Goal: Contribute content: Contribute content

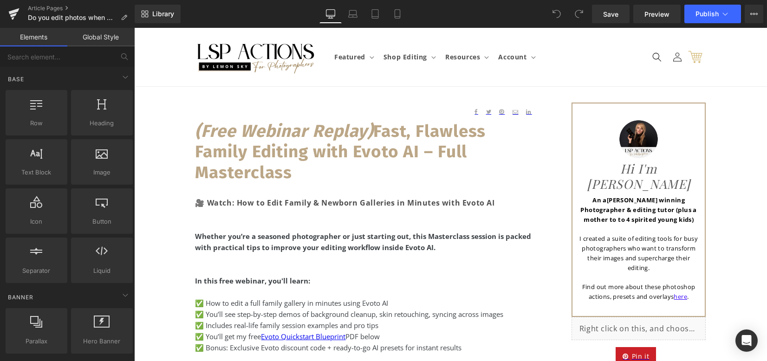
click at [627, 234] on p "I created a suite of editing tools for busy photographers who want to transform…" at bounding box center [639, 253] width 125 height 39
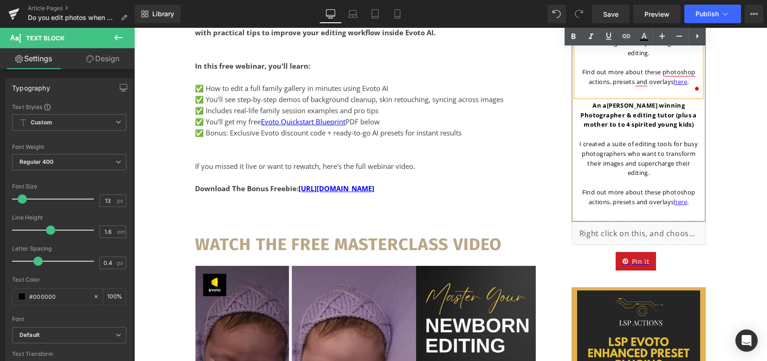
scroll to position [152, 0]
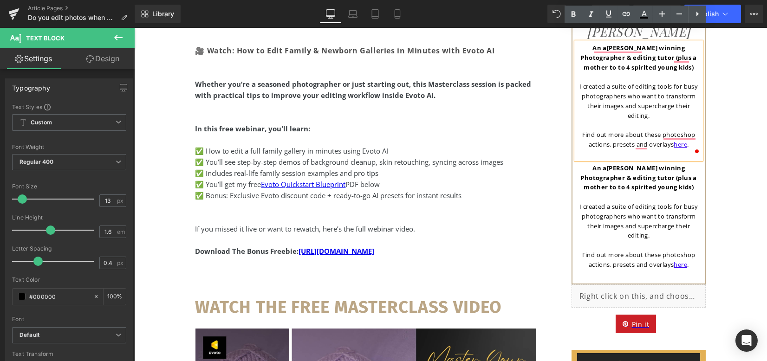
click at [613, 102] on p "I created a suite of editing tools for busy photographers who want to transform…" at bounding box center [639, 101] width 125 height 39
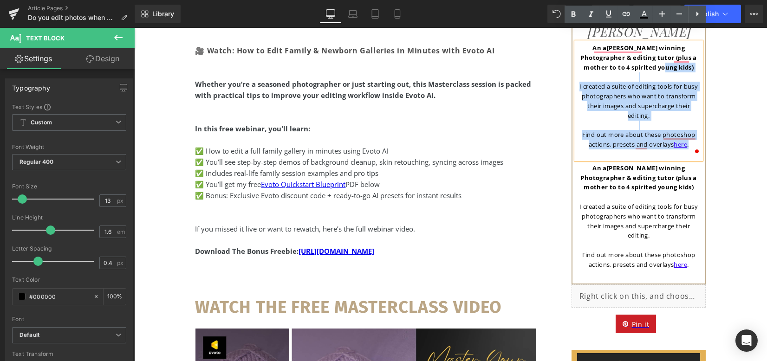
drag, startPoint x: 675, startPoint y: 53, endPoint x: 684, endPoint y: 135, distance: 82.2
click at [684, 135] on div "An a ward winning Photographer & editing tutor (plus a mother to to 4 spirited …" at bounding box center [639, 100] width 125 height 117
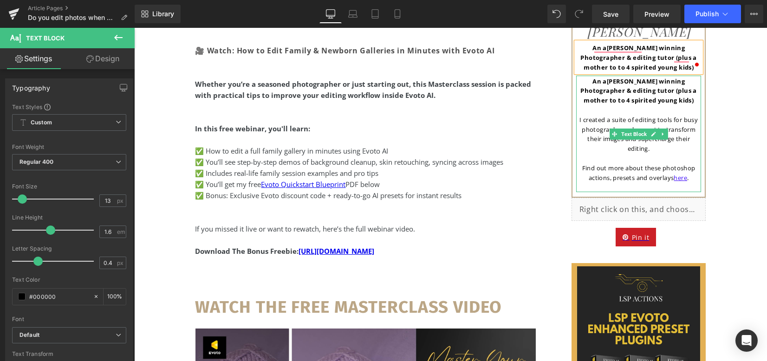
click at [603, 154] on p "To enrich screen reader interactions, please activate Accessibility in Grammarl…" at bounding box center [639, 159] width 125 height 10
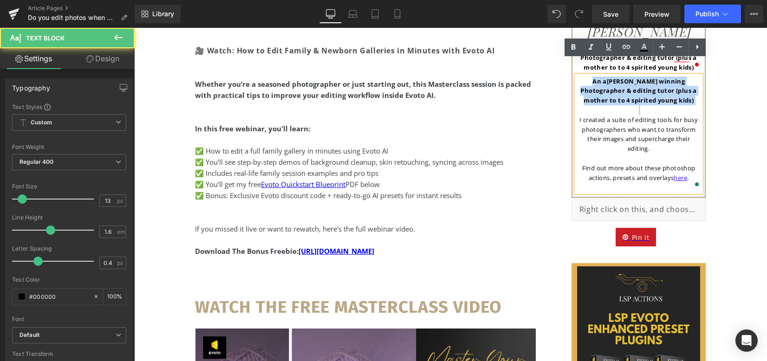
drag, startPoint x: 575, startPoint y: 105, endPoint x: 575, endPoint y: 70, distance: 34.8
click at [577, 76] on div "An a ward winning Photographer & editing tutor (plus a mother to to 4 spirited …" at bounding box center [639, 134] width 125 height 117
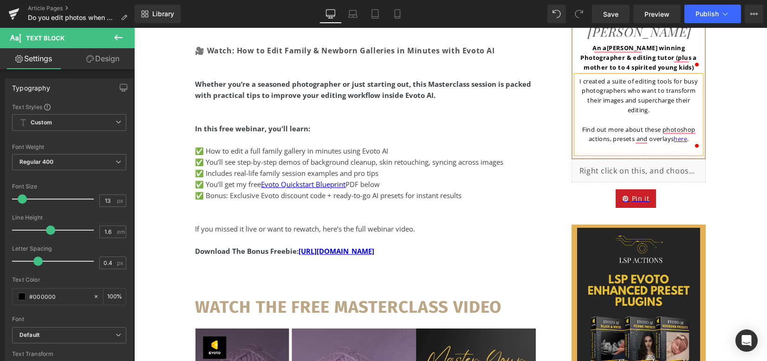
click at [609, 77] on p "I created a suite of editing tools for busy photographers who want to transform…" at bounding box center [639, 96] width 125 height 39
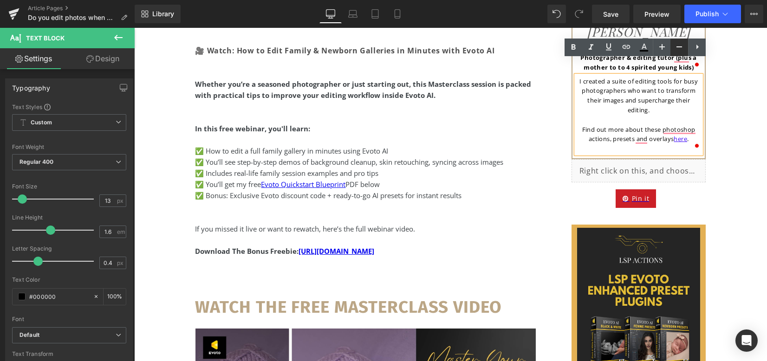
click at [675, 46] on icon at bounding box center [679, 46] width 11 height 11
type input "11"
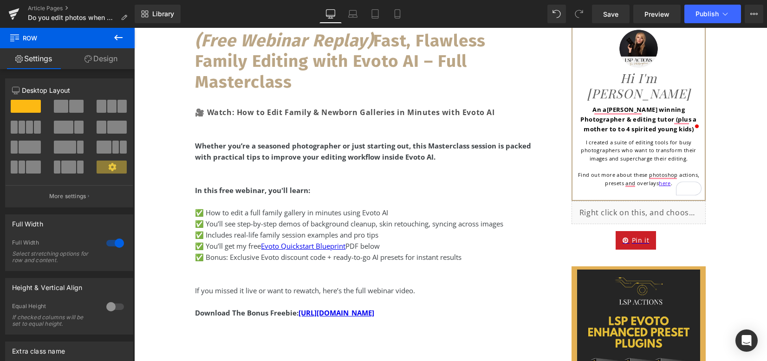
scroll to position [0, 0]
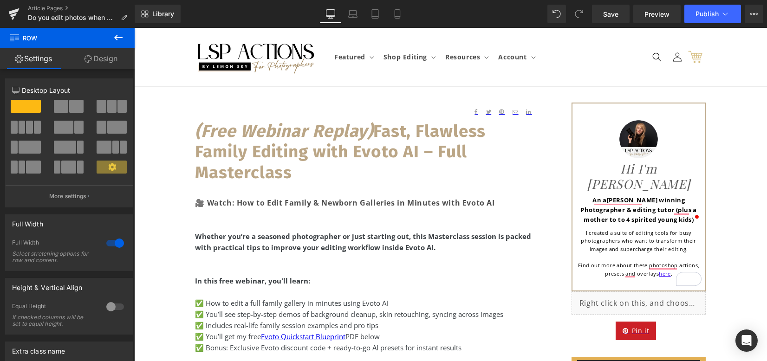
click at [118, 33] on icon at bounding box center [118, 37] width 11 height 11
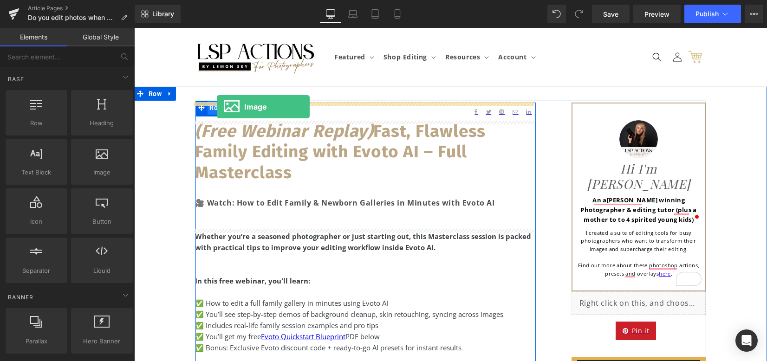
drag, startPoint x: 261, startPoint y: 177, endPoint x: 221, endPoint y: 112, distance: 75.3
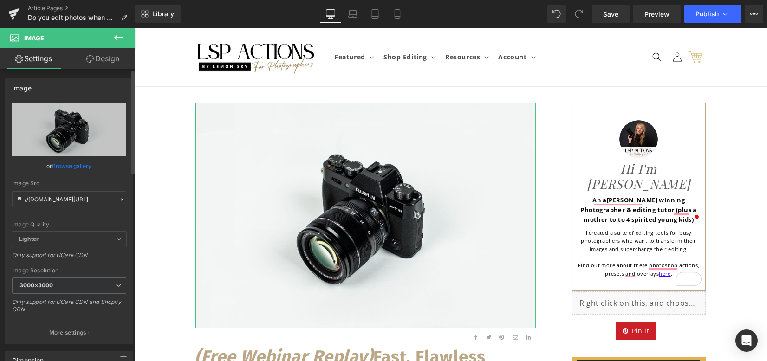
click at [72, 164] on link "Browse gallery" at bounding box center [71, 166] width 39 height 16
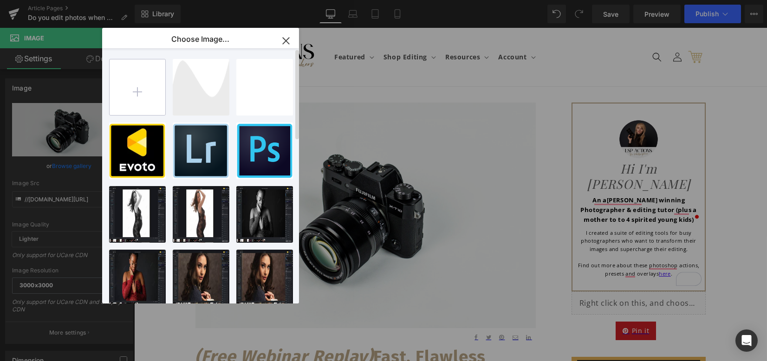
click at [133, 93] on input "file" at bounding box center [138, 87] width 56 height 56
type input "C:\fakepath\Do you edit photos when hungry .png"
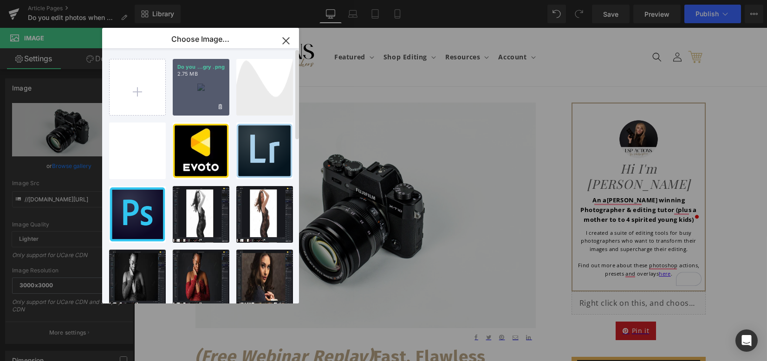
click at [209, 86] on div "Do you ...gry .png 2.75 MB" at bounding box center [201, 87] width 57 height 57
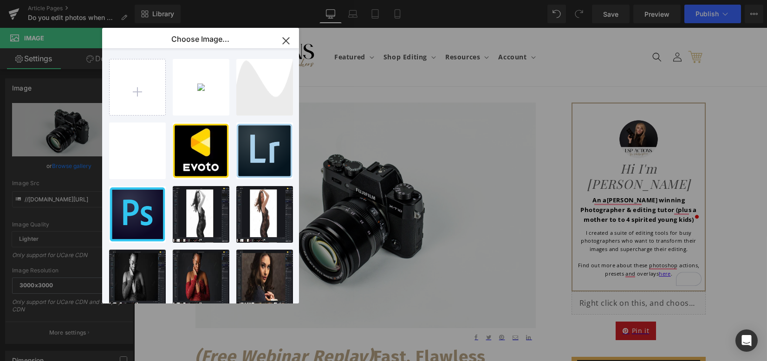
type input "https://ucarecdn.com/1105a406-8791-4520-850f-333a7538a6b3/-/format/auto/-/previ…"
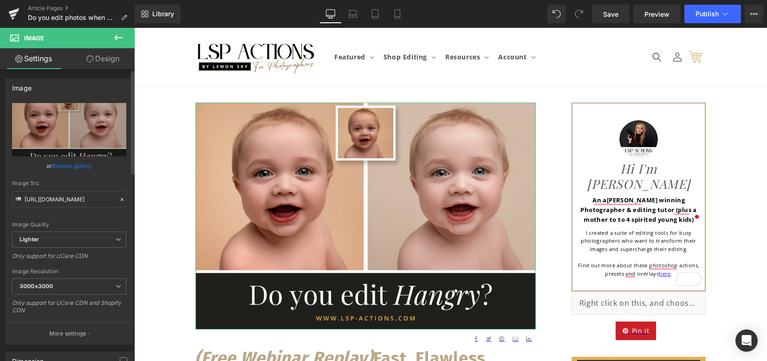
click at [56, 168] on link "Browse gallery" at bounding box center [71, 166] width 39 height 16
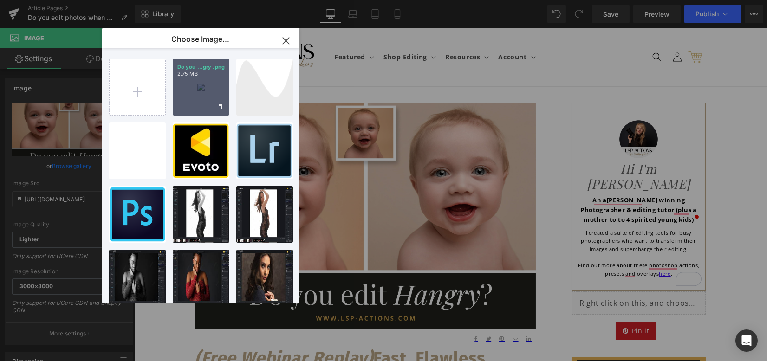
click at [192, 90] on div "Do you ...gry .png 2.75 MB" at bounding box center [201, 87] width 57 height 57
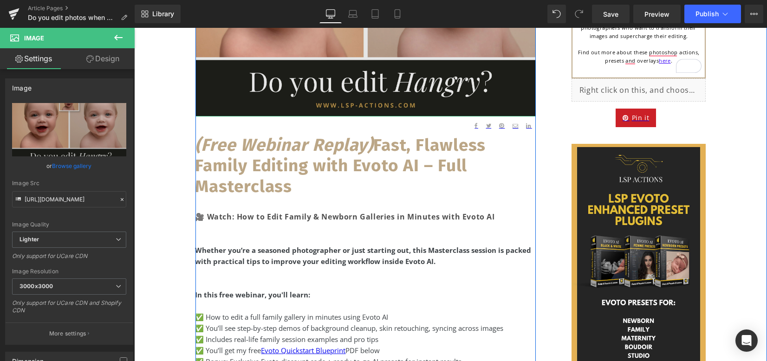
scroll to position [309, 0]
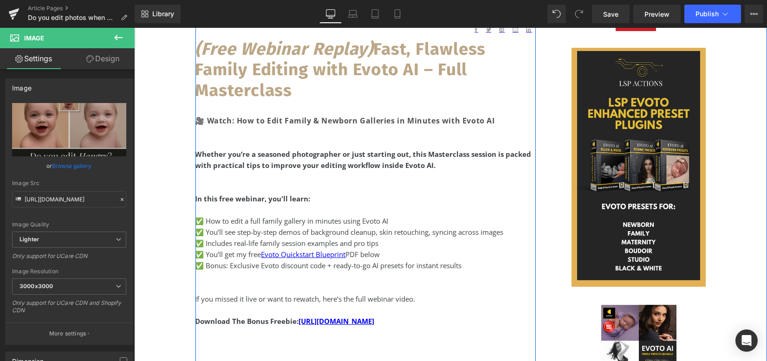
click at [270, 79] on b "(Free Webinar Replay) Fast, Flawless Family Editing with Evoto AI – Full Master…" at bounding box center [341, 70] width 291 height 62
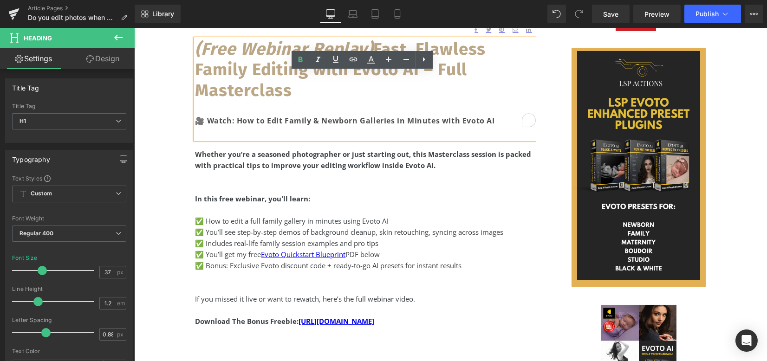
drag, startPoint x: 300, startPoint y: 93, endPoint x: 194, endPoint y: 50, distance: 114.0
click at [196, 50] on h1 "(Free Webinar Replay) Fast, Flawless Family Editing with Evoto AI – Full Master…" at bounding box center [366, 70] width 341 height 62
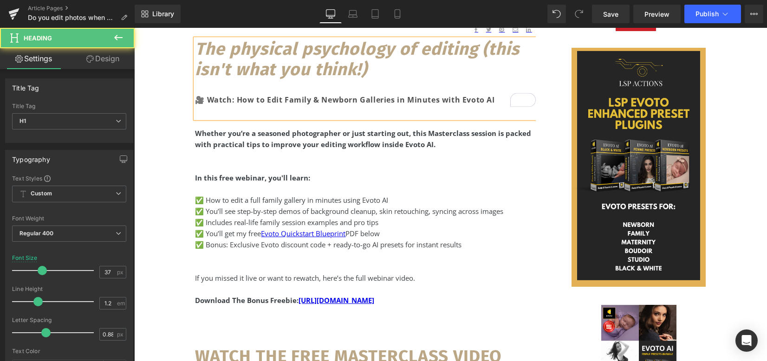
click at [269, 107] on div "The physical psychology of editing (this isn't what you think!) 🎥 Watch: How to…" at bounding box center [366, 78] width 341 height 79
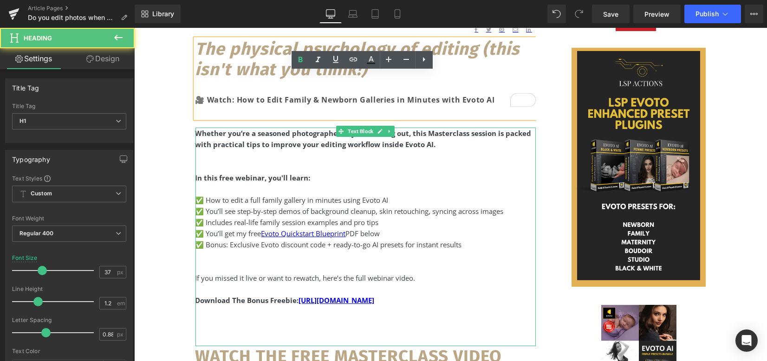
drag, startPoint x: 266, startPoint y: 137, endPoint x: 256, endPoint y: 135, distance: 9.6
click at [266, 138] on strong "Whether you’re a seasoned photographer or just starting out, this Masterclass s…" at bounding box center [364, 139] width 336 height 20
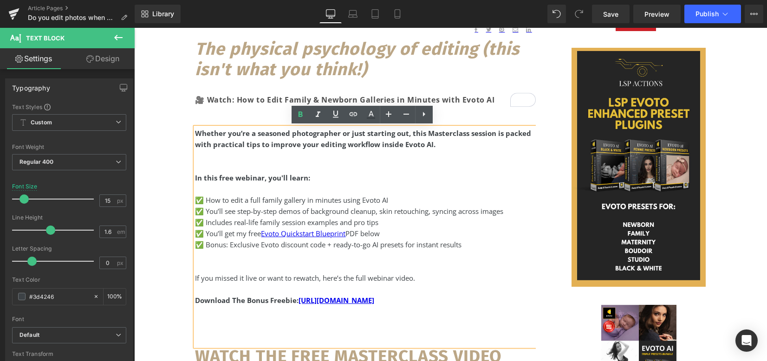
click at [233, 143] on strong "Whether you’re a seasoned photographer or just starting out, this Masterclass s…" at bounding box center [364, 139] width 336 height 20
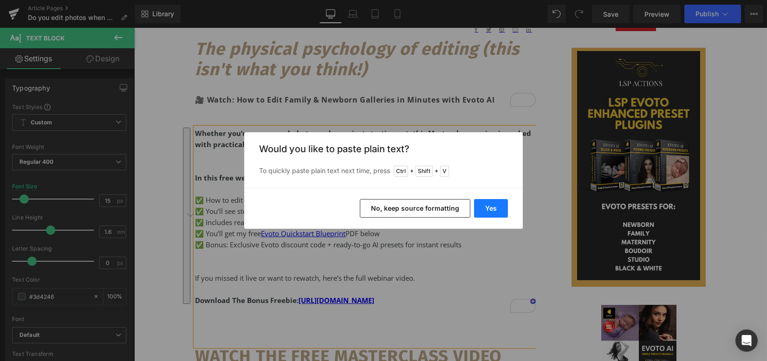
click at [493, 209] on button "Yes" at bounding box center [491, 208] width 34 height 19
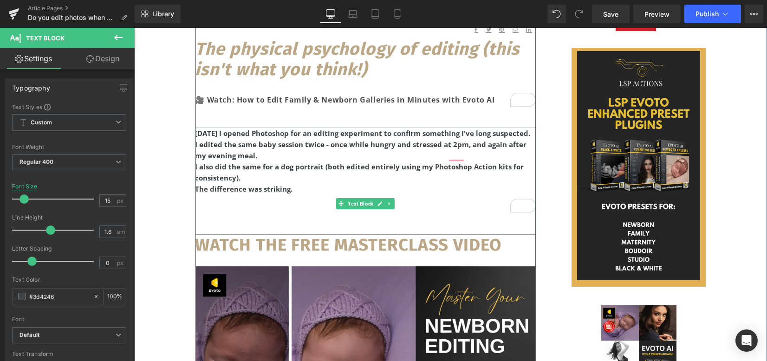
click at [280, 139] on div "[DATE] I opened Photoshop for an editing experiment to confirm something I've l…" at bounding box center [366, 133] width 341 height 11
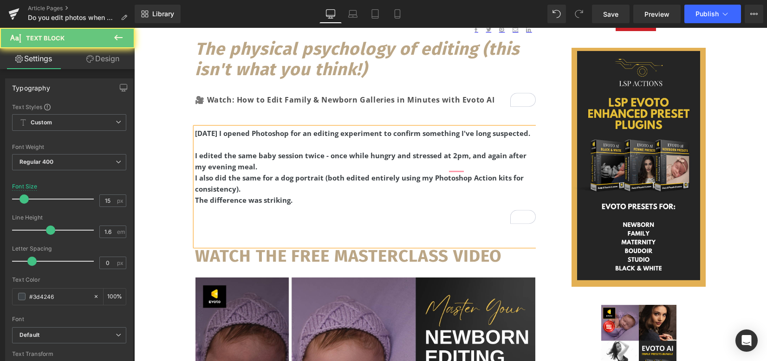
click at [273, 172] on div "I edited the same baby session twice - once while hungry and stressed at 2pm, a…" at bounding box center [366, 161] width 341 height 22
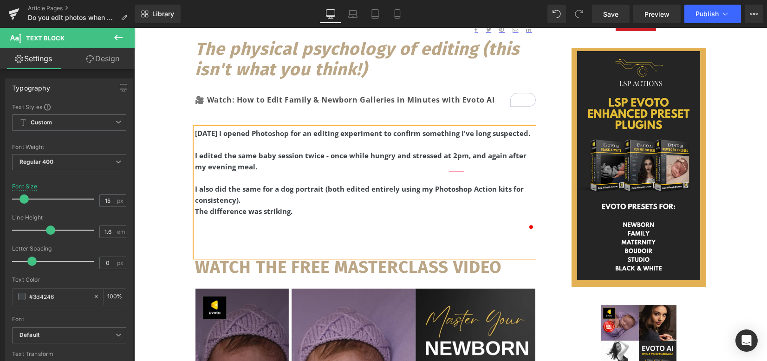
click at [277, 206] on div "I also did the same for a dog portrait (both edited entirely using my Photoshop…" at bounding box center [366, 194] width 341 height 22
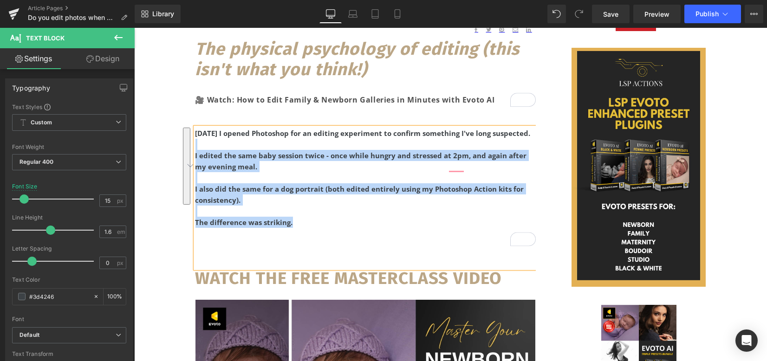
drag, startPoint x: 298, startPoint y: 228, endPoint x: 195, endPoint y: 160, distance: 124.1
click at [196, 160] on div "Yesterday I opened Photoshop for an editing experiment to confirm something I'v…" at bounding box center [366, 198] width 341 height 141
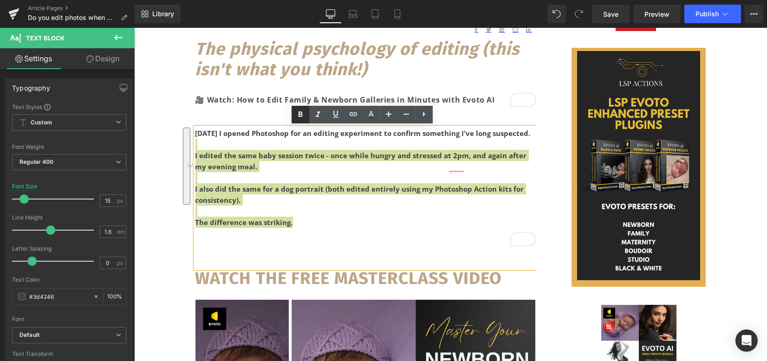
click at [304, 116] on icon at bounding box center [300, 114] width 11 height 11
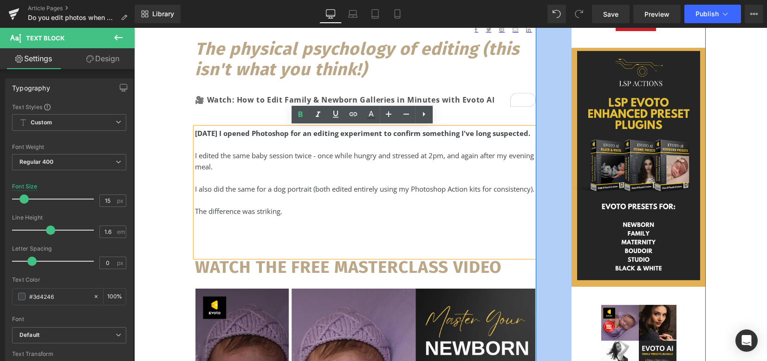
drag, startPoint x: 542, startPoint y: 192, endPoint x: 466, endPoint y: 220, distance: 80.7
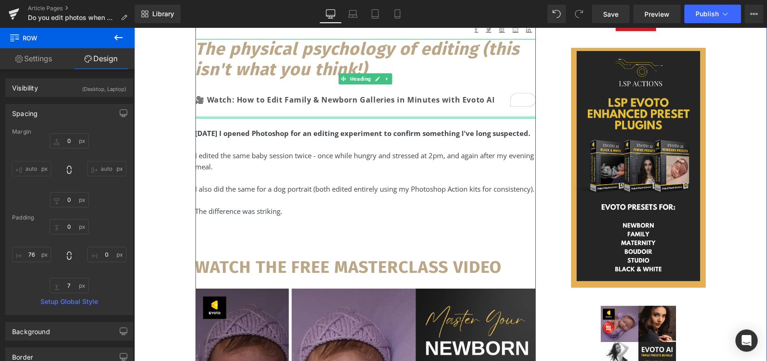
scroll to position [124, 0]
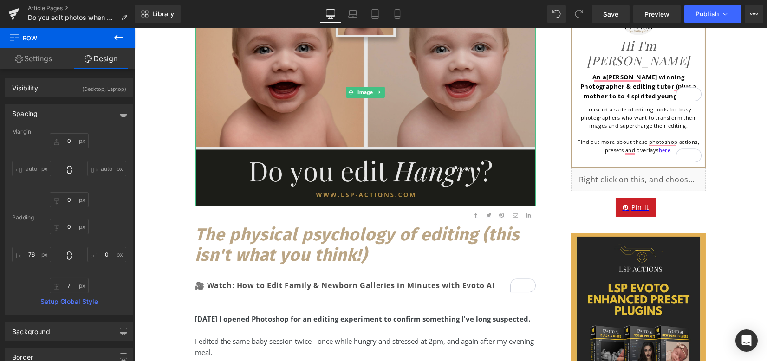
drag, startPoint x: 470, startPoint y: 213, endPoint x: 335, endPoint y: 184, distance: 137.3
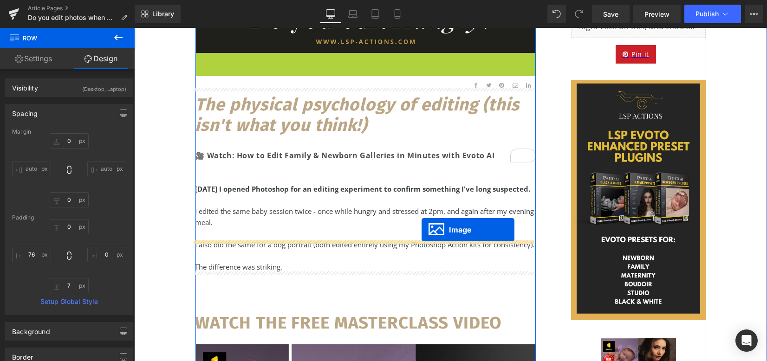
scroll to position [372, 0]
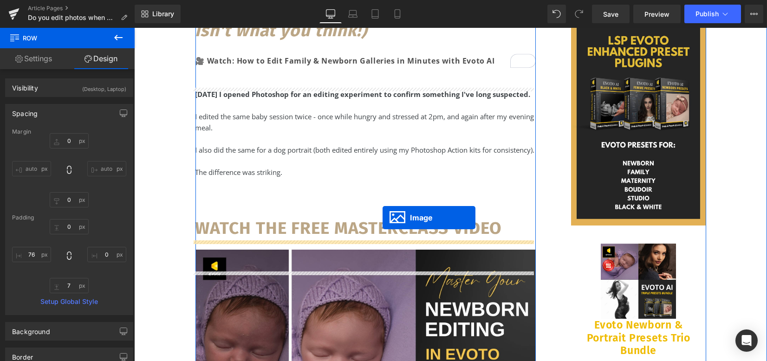
drag, startPoint x: 362, startPoint y: 318, endPoint x: 383, endPoint y: 218, distance: 102.0
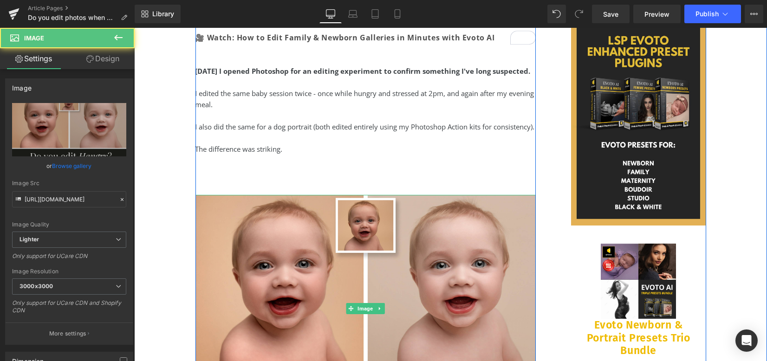
scroll to position [348, 0]
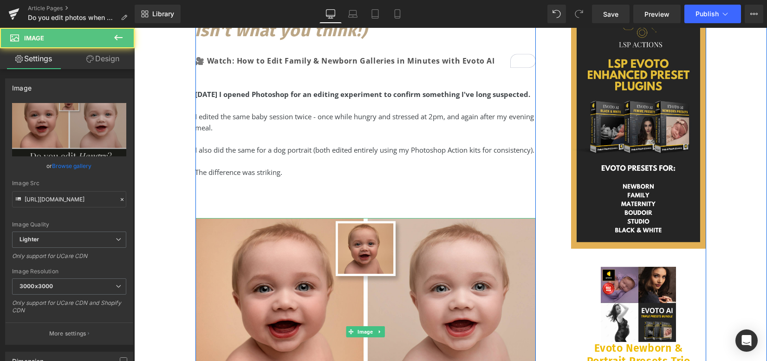
drag, startPoint x: 239, startPoint y: 210, endPoint x: 238, endPoint y: 218, distance: 8.4
click at [239, 210] on div "Yesterday I opened Photoshop for an editing experiment to confirm something I'v…" at bounding box center [366, 154] width 341 height 130
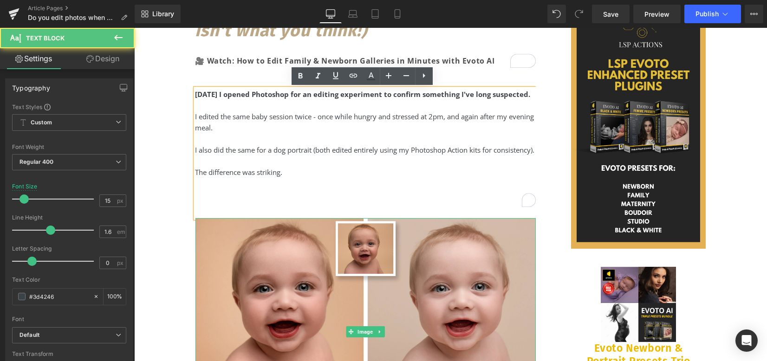
click at [226, 216] on div "Yesterday I opened Photoshop for an editing experiment to confirm something I'v…" at bounding box center [366, 154] width 341 height 130
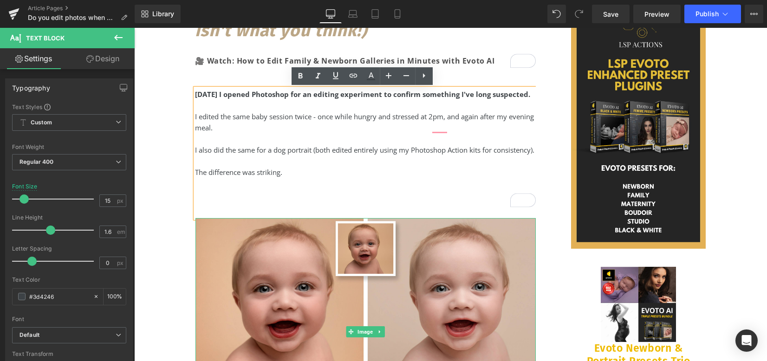
click at [304, 178] on div "The difference was striking." at bounding box center [366, 172] width 341 height 11
click at [253, 218] on div "Yesterday I opened Photoshop for an editing experiment to confirm something I'v…" at bounding box center [366, 154] width 341 height 130
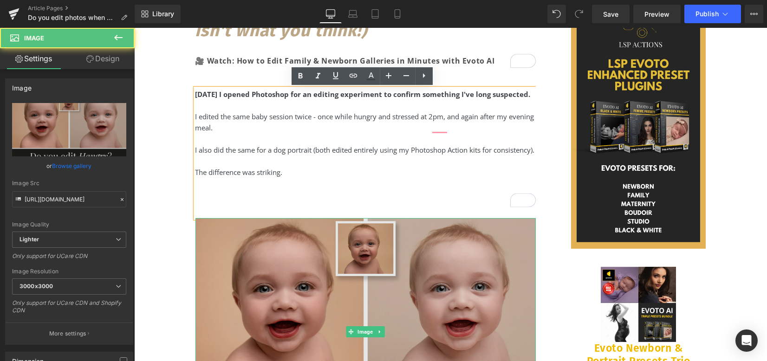
click at [264, 296] on img at bounding box center [366, 331] width 341 height 227
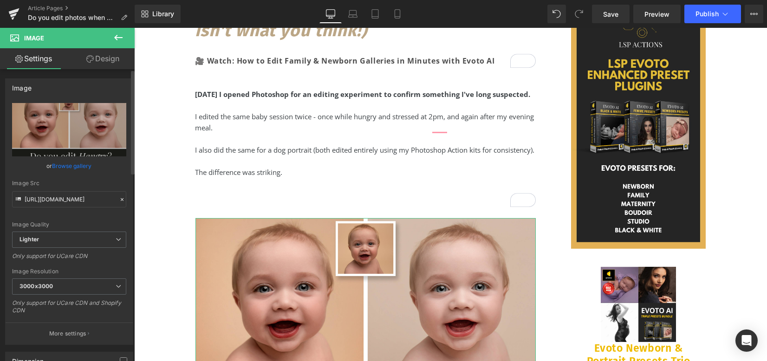
click at [63, 163] on link "Browse gallery" at bounding box center [71, 166] width 39 height 16
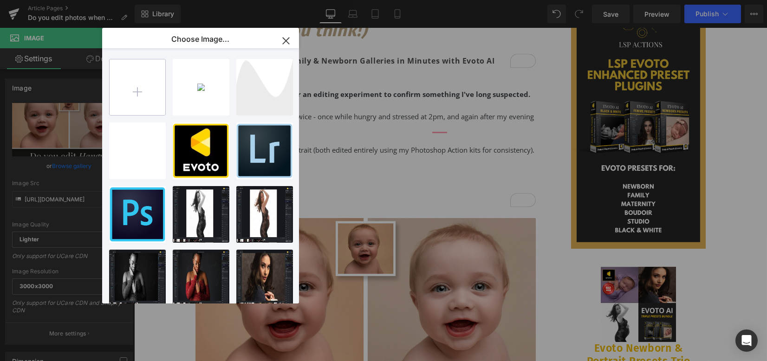
click at [131, 79] on input "file" at bounding box center [138, 87] width 56 height 56
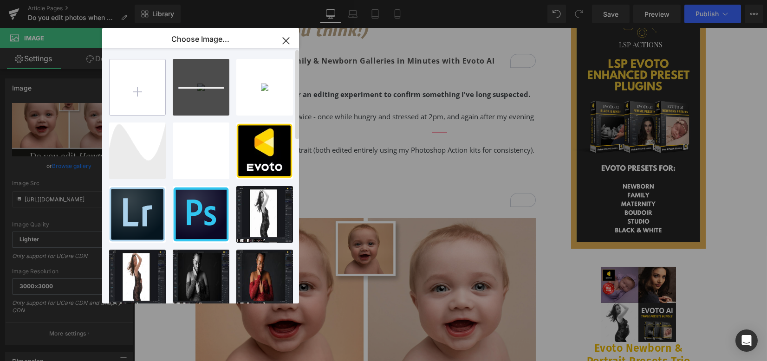
click at [160, 100] on input "file" at bounding box center [138, 87] width 56 height 56
type input "C:\fakepath\BEFORE AFTER EDIT EXPERIMENT HANGRY.png"
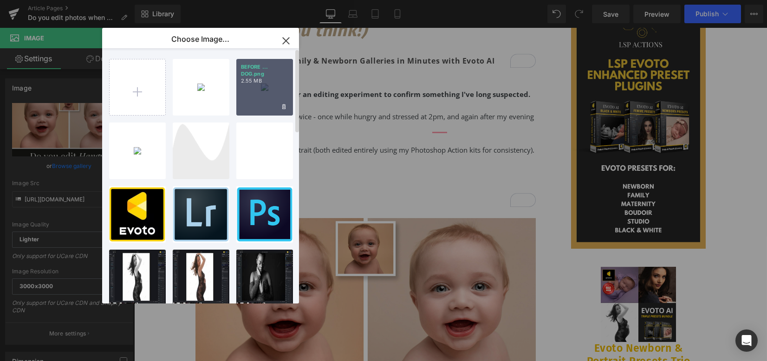
click at [282, 94] on div "BEFORE ... DOG.png 2.55 MB" at bounding box center [264, 87] width 57 height 57
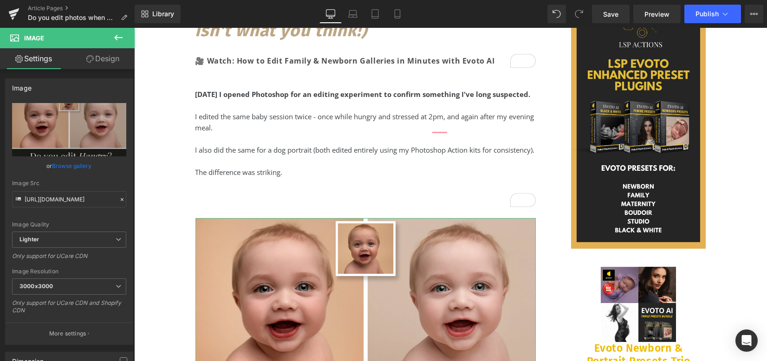
click at [76, 162] on link "Browse gallery" at bounding box center [71, 166] width 39 height 16
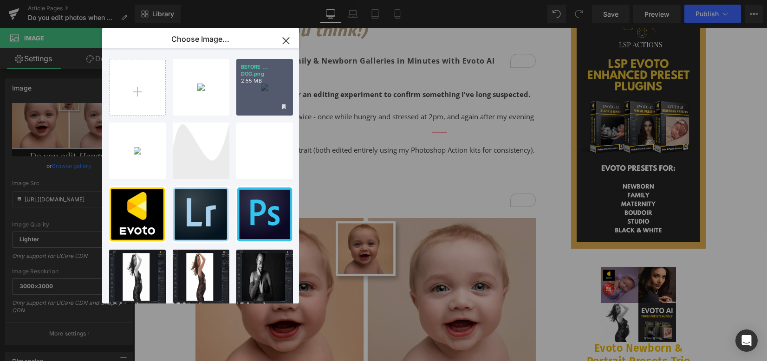
click at [254, 98] on div "BEFORE ... DOG.png 2.55 MB" at bounding box center [264, 87] width 57 height 57
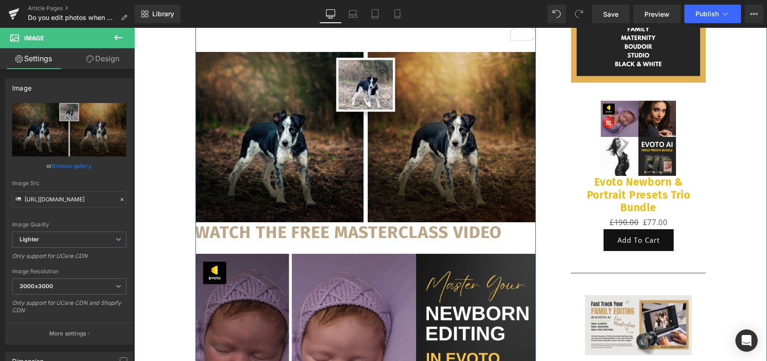
scroll to position [596, 0]
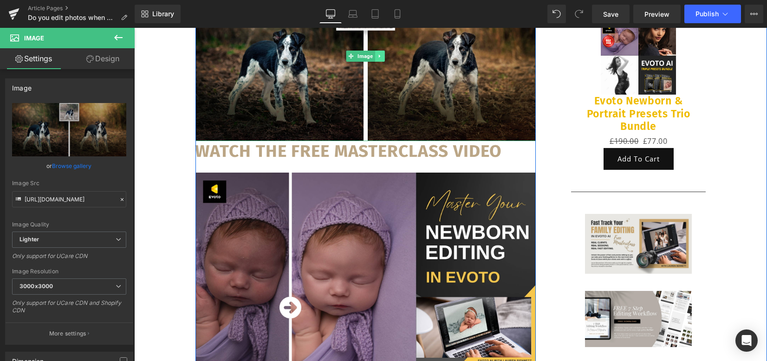
click at [377, 62] on link at bounding box center [380, 56] width 10 height 11
click at [370, 62] on link at bounding box center [375, 56] width 10 height 11
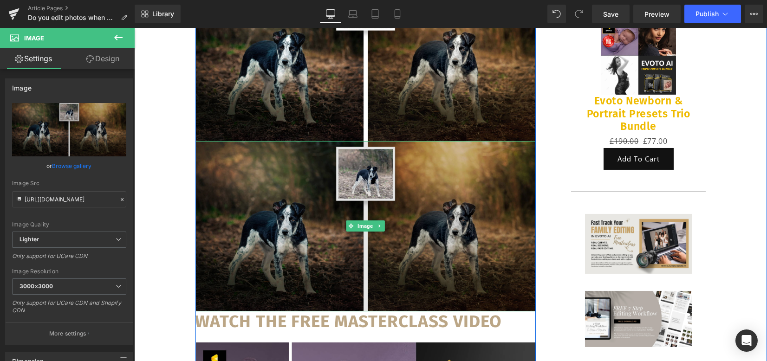
click at [333, 183] on img at bounding box center [366, 226] width 341 height 170
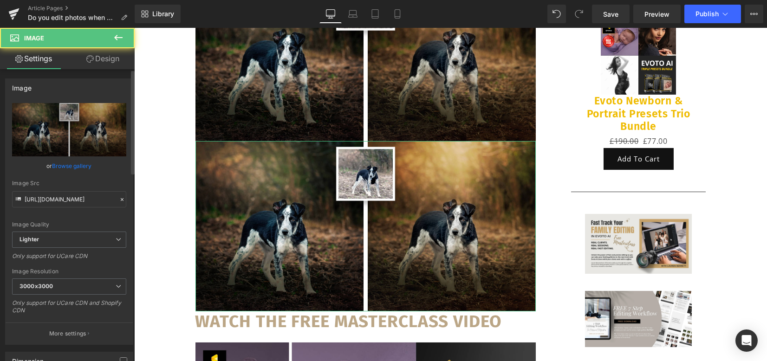
click at [76, 162] on link "Browse gallery" at bounding box center [71, 166] width 39 height 16
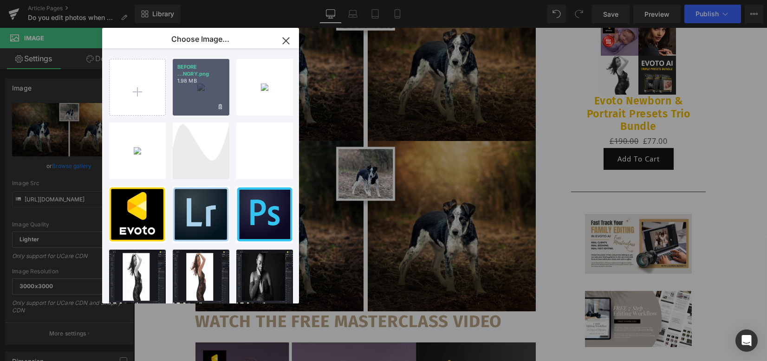
click at [210, 93] on div "BEFORE ...NGRY.png 1.98 MB" at bounding box center [201, 87] width 57 height 57
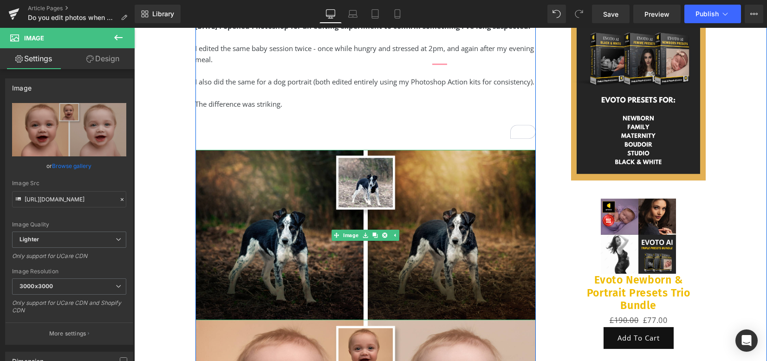
scroll to position [348, 0]
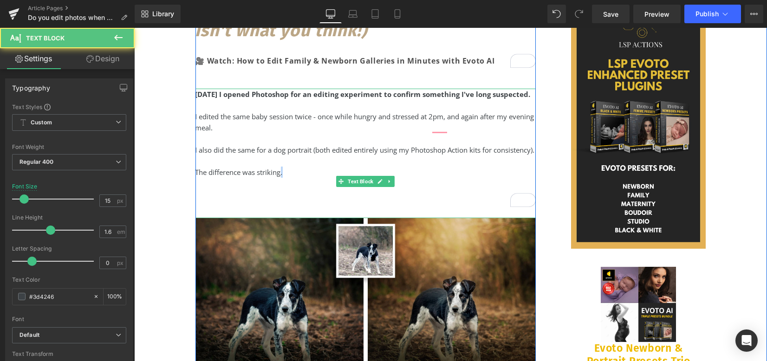
click at [281, 178] on div "The difference was striking." at bounding box center [366, 172] width 341 height 11
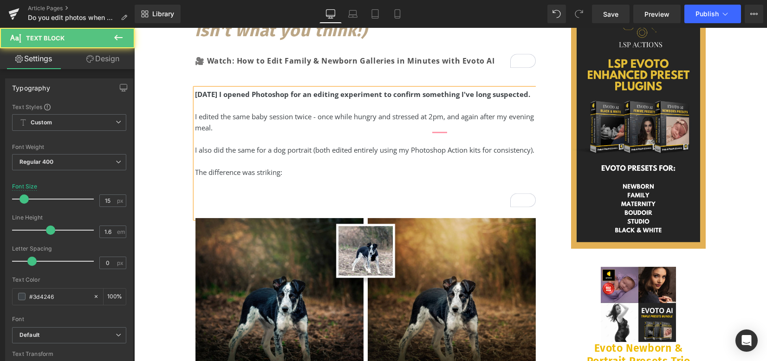
click at [278, 218] on div "Yesterday I opened Photoshop for an editing experiment to confirm something I'v…" at bounding box center [366, 154] width 341 height 130
click at [122, 59] on link "Design" at bounding box center [102, 58] width 67 height 21
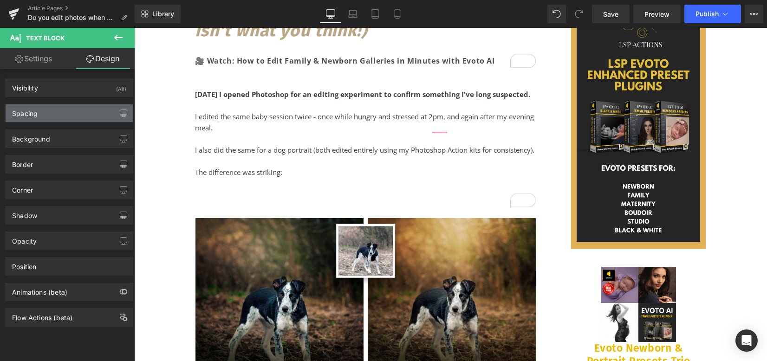
click at [49, 115] on div "Spacing" at bounding box center [69, 114] width 127 height 18
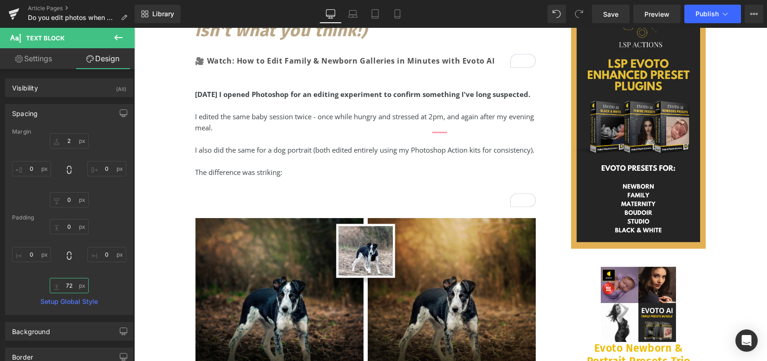
drag, startPoint x: 63, startPoint y: 288, endPoint x: 133, endPoint y: 267, distance: 73.0
click at [63, 288] on input "72" at bounding box center [69, 285] width 39 height 15
type input "40"
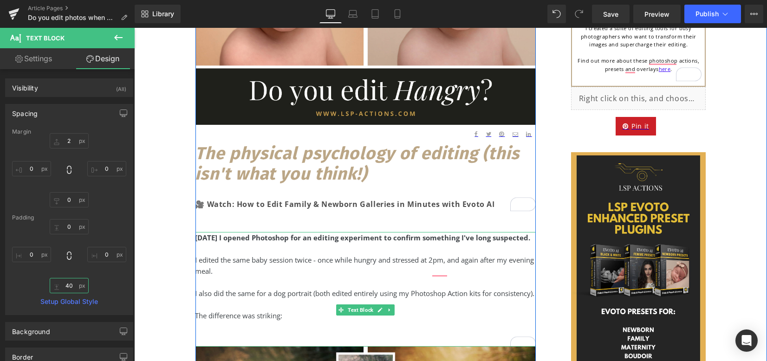
scroll to position [163, 0]
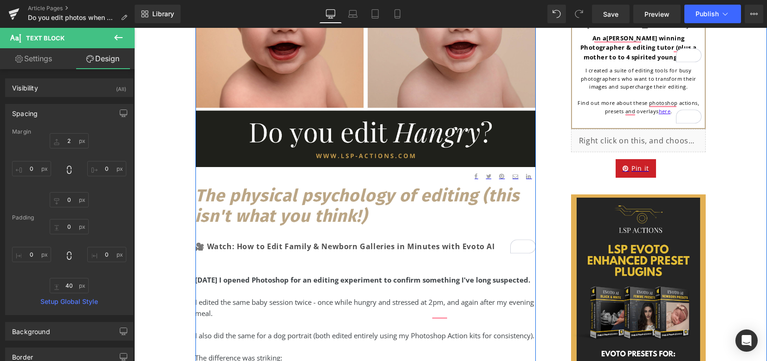
click at [247, 264] on div "The physical psychology of editing (this isn't what you think!) 🎥 Watch: How to…" at bounding box center [366, 225] width 341 height 79
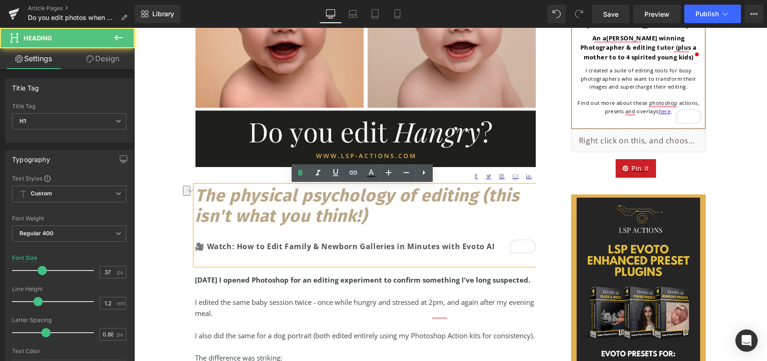
drag, startPoint x: 494, startPoint y: 249, endPoint x: 272, endPoint y: 241, distance: 222.6
click at [272, 241] on div "🎥 Watch: How to Edit Family & Newborn Galleries in Minutes with Evoto AI" at bounding box center [366, 246] width 341 height 13
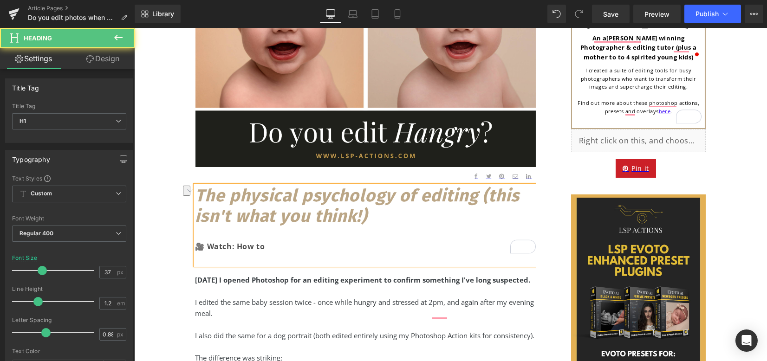
drag, startPoint x: 278, startPoint y: 247, endPoint x: 196, endPoint y: 242, distance: 82.4
click at [196, 242] on div "🎥 Watch: How to" at bounding box center [366, 246] width 341 height 13
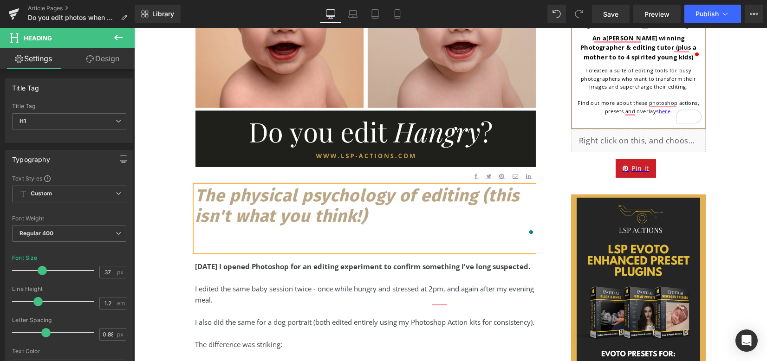
click at [229, 239] on div "To enrich screen reader interactions, please activate Accessibility in Grammarl…" at bounding box center [366, 233] width 341 height 13
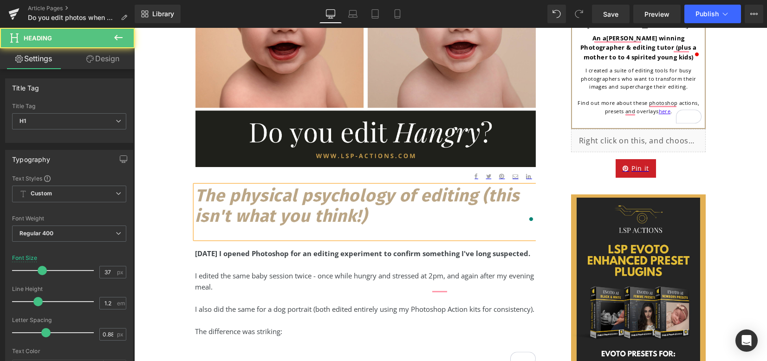
click at [230, 235] on div "The physical psychology of editing (this isn't what you think!)" at bounding box center [366, 212] width 341 height 53
drag, startPoint x: 382, startPoint y: 219, endPoint x: 422, endPoint y: 223, distance: 40.6
click at [383, 219] on h1 "The physical psychology of editing (this isn't what you think!)" at bounding box center [366, 206] width 341 height 41
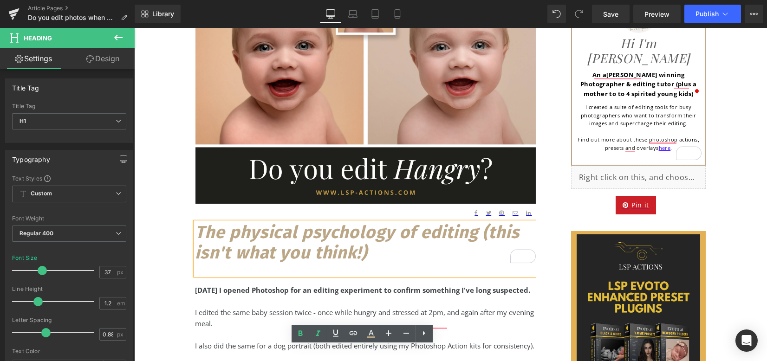
scroll to position [248, 0]
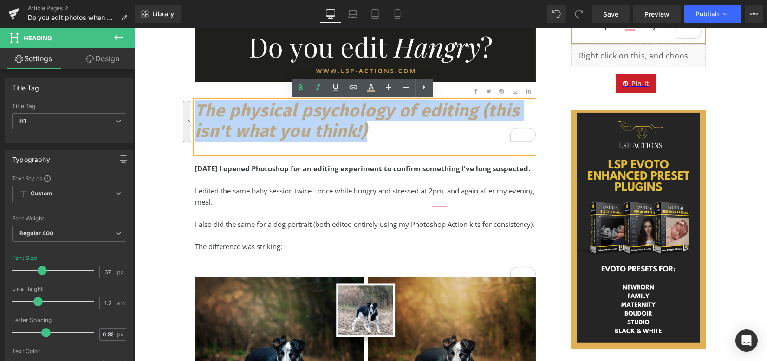
drag, startPoint x: 388, startPoint y: 131, endPoint x: 196, endPoint y: 112, distance: 193.3
click at [196, 112] on h1 "The physical psychology of editing (this isn't what you think!)" at bounding box center [366, 121] width 341 height 41
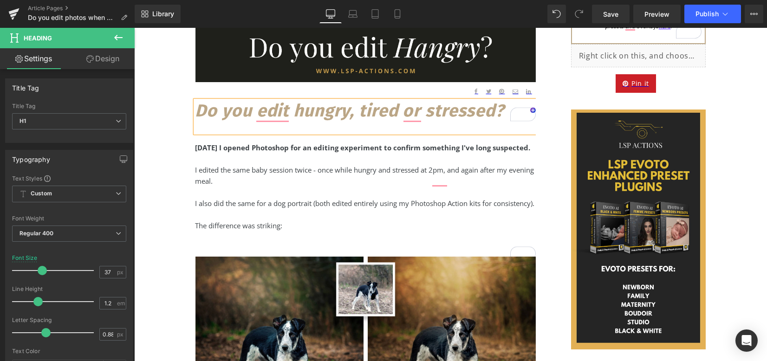
click at [337, 181] on div "I edited the same baby session twice - once while hungry and stressed at 2pm, a…" at bounding box center [366, 175] width 341 height 22
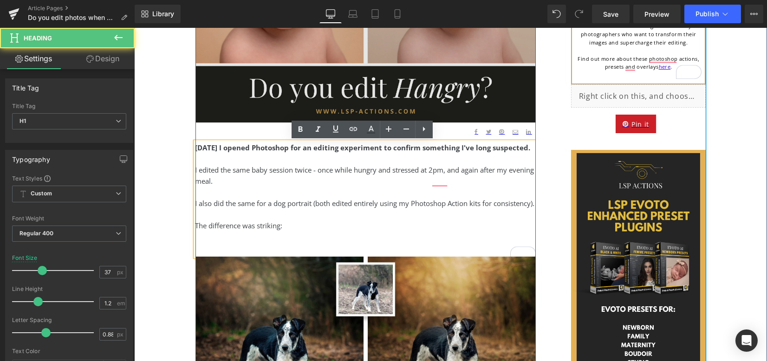
click at [347, 106] on img at bounding box center [366, 8] width 341 height 227
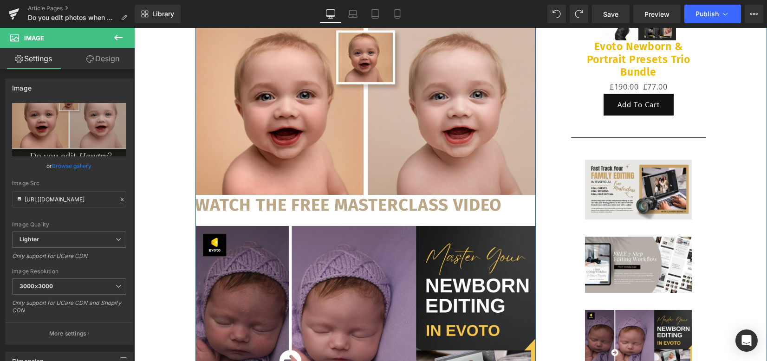
scroll to position [702, 0]
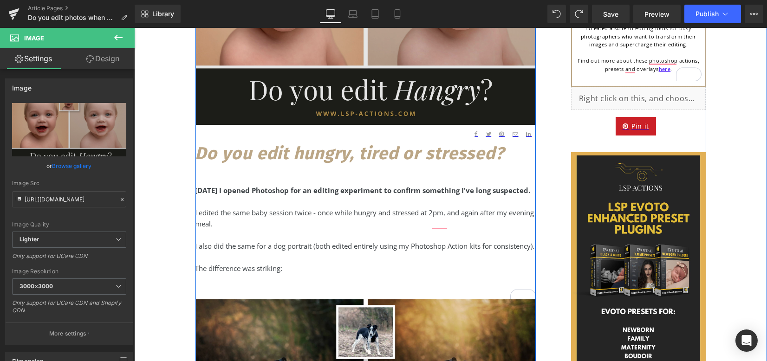
scroll to position [145, 0]
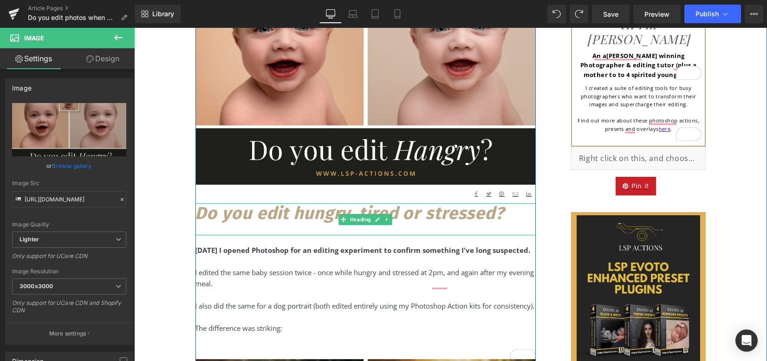
drag, startPoint x: 545, startPoint y: 234, endPoint x: 456, endPoint y: 232, distance: 89.7
click at [134, 28] on div "76px" at bounding box center [134, 28] width 0 height 0
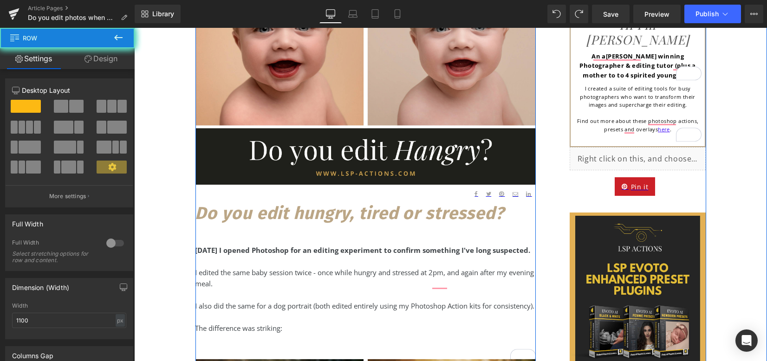
click at [487, 256] on div "[DATE] I opened Photoshop for an editing experiment to confirm something I've l…" at bounding box center [366, 250] width 341 height 11
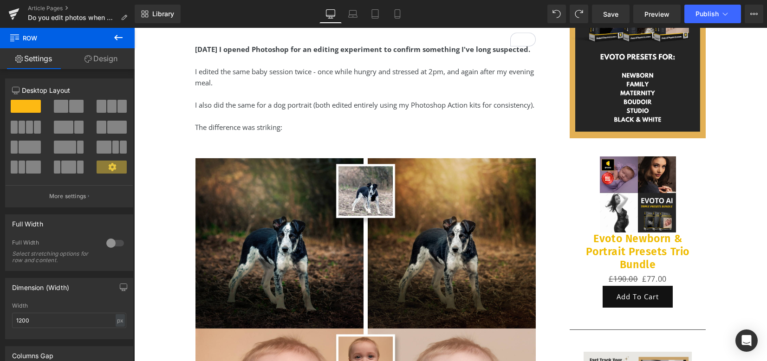
scroll to position [463, 0]
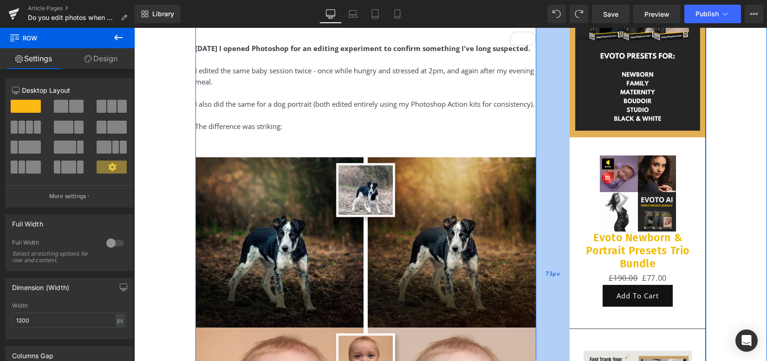
click at [549, 148] on div "73px" at bounding box center [553, 274] width 34 height 1269
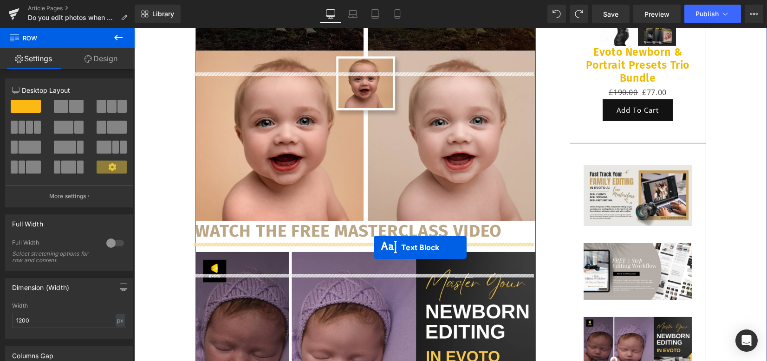
drag, startPoint x: 354, startPoint y: 141, endPoint x: 374, endPoint y: 248, distance: 108.3
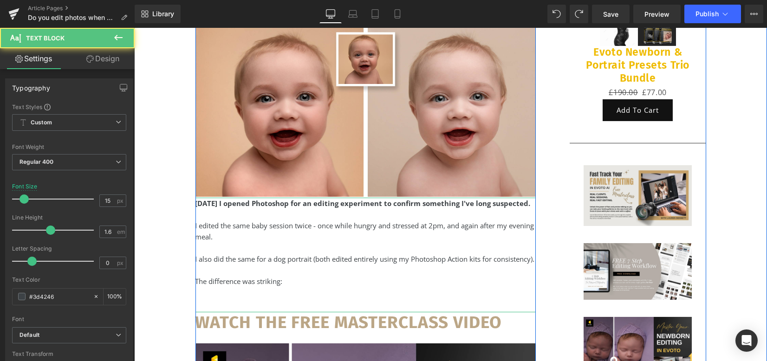
scroll to position [624, 0]
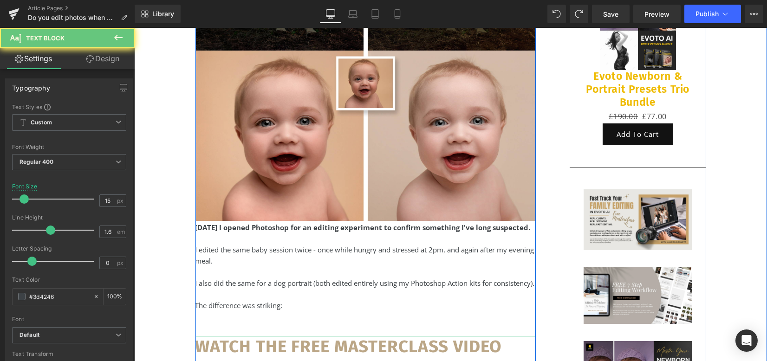
click at [334, 267] on div "I edited the same baby session twice - once while hungry and stressed at 2pm, a…" at bounding box center [366, 255] width 341 height 22
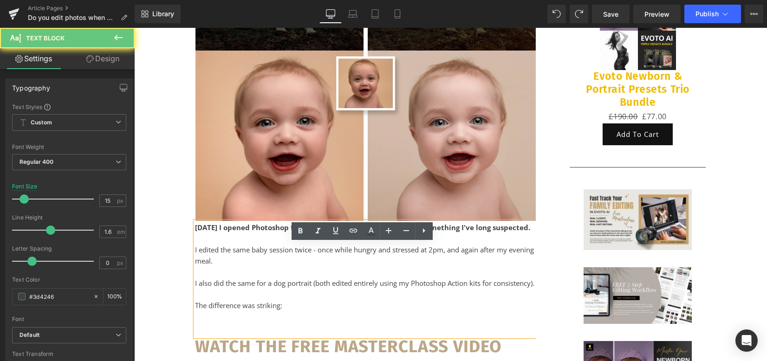
click at [349, 267] on div "I edited the same baby session twice - once while hungry and stressed at 2pm, a…" at bounding box center [366, 255] width 341 height 22
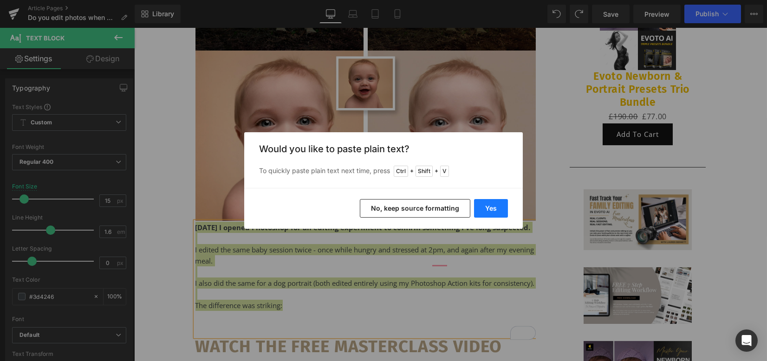
click at [485, 210] on button "Yes" at bounding box center [491, 208] width 34 height 19
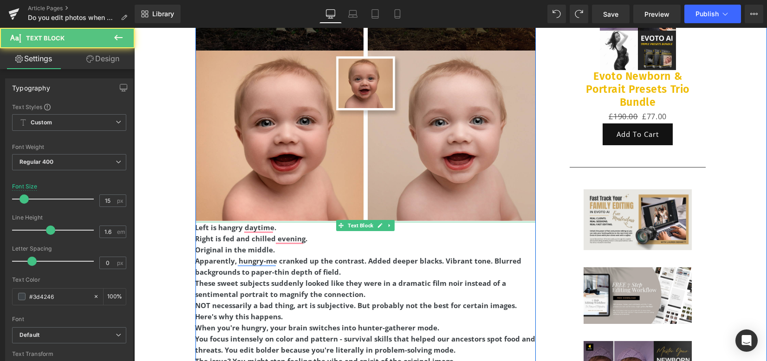
click at [203, 232] on b "Left is hangry daytime." at bounding box center [236, 227] width 81 height 9
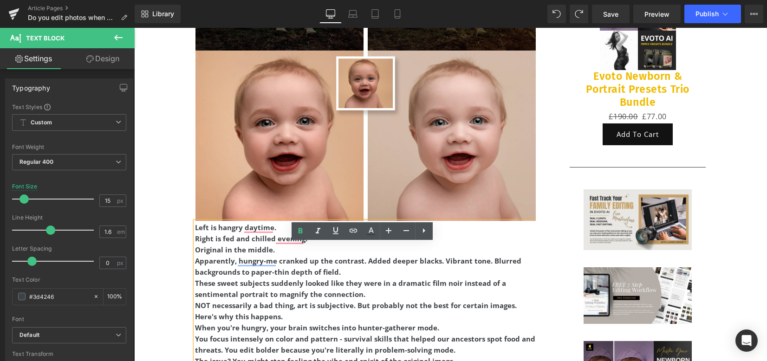
click at [196, 232] on b "Left is hangry daytime." at bounding box center [236, 227] width 81 height 9
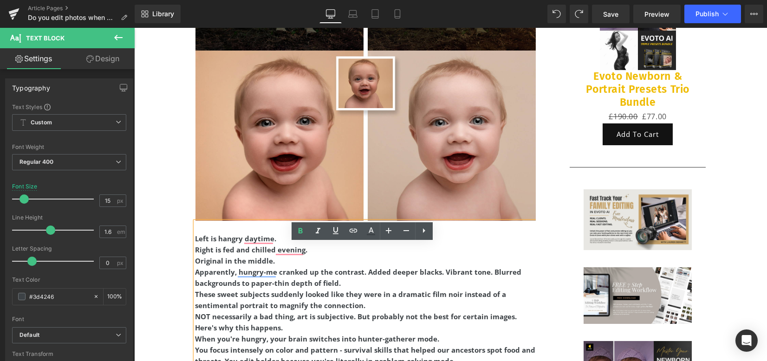
scroll to position [635, 0]
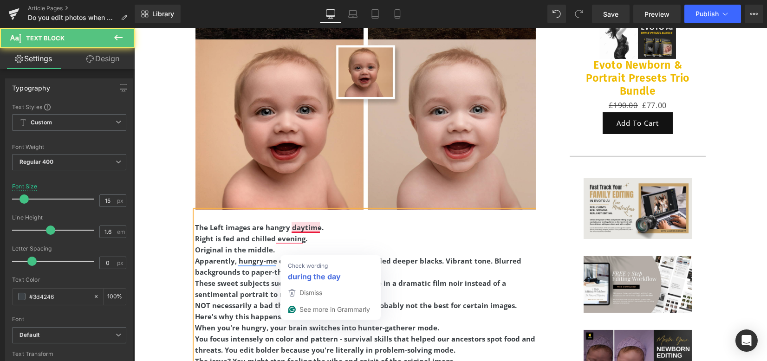
click at [228, 232] on b "The Left images are hangry daytime." at bounding box center [260, 227] width 129 height 9
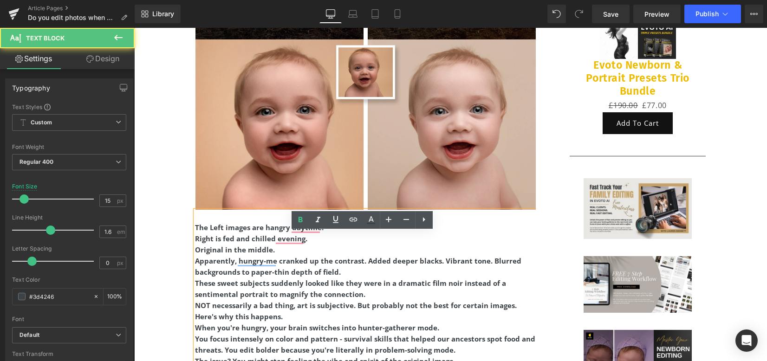
click at [271, 256] on div "Original in the middle." at bounding box center [366, 249] width 341 height 11
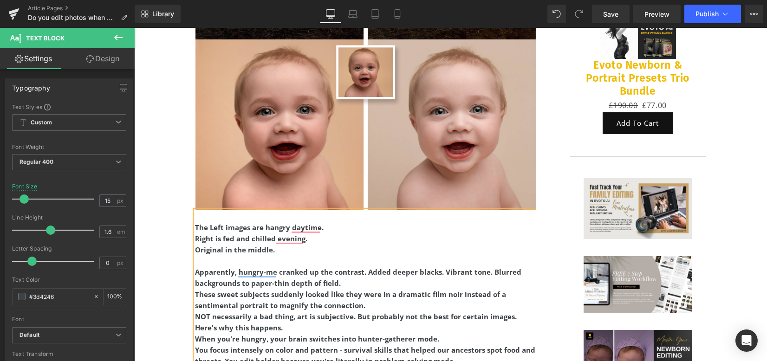
click at [324, 233] on div "The Left images are hangry daytime." at bounding box center [366, 227] width 341 height 11
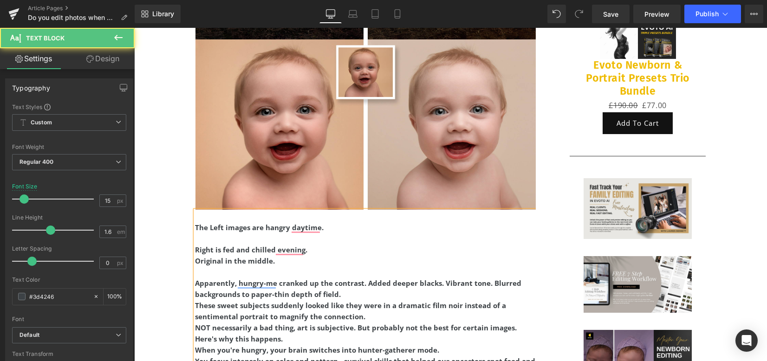
click at [312, 256] on div "Right is fed and chilled evening." at bounding box center [366, 249] width 341 height 11
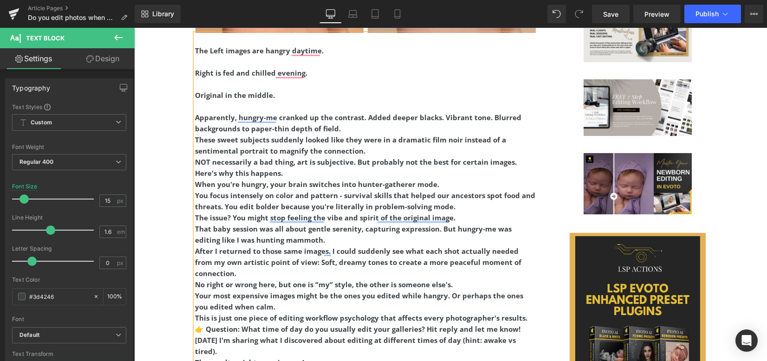
scroll to position [821, 0]
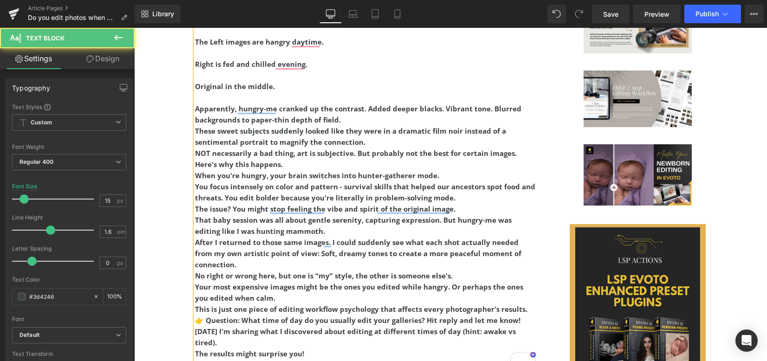
click at [341, 125] on div "Apparently, hungry-me cranked up the contrast. Added deeper blacks. Vibrant ton…" at bounding box center [366, 114] width 341 height 22
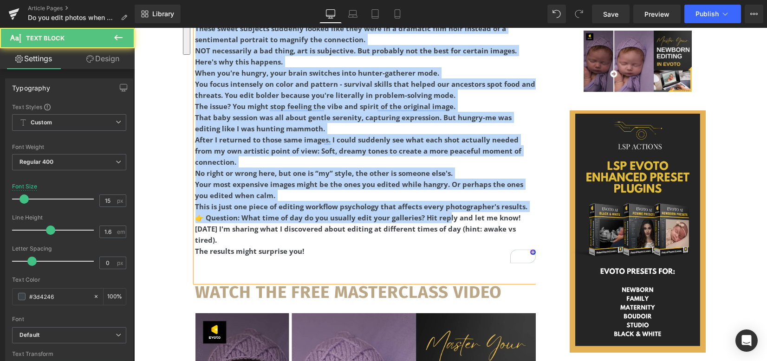
scroll to position [945, 0]
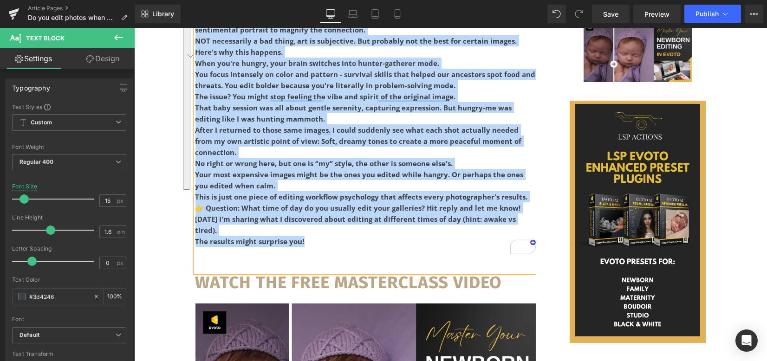
drag, startPoint x: 196, startPoint y: 121, endPoint x: 435, endPoint y: 265, distance: 279.0
click at [439, 265] on div "The Left images are hangry daytime. Right is fed and chilled evening. Origina…" at bounding box center [366, 87] width 341 height 371
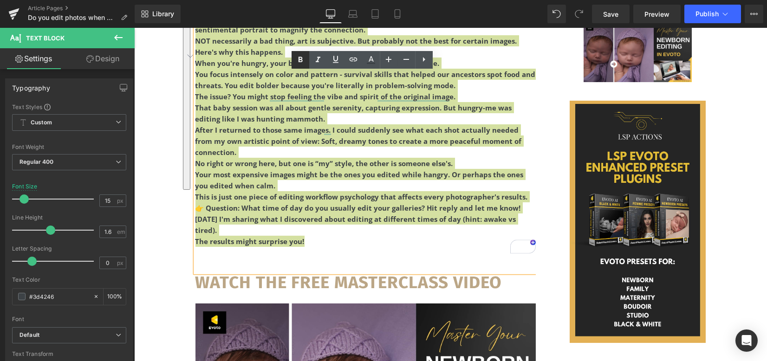
click at [303, 60] on icon at bounding box center [300, 59] width 11 height 11
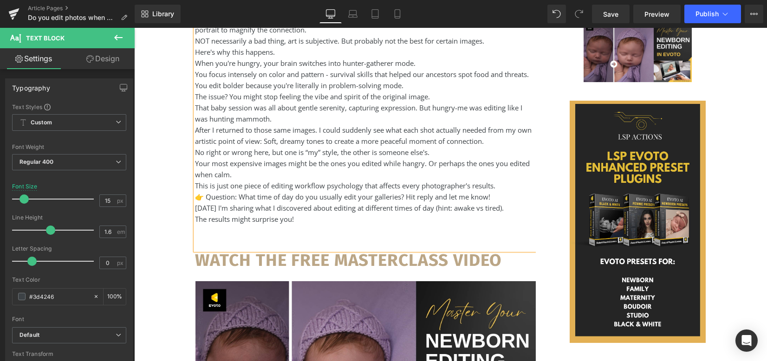
scroll to position [759, 0]
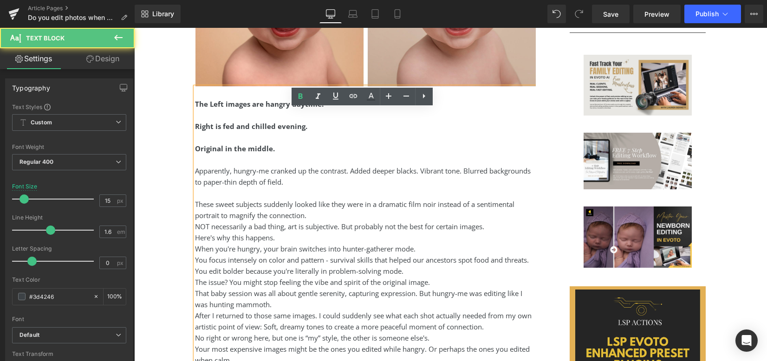
click at [317, 221] on div "These sweet subjects suddenly looked like they were in a dramatic film noir ins…" at bounding box center [366, 210] width 341 height 22
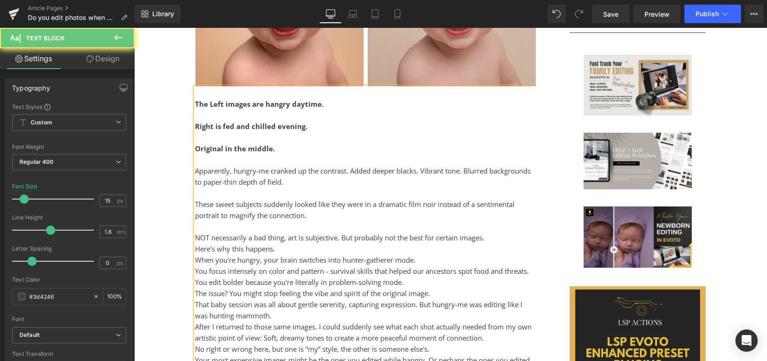
click at [303, 255] on div "Here's why this happens." at bounding box center [366, 248] width 341 height 11
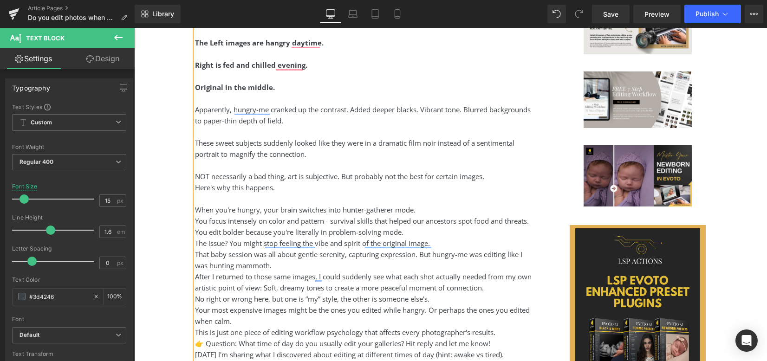
scroll to position [821, 0]
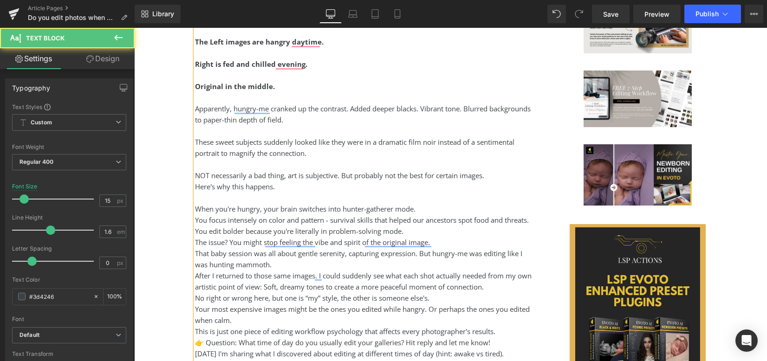
click at [254, 170] on div "To enrich screen reader interactions, please activate Accessibility in Grammarl…" at bounding box center [366, 164] width 341 height 11
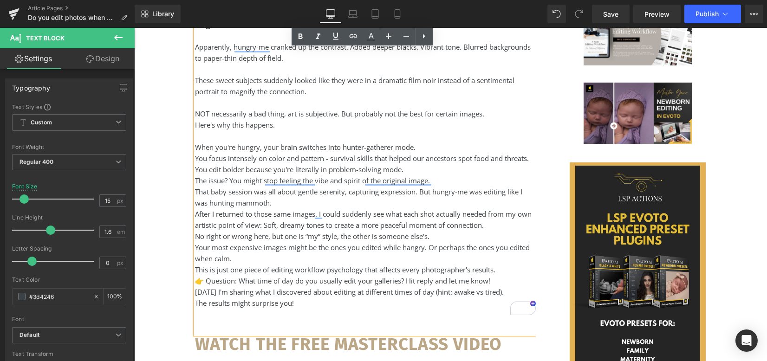
click at [429, 153] on div "When you're hungry, your brain switches into hunter-gatherer mode." at bounding box center [366, 147] width 341 height 11
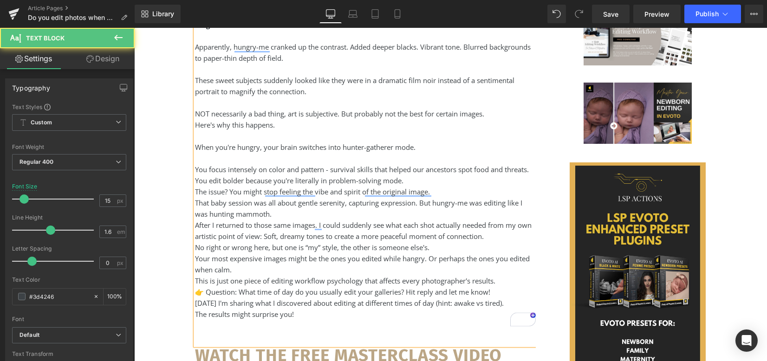
click at [430, 186] on div "You focus intensely on color and pattern - survival skills that helped our ance…" at bounding box center [366, 175] width 341 height 22
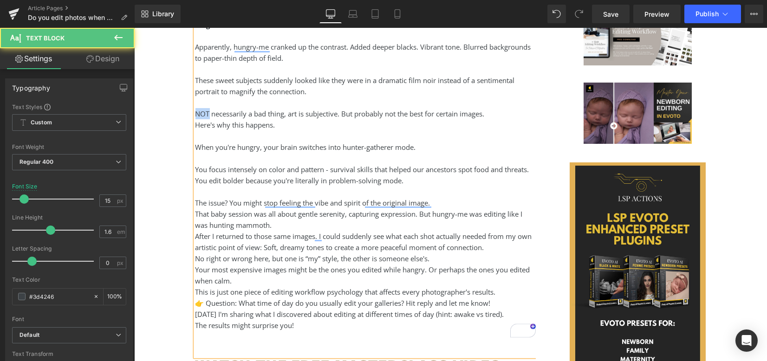
drag, startPoint x: 205, startPoint y: 137, endPoint x: 194, endPoint y: 134, distance: 11.4
click at [196, 119] on div "NOT necessarily a bad thing, art is subjective. But probably not the best for c…" at bounding box center [366, 113] width 341 height 11
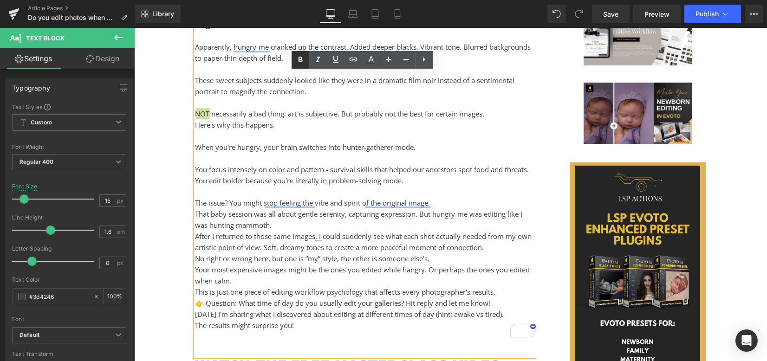
click at [301, 57] on icon at bounding box center [301, 60] width 4 height 6
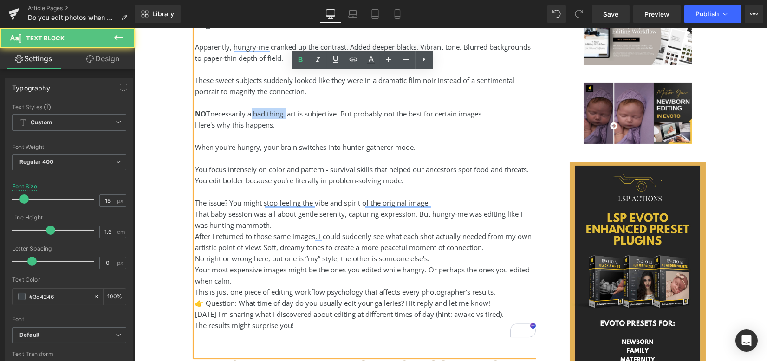
drag, startPoint x: 277, startPoint y: 138, endPoint x: 247, endPoint y: 137, distance: 30.7
click at [247, 119] on div "NOT necessarily a bad thing, art is subjective. But probably not the best for c…" at bounding box center [366, 113] width 341 height 11
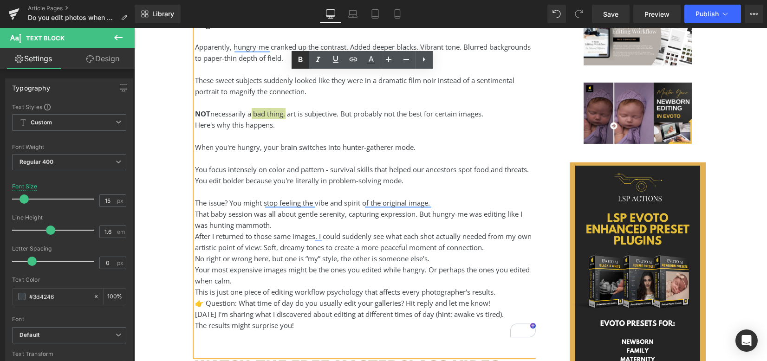
click at [300, 60] on icon at bounding box center [301, 60] width 4 height 6
click at [352, 142] on div "To enrich screen reader interactions, please activate Accessibility in Grammarl…" at bounding box center [366, 136] width 341 height 11
click at [490, 119] on div "NOT necessarily a bad thing , art is subjective. But probably not the best for …" at bounding box center [366, 113] width 341 height 11
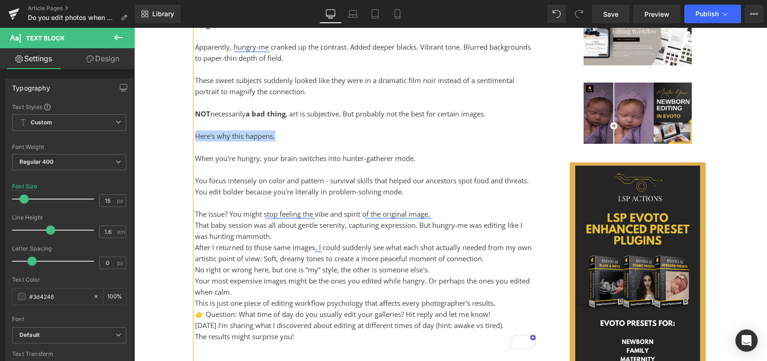
drag, startPoint x: 294, startPoint y: 161, endPoint x: 193, endPoint y: 159, distance: 100.8
click at [196, 142] on div "Here's why this happens." at bounding box center [366, 136] width 341 height 11
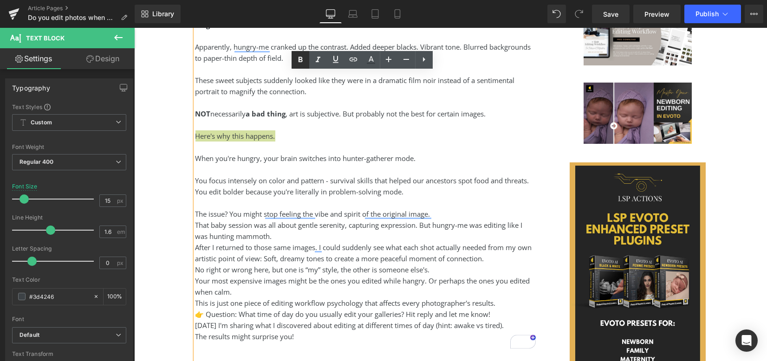
click at [299, 60] on icon at bounding box center [301, 60] width 4 height 6
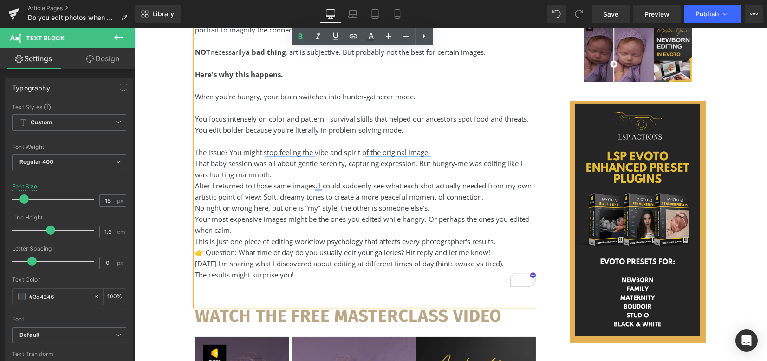
click at [444, 158] on div "The issue? You might stop feeling the vibe and spirit of the original image." at bounding box center [366, 152] width 341 height 11
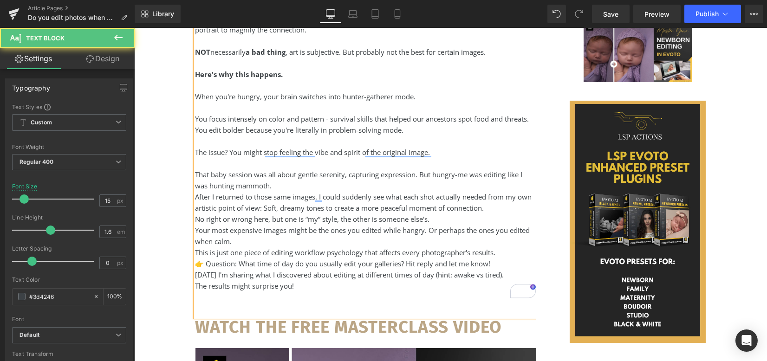
click at [290, 191] on div "That baby session was all about gentle serenity, capturing expression. But hung…" at bounding box center [366, 180] width 341 height 22
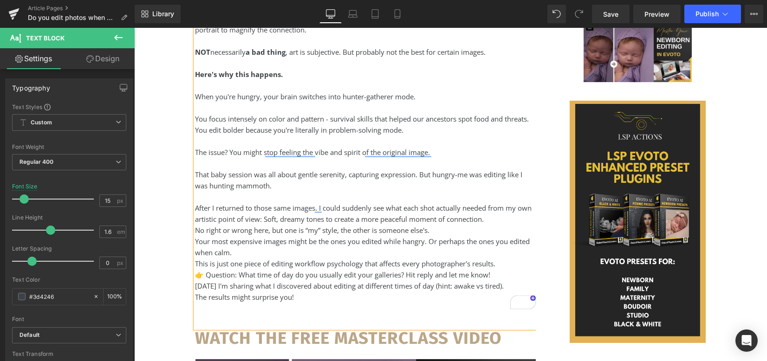
click at [463, 236] on div "No right or wrong here, but one is “my” style, the other is someone else's." at bounding box center [366, 230] width 341 height 11
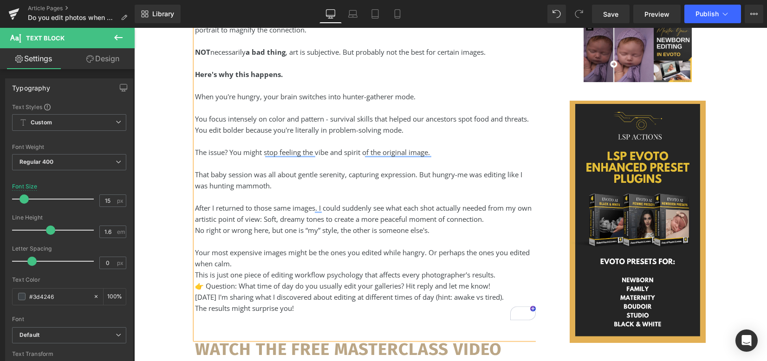
scroll to position [1007, 0]
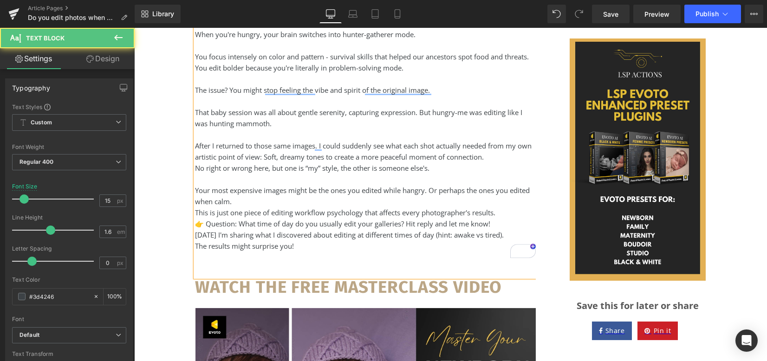
click at [401, 207] on div "Your most expensive images might be the ones you edited while hangry. Or perhap…" at bounding box center [366, 196] width 341 height 22
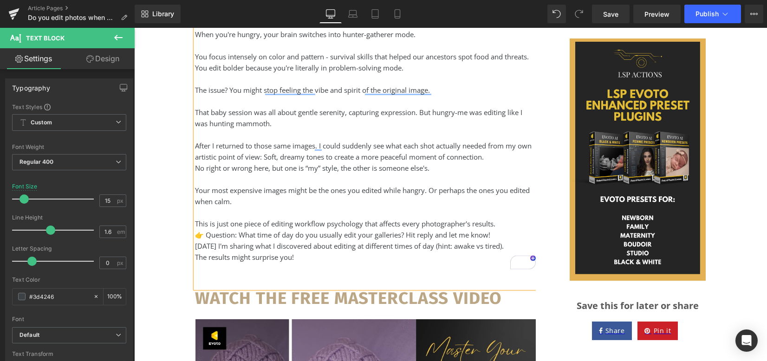
click at [428, 207] on div "Your most expensive images might be the ones you edited while hangry. Or perhap…" at bounding box center [366, 196] width 341 height 22
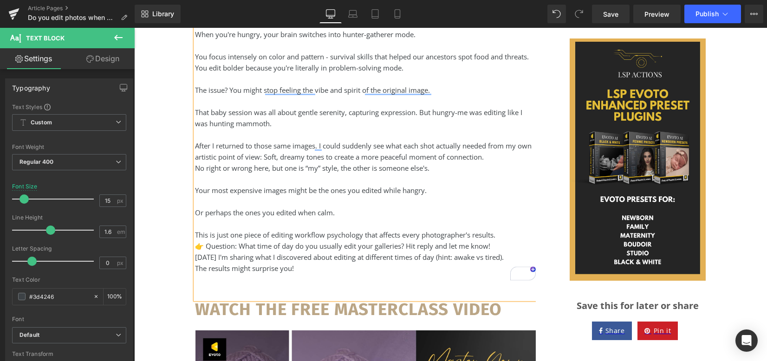
click at [235, 73] on div "You focus intensely on color and pattern - survival skills that helped our ance…" at bounding box center [366, 62] width 341 height 22
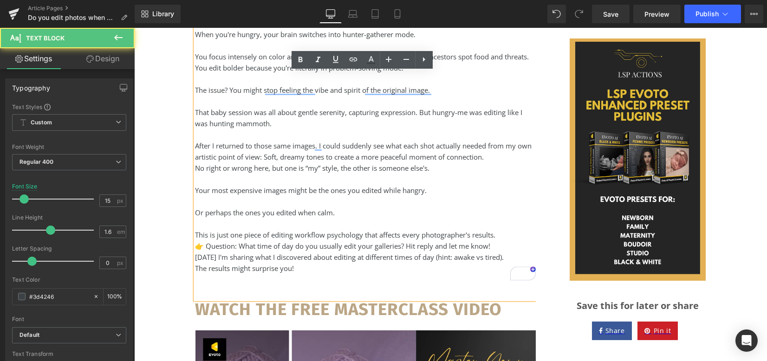
click at [241, 73] on div "You focus intensely on color and pattern - survival skills that helped our ance…" at bounding box center [366, 62] width 341 height 22
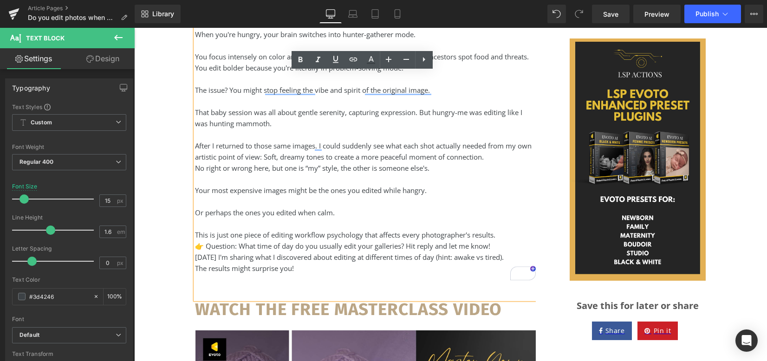
click at [227, 96] on div "The issue? You might stop feeling the vibe and spirit of the original image." at bounding box center [366, 90] width 341 height 11
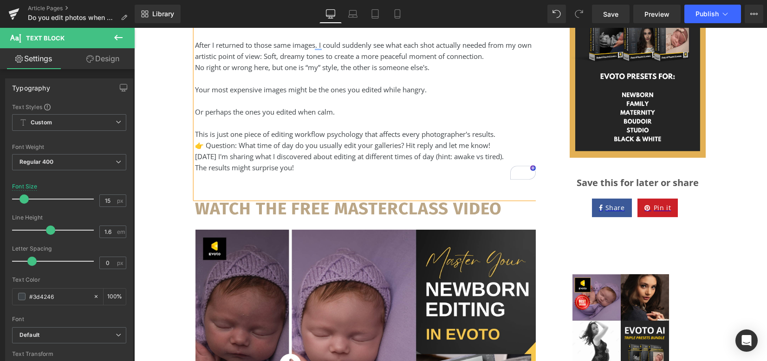
scroll to position [1131, 0]
drag, startPoint x: 435, startPoint y: 112, endPoint x: 194, endPoint y: 108, distance: 241.1
click at [196, 95] on div "Your most expensive images might be the ones you edited while hangry." at bounding box center [366, 89] width 341 height 11
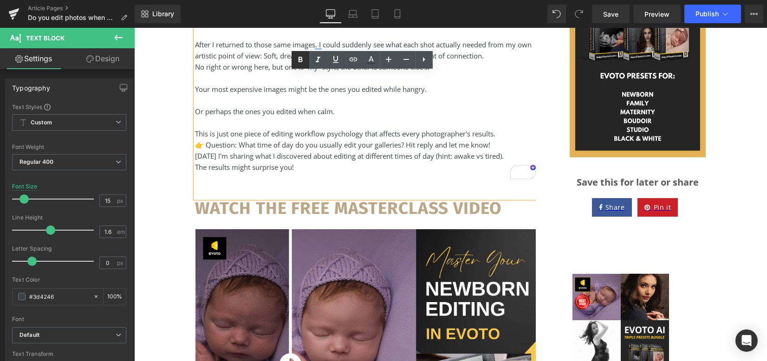
click at [301, 60] on icon at bounding box center [300, 59] width 11 height 11
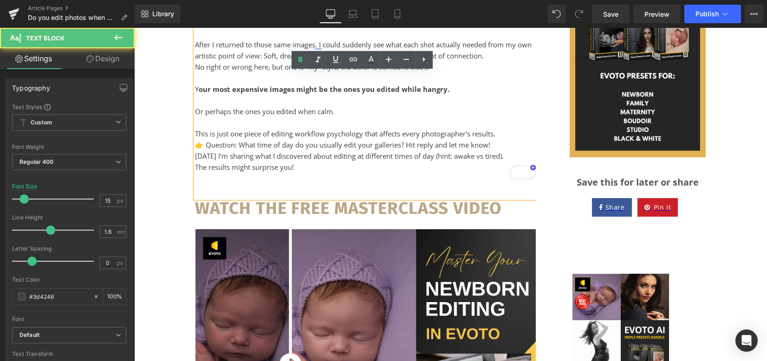
click at [364, 151] on div "👉 Question: What time of day do you usually edit your galleries? Hit reply and …" at bounding box center [366, 144] width 341 height 11
click at [497, 139] on div "This is just one piece of editing workflow psychology that affects every photog…" at bounding box center [366, 133] width 341 height 11
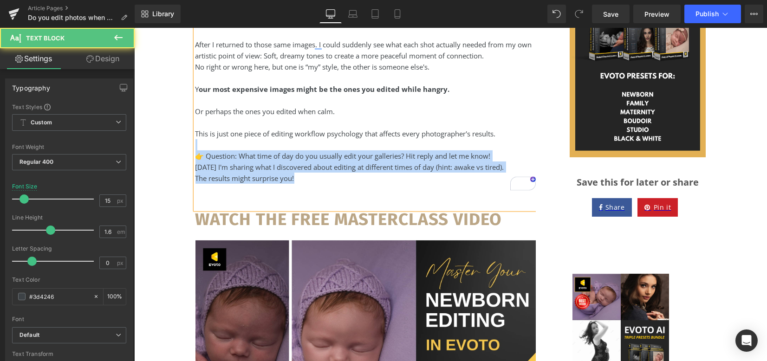
drag, startPoint x: 289, startPoint y: 199, endPoint x: 196, endPoint y: 167, distance: 98.7
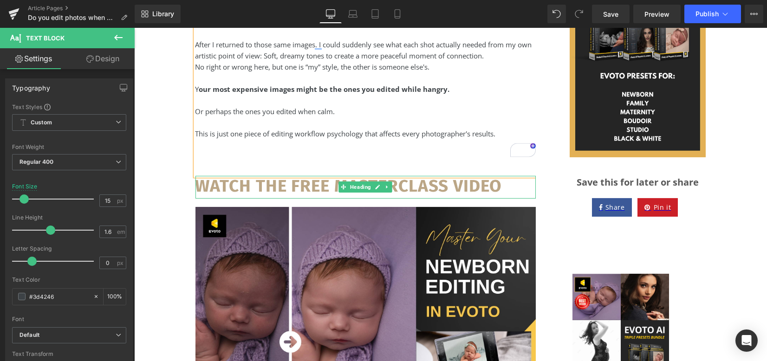
click at [306, 197] on b "WATCH THE FREE MASTERCLASS VIDEO" at bounding box center [349, 186] width 307 height 21
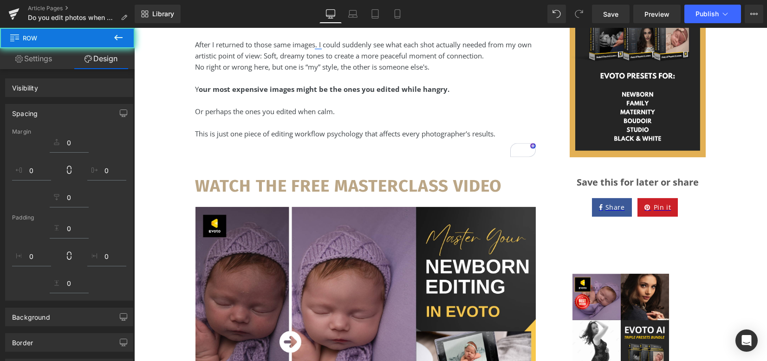
click at [511, 197] on h1 "WATCH THE FREE MASTERCLASS VIDEO" at bounding box center [366, 186] width 341 height 20
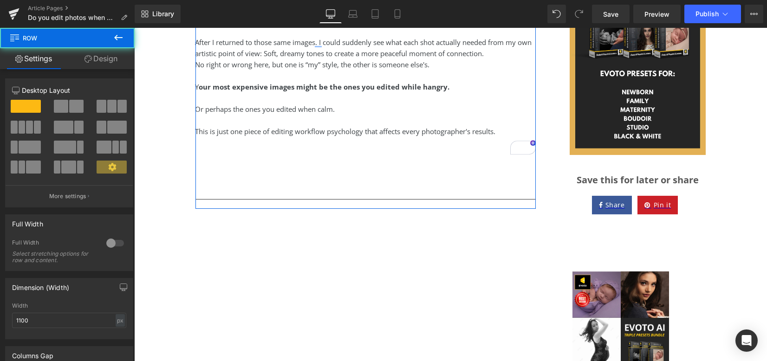
click at [109, 59] on link "Design" at bounding box center [100, 58] width 67 height 21
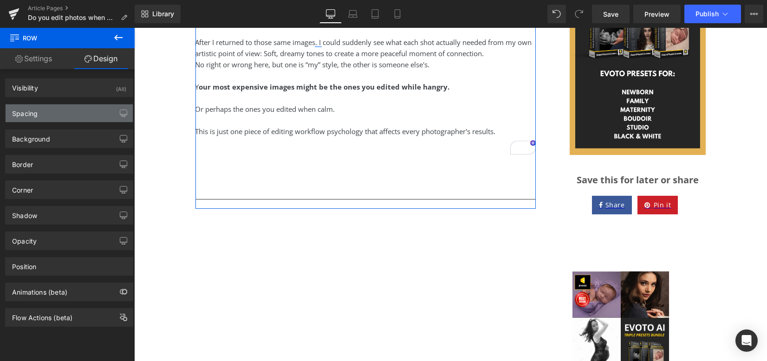
click at [60, 117] on div "Spacing" at bounding box center [69, 114] width 127 height 18
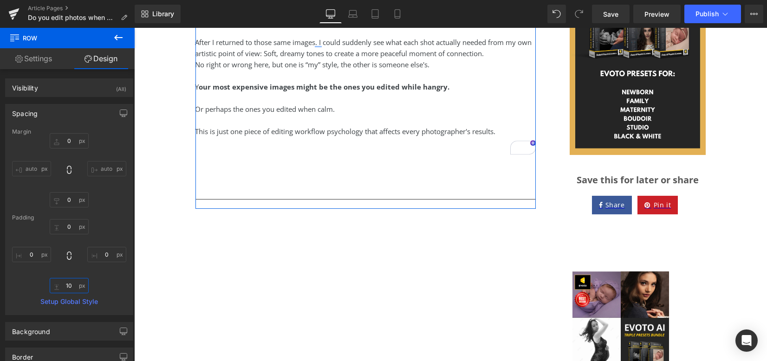
click at [68, 283] on input "10" at bounding box center [69, 285] width 39 height 15
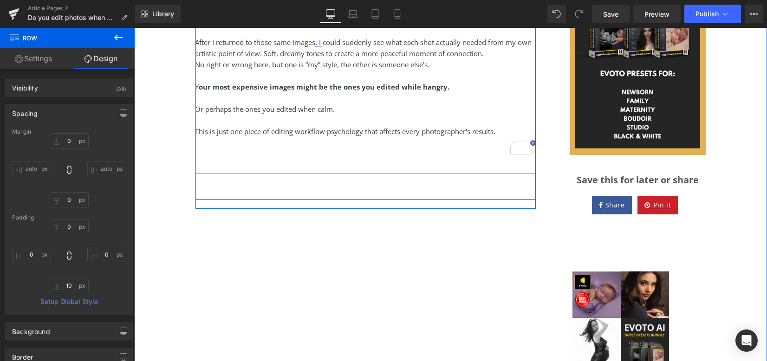
click at [250, 137] on div "This is just one piece of editing workflow psychology that affects every photog…" at bounding box center [366, 131] width 341 height 11
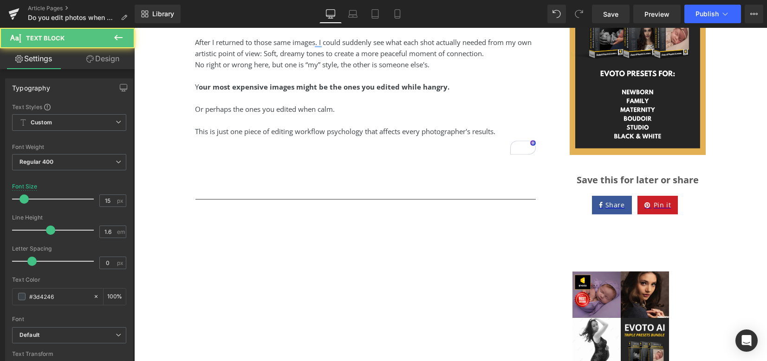
click at [107, 60] on link "Design" at bounding box center [102, 58] width 67 height 21
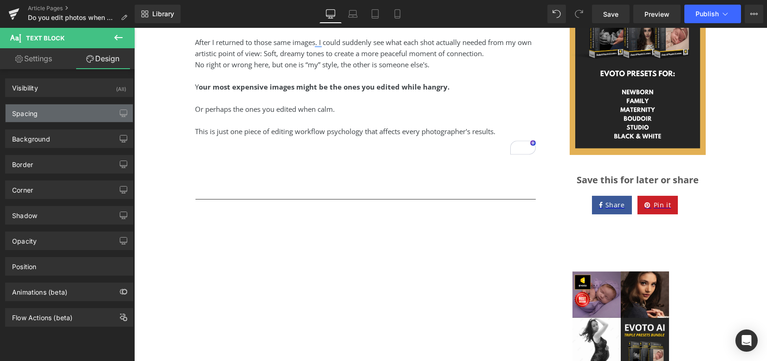
click at [66, 115] on div "Spacing" at bounding box center [69, 114] width 127 height 18
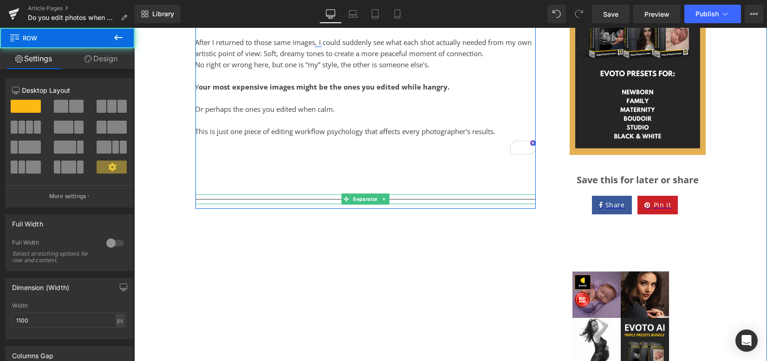
click at [244, 204] on hr at bounding box center [366, 201] width 341 height 5
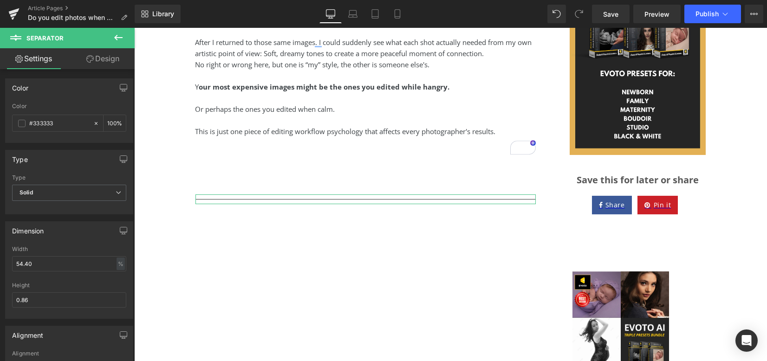
click at [108, 62] on link "Design" at bounding box center [102, 58] width 67 height 21
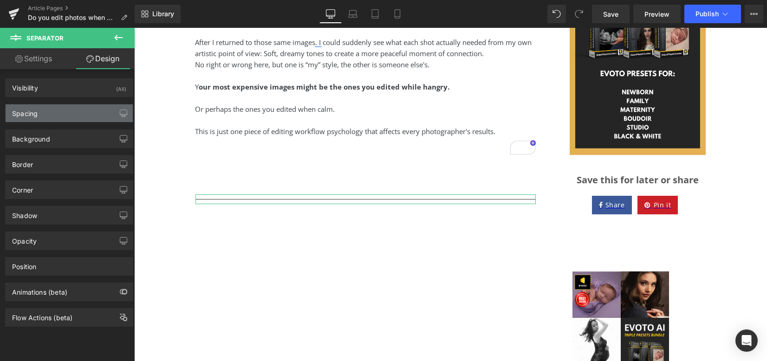
click at [81, 112] on div "Spacing" at bounding box center [69, 114] width 127 height 18
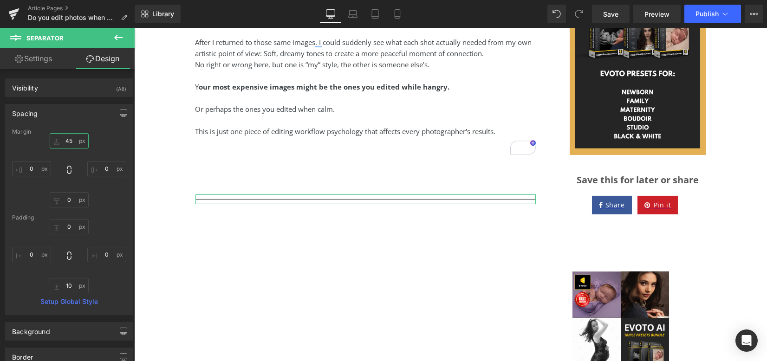
click at [73, 141] on input "45" at bounding box center [69, 140] width 39 height 15
type input "0"
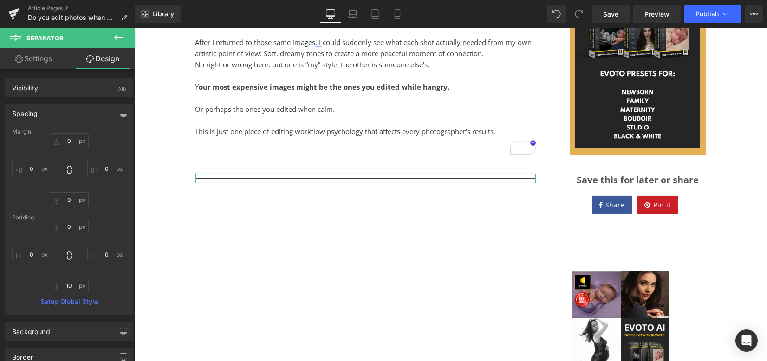
click at [304, 126] on div "To enrich screen reader interactions, please activate Accessibility in Grammarl…" at bounding box center [366, 120] width 341 height 11
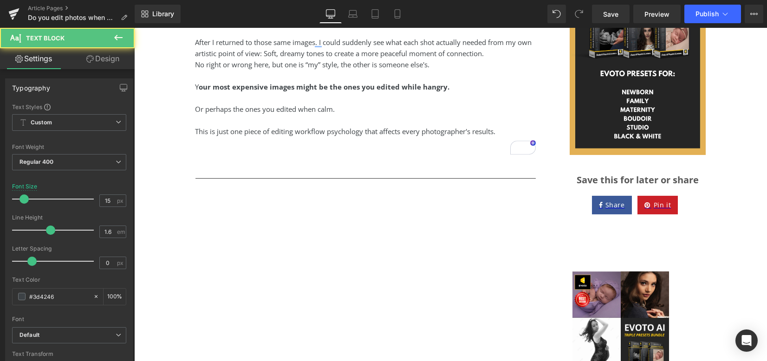
drag, startPoint x: 105, startPoint y: 63, endPoint x: 68, endPoint y: 106, distance: 57.3
click at [105, 63] on link "Design" at bounding box center [102, 58] width 67 height 21
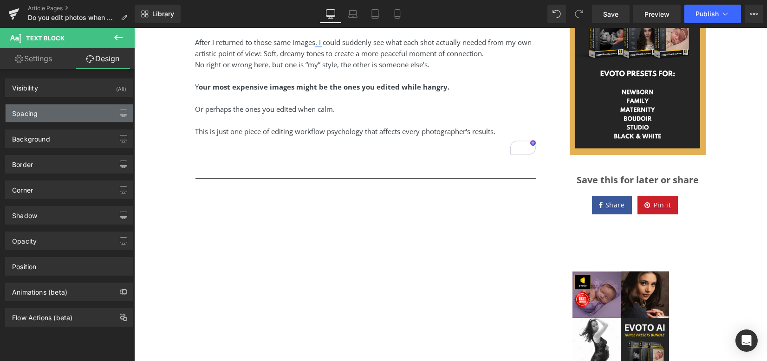
click at [63, 109] on div "Spacing" at bounding box center [69, 114] width 127 height 18
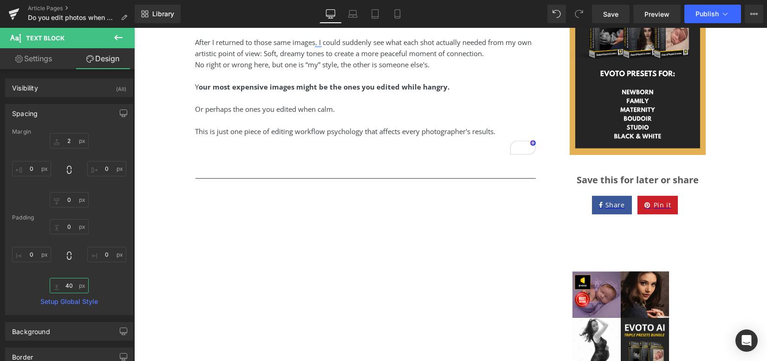
click at [70, 284] on input "40" at bounding box center [69, 285] width 39 height 15
type input "10"
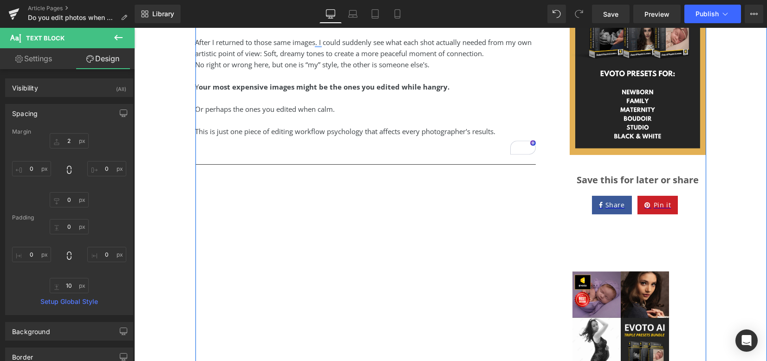
drag, startPoint x: 354, startPoint y: 293, endPoint x: 425, endPoint y: 257, distance: 79.4
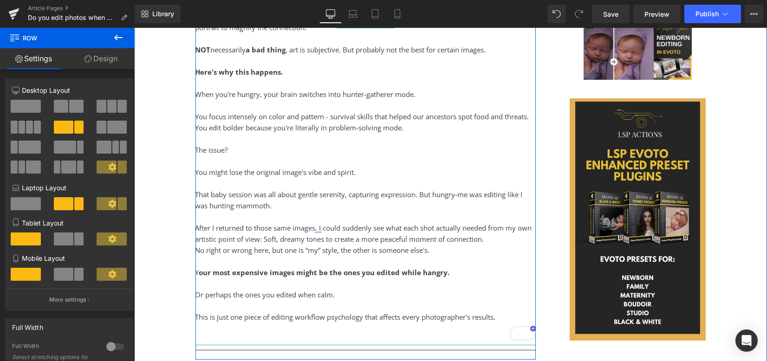
scroll to position [1071, 0]
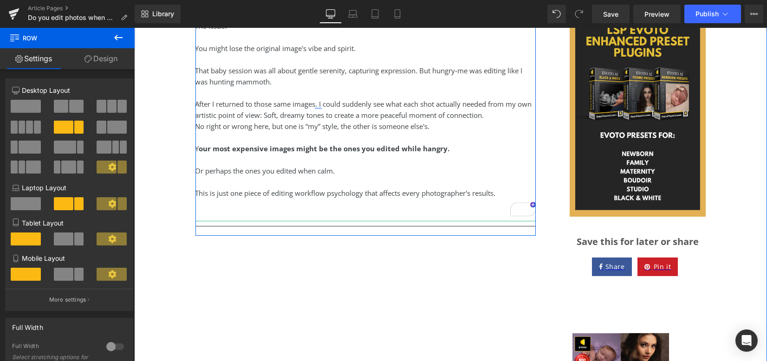
click at [381, 199] on div "This is just one piece of editing workflow psychology that affects every photog…" at bounding box center [366, 193] width 341 height 11
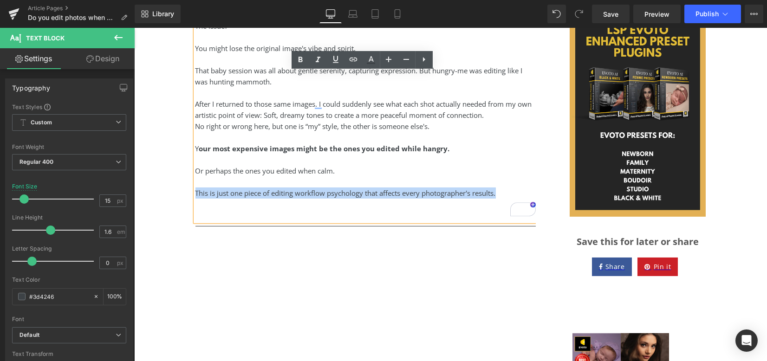
drag, startPoint x: 503, startPoint y: 216, endPoint x: 193, endPoint y: 210, distance: 309.4
click at [196, 199] on div "This is just one piece of editing workflow psychology that affects every photog…" at bounding box center [366, 193] width 341 height 11
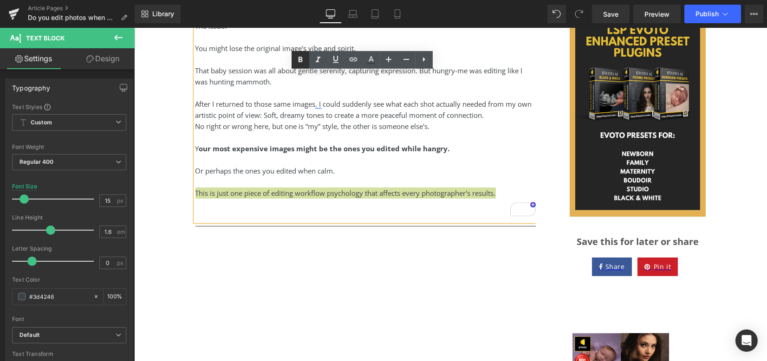
click at [292, 63] on link at bounding box center [301, 60] width 18 height 18
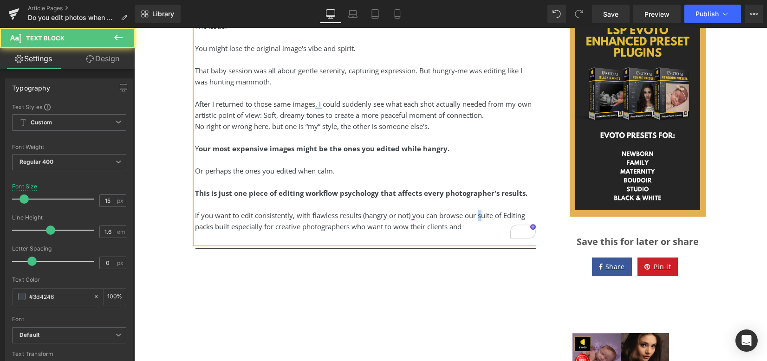
click at [477, 232] on div "If you want to edit consistently, with flawless results (hangry or not) you can…" at bounding box center [366, 221] width 341 height 22
click at [196, 232] on div "If you want to edit consistently, with flawless results (hangry or not) you can…" at bounding box center [366, 221] width 341 height 22
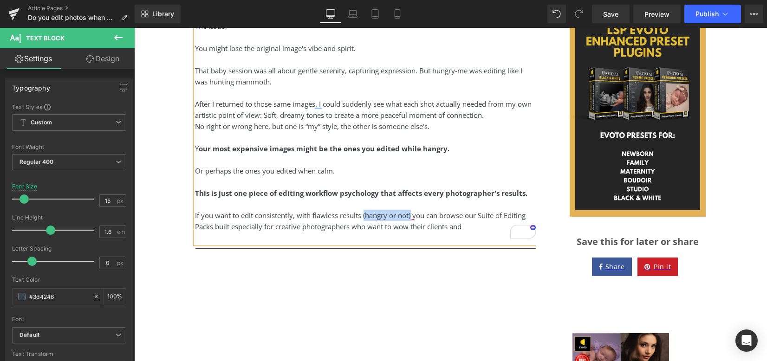
drag, startPoint x: 408, startPoint y: 239, endPoint x: 361, endPoint y: 239, distance: 46.9
click at [361, 232] on div "If you want to edit consistently, with flawless results (hangry or not) you can…" at bounding box center [366, 221] width 341 height 22
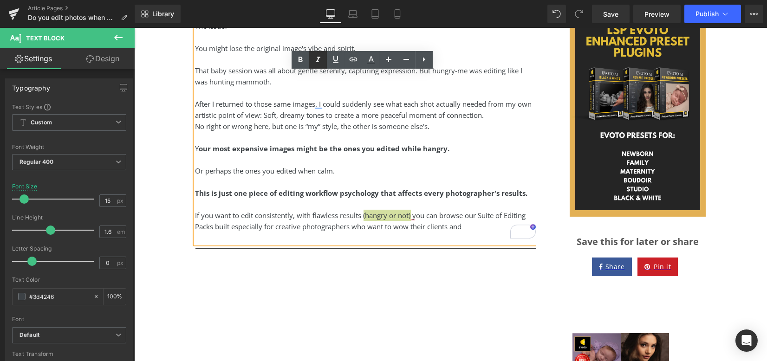
click at [321, 60] on icon at bounding box center [318, 59] width 11 height 11
click at [467, 232] on div "If you want to edit consistently, with flawless results (hangry or not) you can…" at bounding box center [366, 221] width 341 height 22
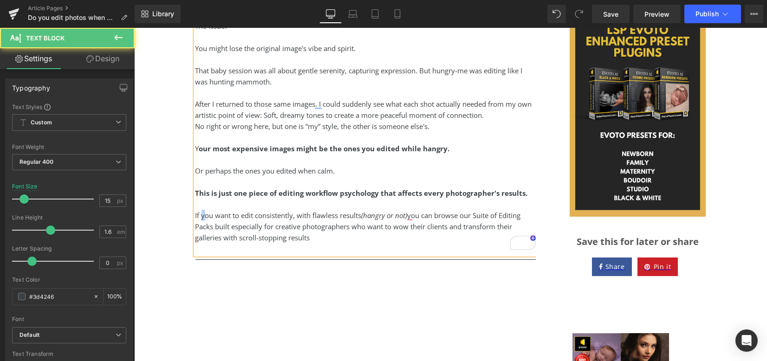
click at [198, 238] on div "If you want to edit consistently, with flawless results (hangry or not) you can…" at bounding box center [366, 226] width 341 height 33
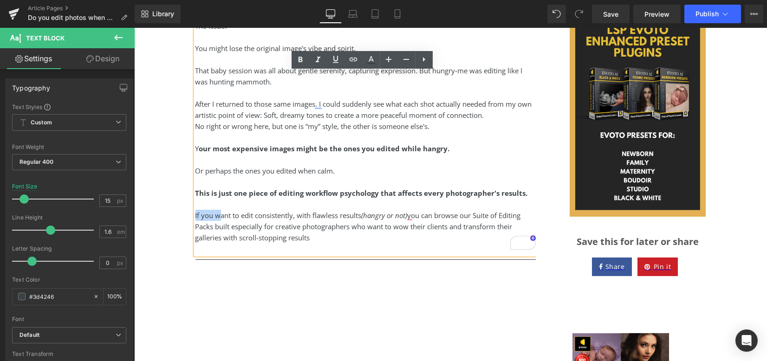
drag, startPoint x: 214, startPoint y: 236, endPoint x: 193, endPoint y: 236, distance: 21.4
click at [196, 236] on div "If you want to edit consistently, with flawless results (hangry or not) you can…" at bounding box center [366, 226] width 341 height 33
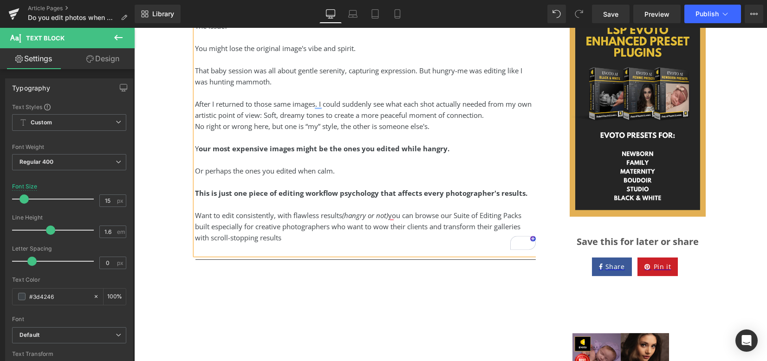
click at [524, 199] on div "This is just one piece of editing workflow psychology that affects every photog…" at bounding box center [366, 193] width 341 height 11
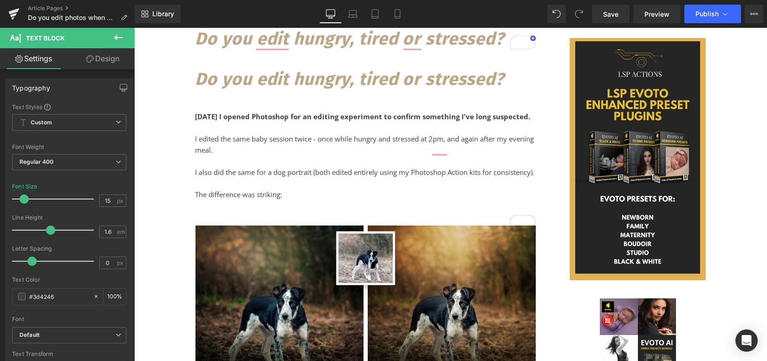
scroll to position [324, 0]
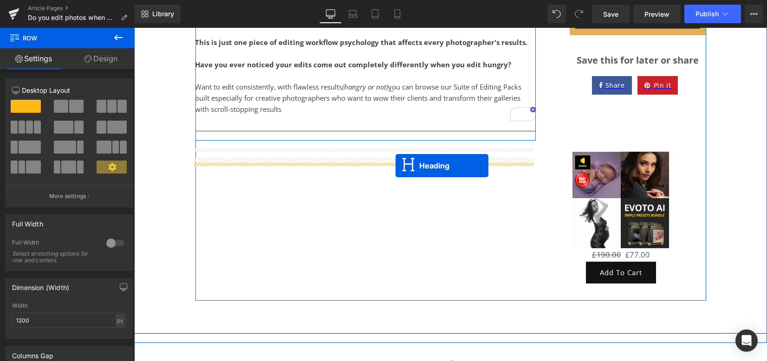
drag, startPoint x: 349, startPoint y: 81, endPoint x: 396, endPoint y: 165, distance: 96.3
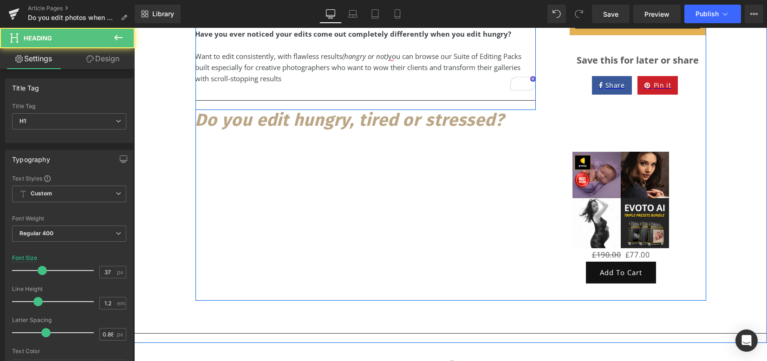
scroll to position [1222, 0]
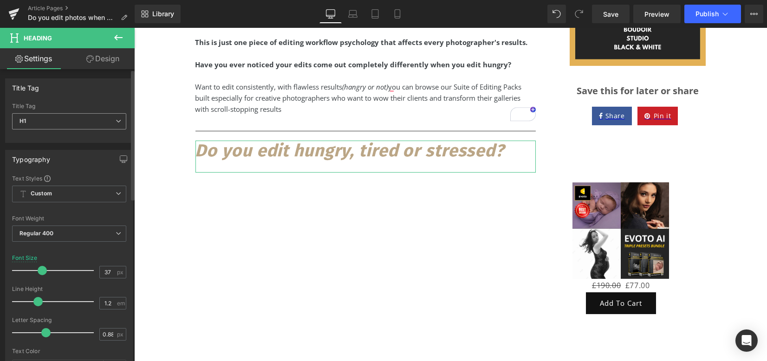
click at [113, 129] on span "H1" at bounding box center [69, 121] width 114 height 16
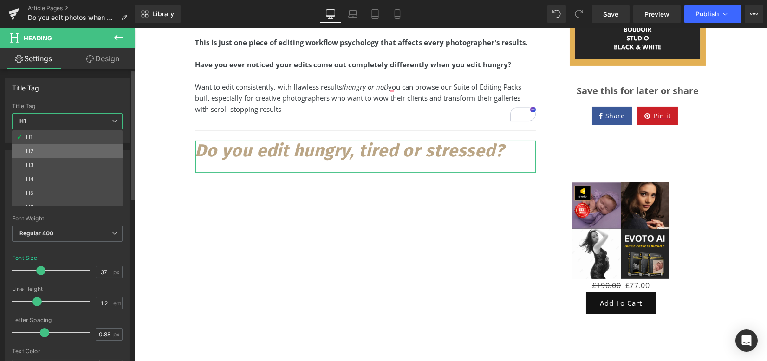
click at [89, 154] on li "H2" at bounding box center [69, 151] width 115 height 14
type input "24"
type input "1.3"
type input "0.6"
type input "#121212"
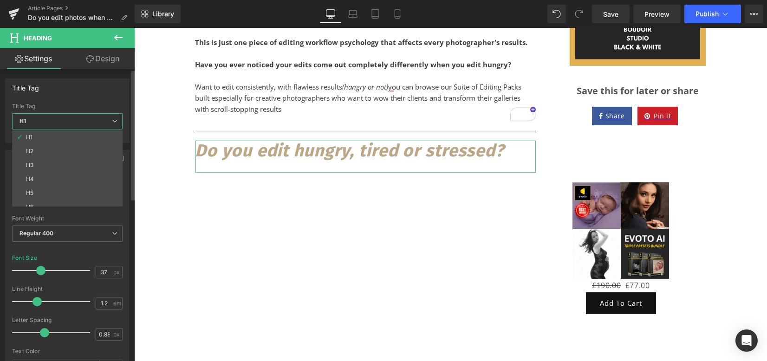
type input "100"
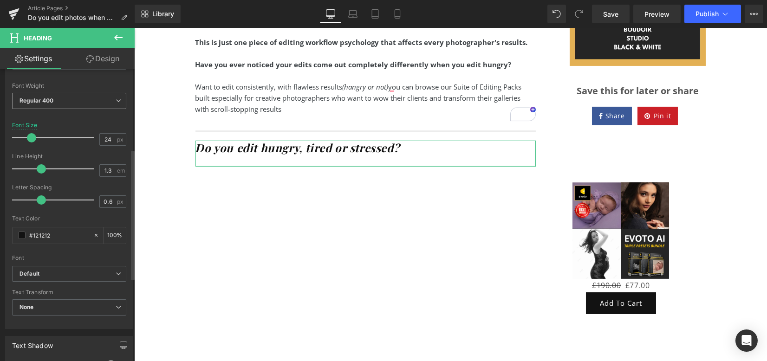
scroll to position [186, 0]
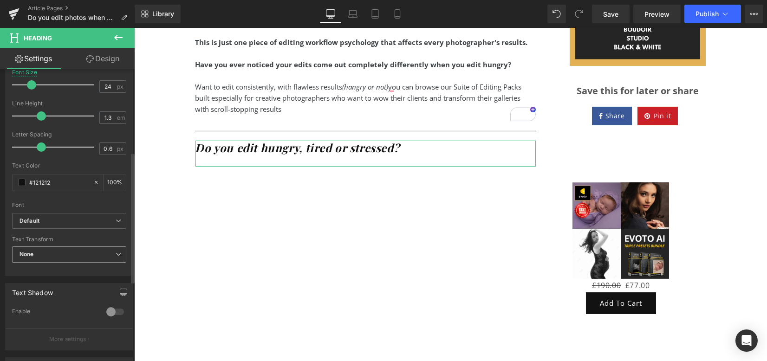
click at [59, 253] on span "None" at bounding box center [69, 255] width 114 height 16
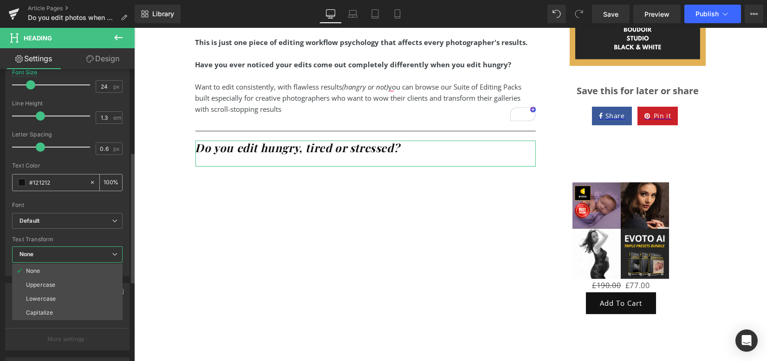
click at [60, 182] on input "#121212" at bounding box center [57, 182] width 56 height 10
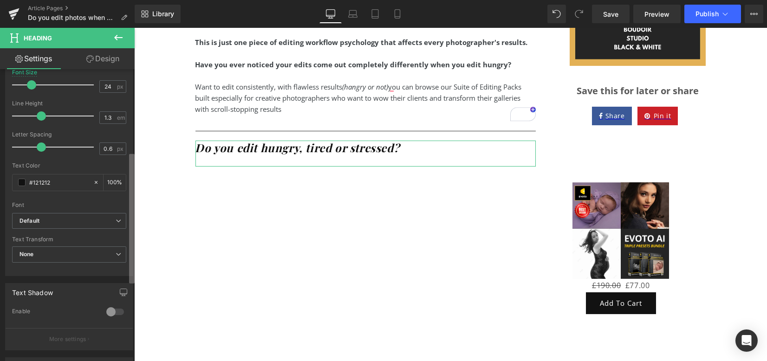
drag, startPoint x: 33, startPoint y: 181, endPoint x: 132, endPoint y: 187, distance: 98.7
click at [132, 187] on div "Title Tag H1 H2 H3 H4 H5 H6 Title Tag H2 H1 H2 H3 H4 H5 H6 Typography Text Styl…" at bounding box center [67, 217] width 135 height 296
type input "#b"
type input "0"
type input "#bba"
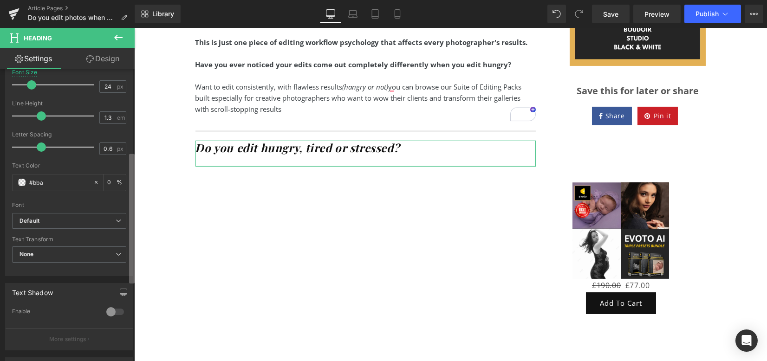
type input "100"
type input "#bba686"
type input "100"
type input "#bba686"
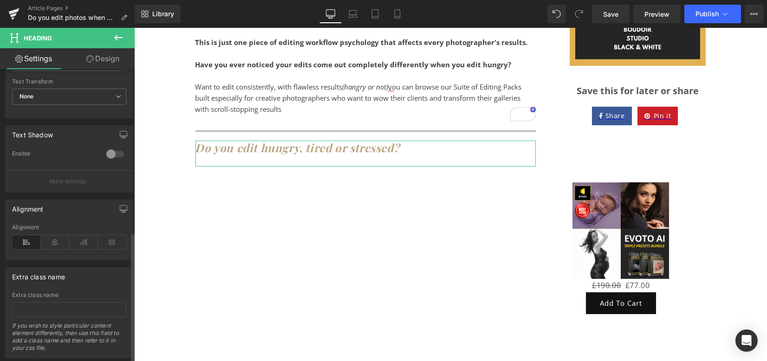
scroll to position [365, 0]
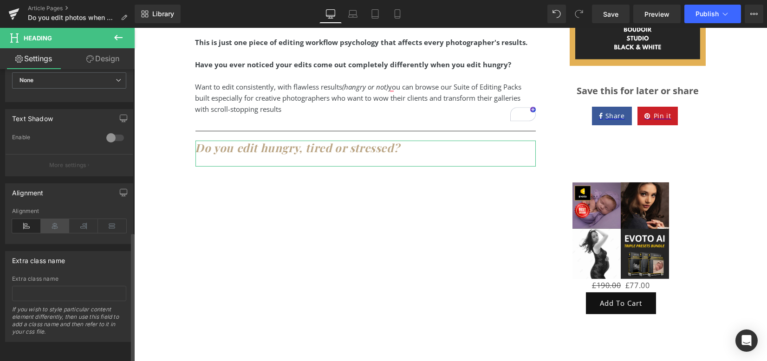
click at [49, 219] on icon at bounding box center [55, 226] width 29 height 14
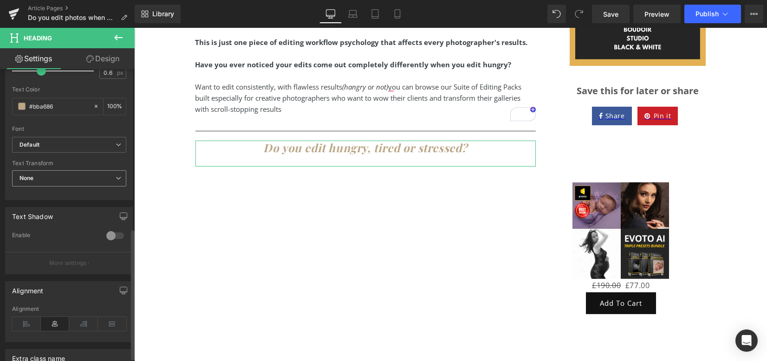
scroll to position [117, 0]
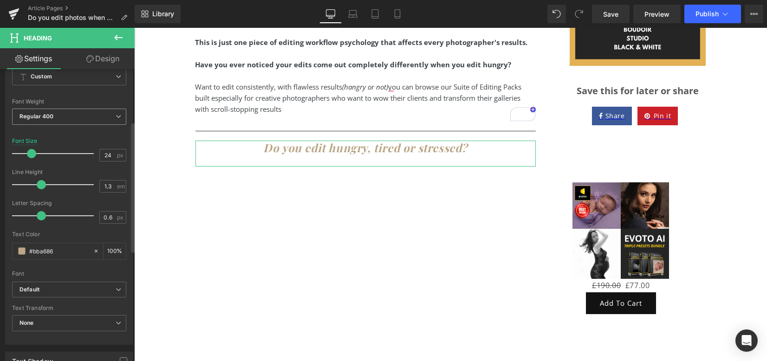
click at [49, 117] on b "Regular 400" at bounding box center [37, 116] width 34 height 7
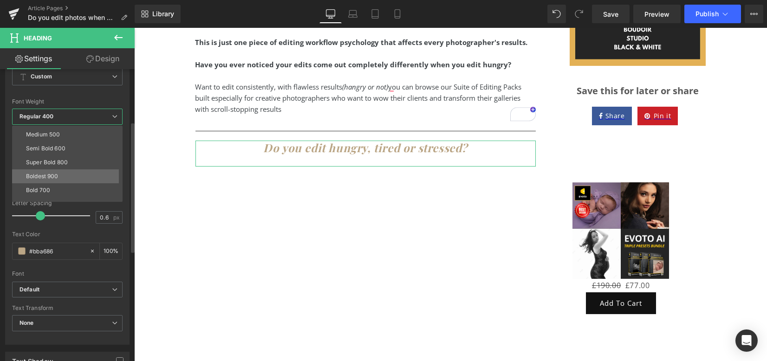
scroll to position [62, 0]
drag, startPoint x: 53, startPoint y: 154, endPoint x: 14, endPoint y: 135, distance: 43.4
click at [53, 154] on div "Super Bold 800" at bounding box center [47, 154] width 42 height 7
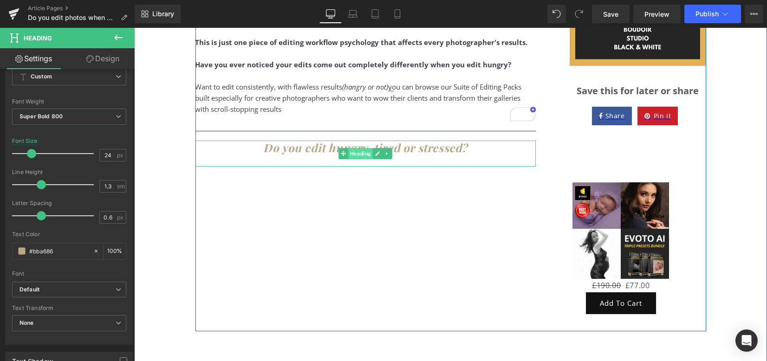
click at [348, 159] on span "Heading" at bounding box center [360, 153] width 25 height 11
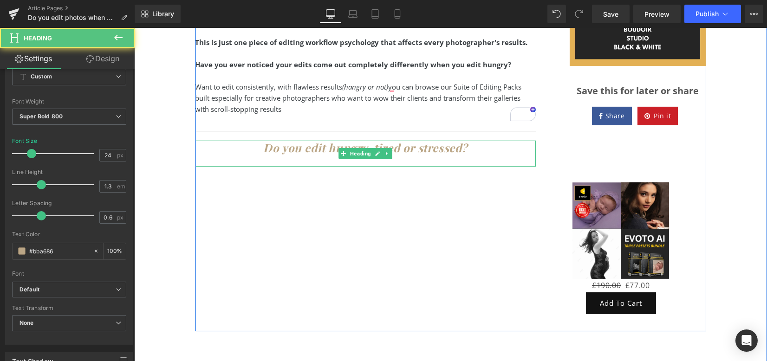
click at [376, 156] on icon at bounding box center [378, 153] width 5 height 5
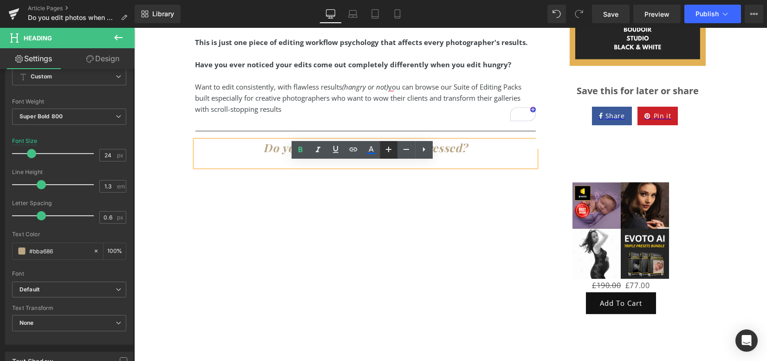
click at [385, 149] on icon at bounding box center [388, 149] width 11 height 11
click at [384, 149] on icon at bounding box center [388, 149] width 11 height 11
type input "30"
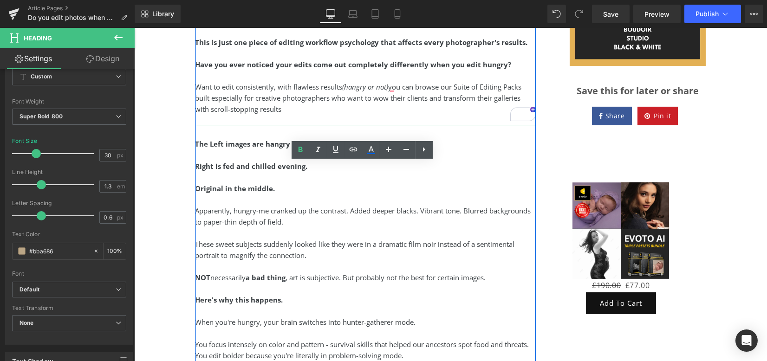
click at [366, 59] on div "To enrich screen reader interactions, please activate Accessibility in Grammarl…" at bounding box center [366, 53] width 341 height 11
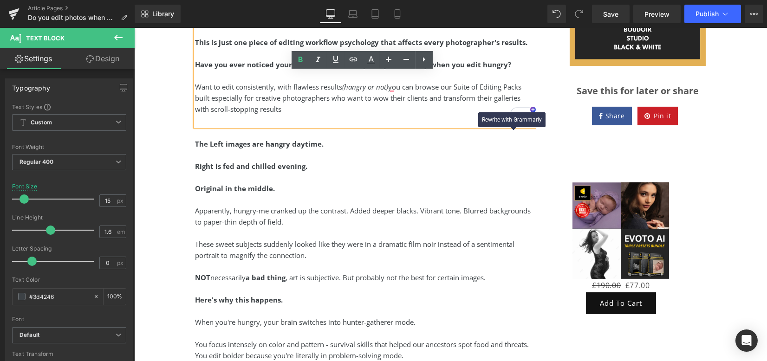
drag, startPoint x: 520, startPoint y: 66, endPoint x: 511, endPoint y: 137, distance: 71.6
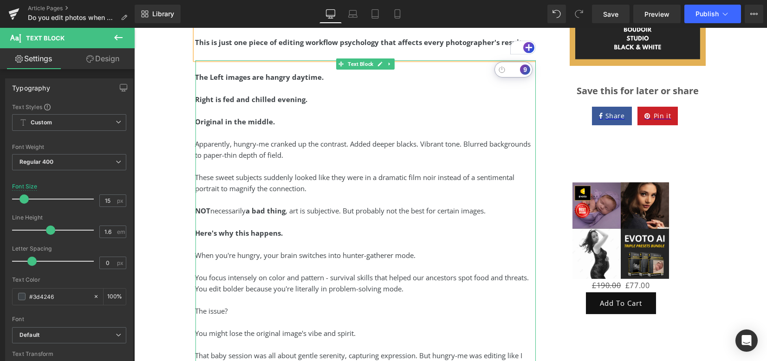
click at [258, 116] on div "To enrich screen reader interactions, please activate Accessibility in Grammarl…" at bounding box center [366, 110] width 341 height 11
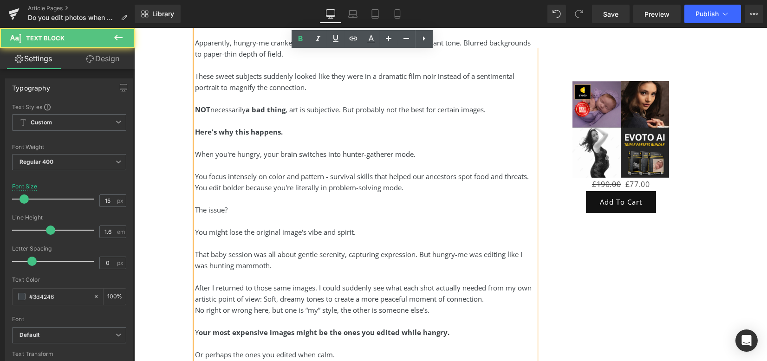
scroll to position [1470, 0]
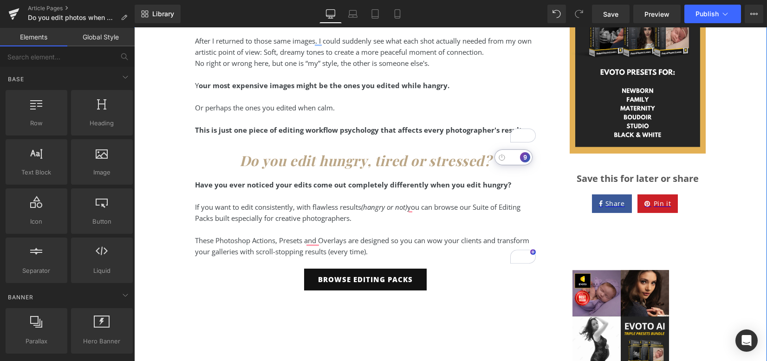
scroll to position [1160, 0]
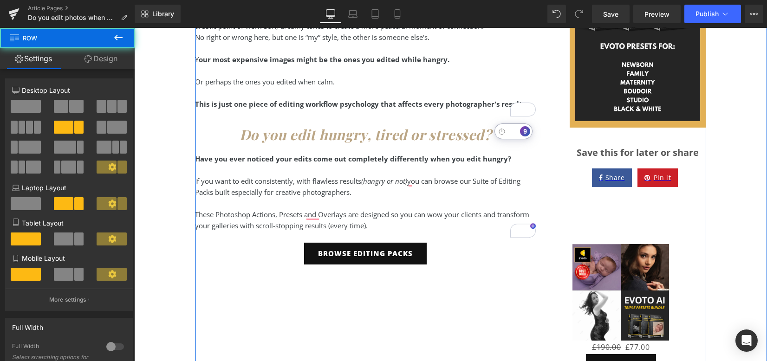
click at [278, 144] on icon "Do you edit hungry, tired or stressed?" at bounding box center [366, 134] width 252 height 19
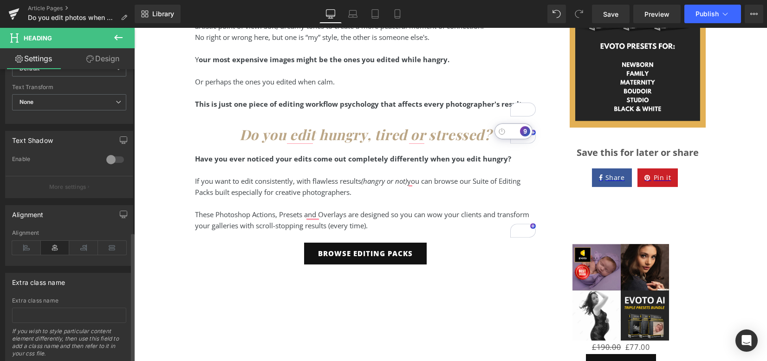
scroll to position [365, 0]
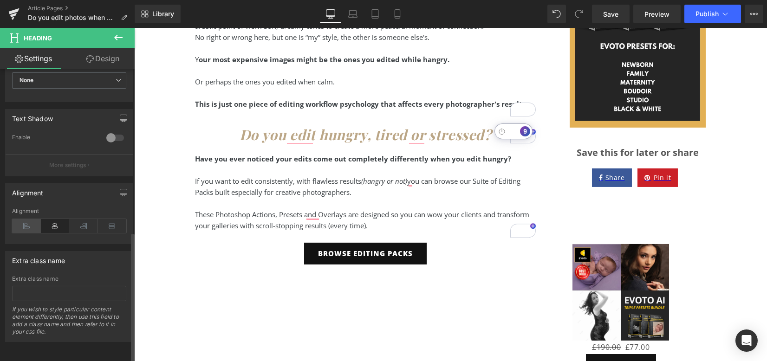
click at [24, 224] on icon at bounding box center [26, 226] width 29 height 14
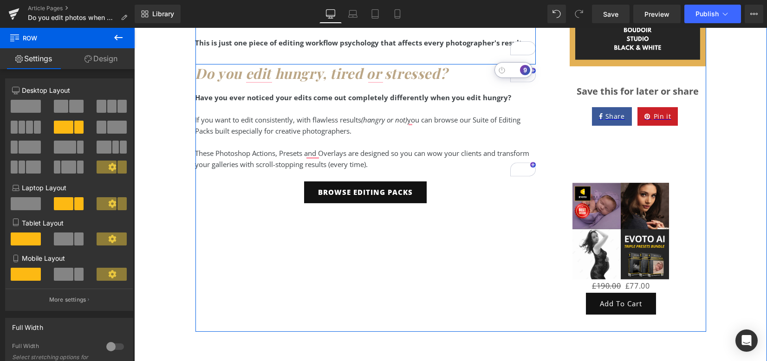
scroll to position [1222, 0]
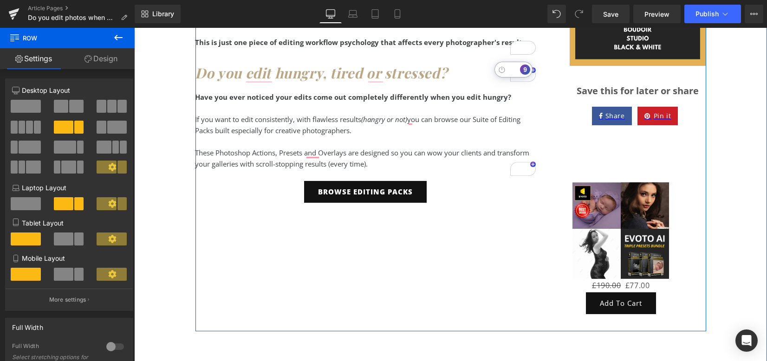
click at [375, 144] on link at bounding box center [380, 138] width 10 height 11
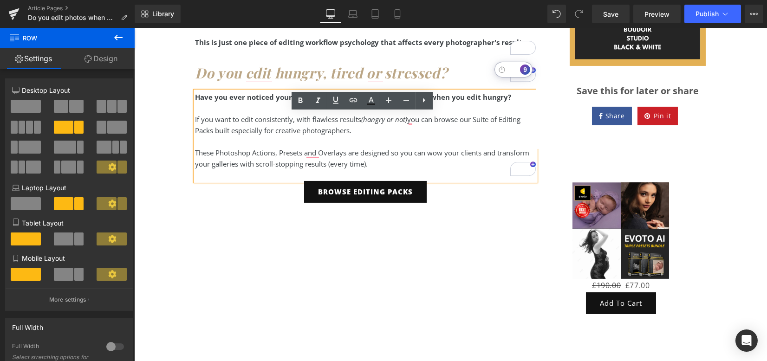
click at [393, 136] on div "If you want to edit consistently, with flawless results (hangry or not) you can…" at bounding box center [366, 125] width 341 height 22
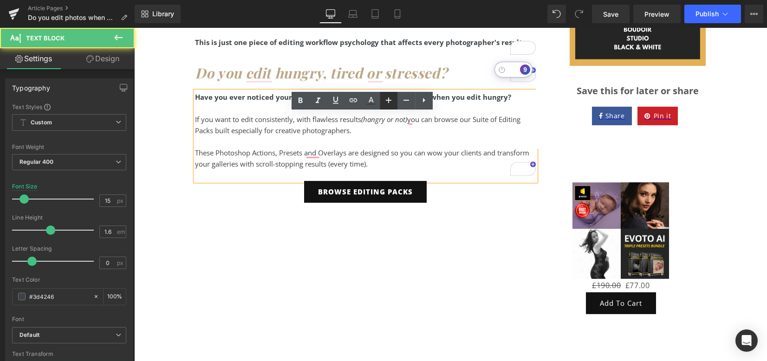
click at [388, 99] on icon at bounding box center [388, 100] width 11 height 11
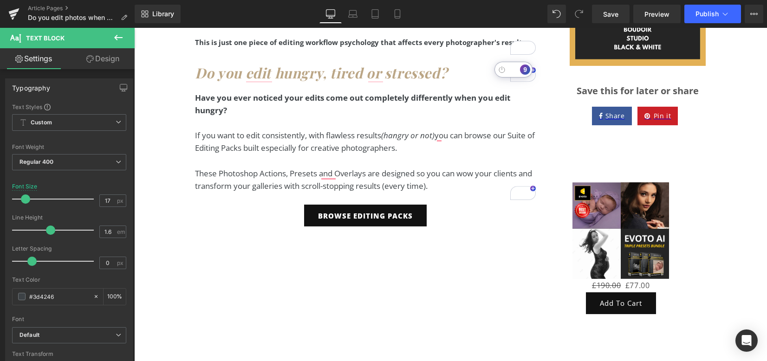
drag, startPoint x: 392, startPoint y: 13, endPoint x: 392, endPoint y: 23, distance: 9.8
click at [392, 13] on link "Mobile" at bounding box center [398, 14] width 22 height 19
type input "13"
type input "100"
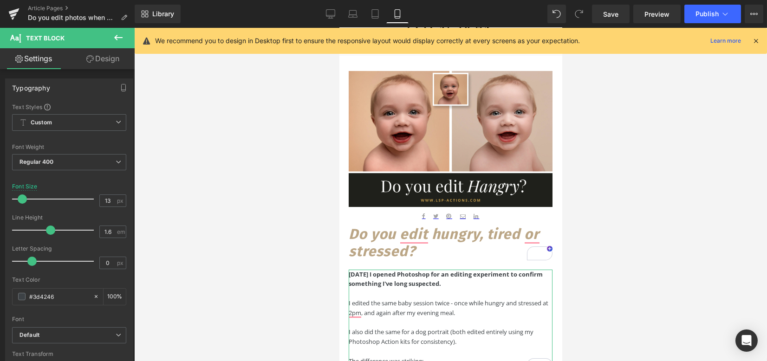
scroll to position [138, 0]
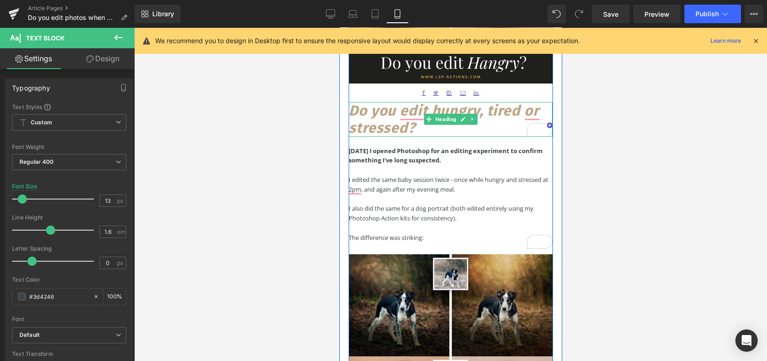
click at [400, 111] on icon "Do you edit hungry, tired or stressed?" at bounding box center [443, 119] width 190 height 34
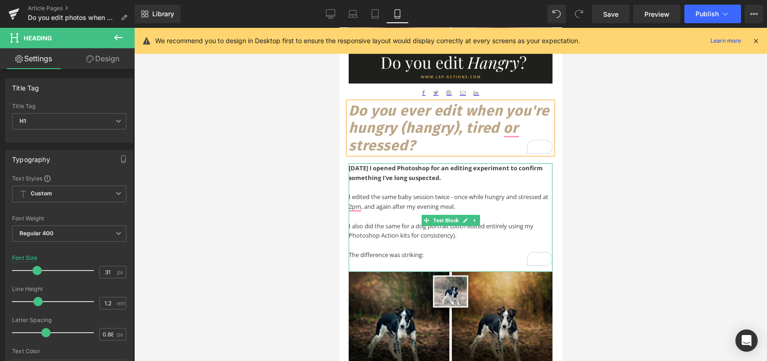
click at [448, 190] on div "To enrich screen reader interactions, please activate Accessibility in Grammarl…" at bounding box center [450, 188] width 204 height 10
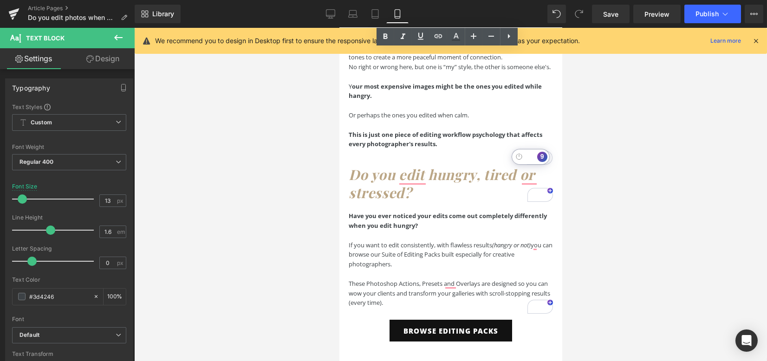
scroll to position [757, 0]
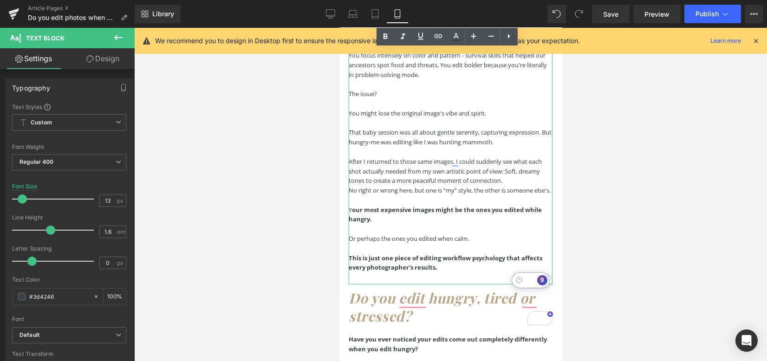
click at [508, 179] on div "After I returned to those same images. I could suddenly see what each shot actu…" at bounding box center [450, 171] width 204 height 29
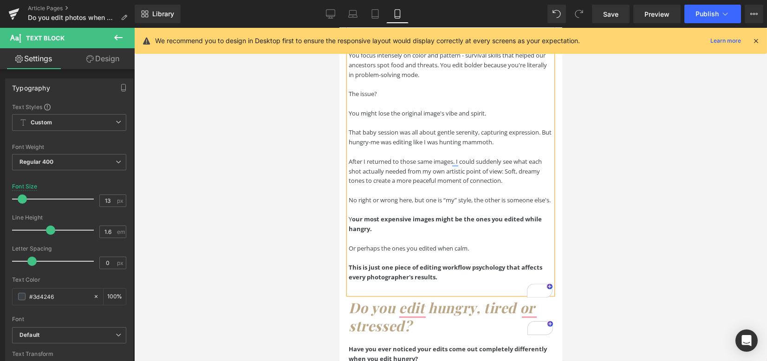
scroll to position [881, 0]
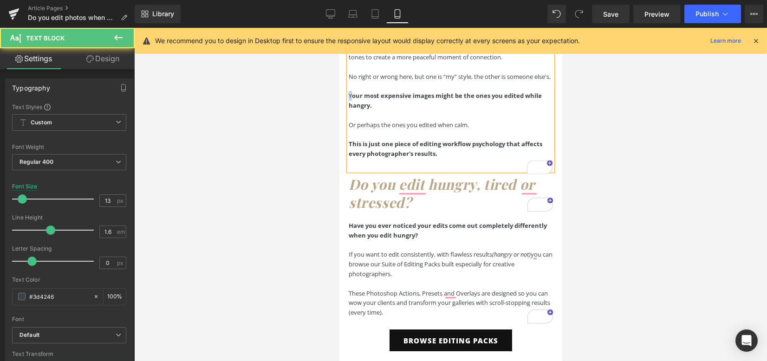
click at [348, 104] on div "Y our most expensive images might be the ones you edited while hangry." at bounding box center [450, 101] width 204 height 20
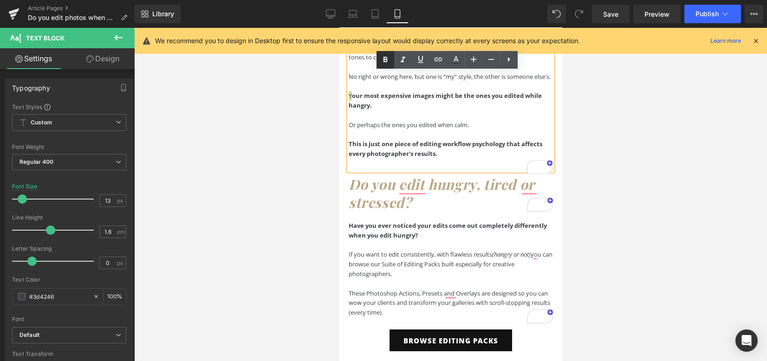
click at [388, 60] on icon at bounding box center [385, 59] width 11 height 11
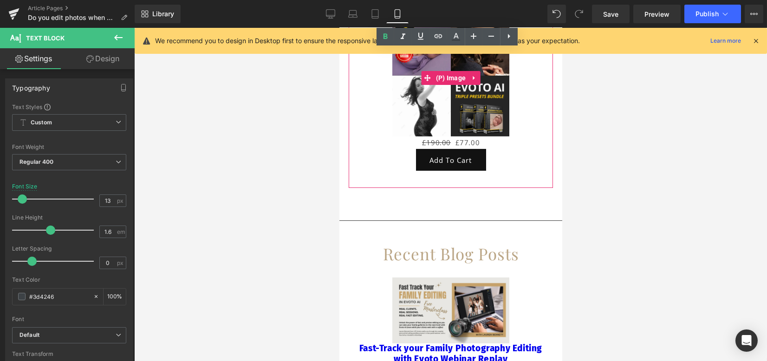
scroll to position [1252, 0]
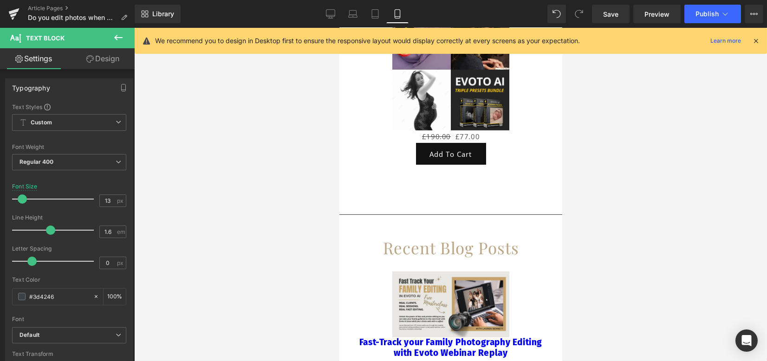
click at [117, 37] on icon at bounding box center [118, 37] width 11 height 11
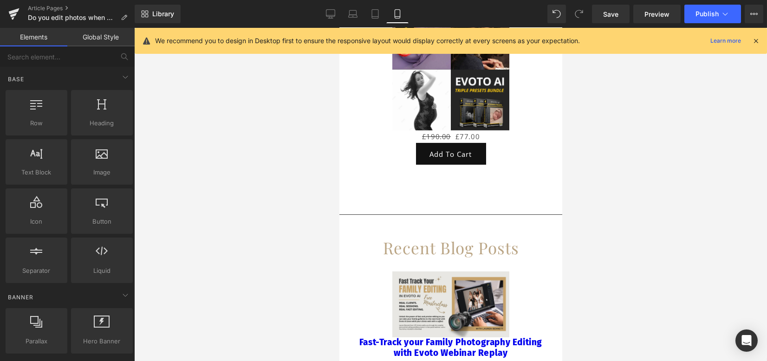
drag, startPoint x: 325, startPoint y: 13, endPoint x: 334, endPoint y: 26, distance: 16.0
click at [326, 13] on link "Desktop" at bounding box center [331, 14] width 22 height 19
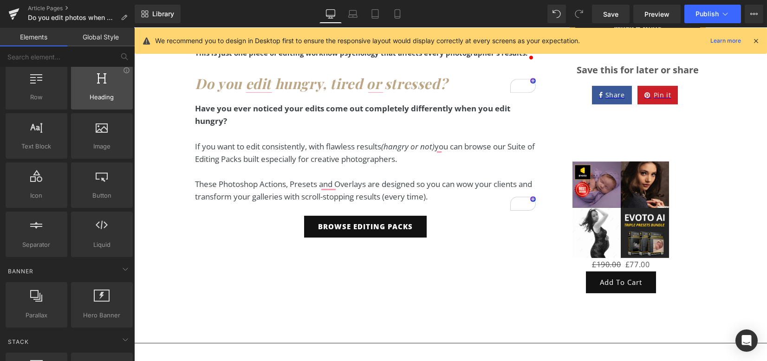
scroll to position [0, 0]
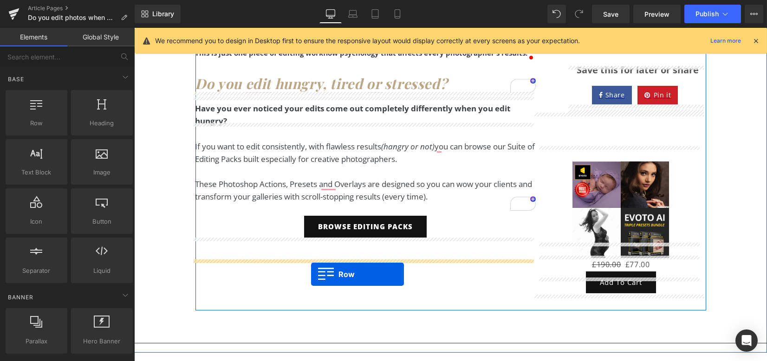
drag, startPoint x: 177, startPoint y: 146, endPoint x: 311, endPoint y: 275, distance: 186.0
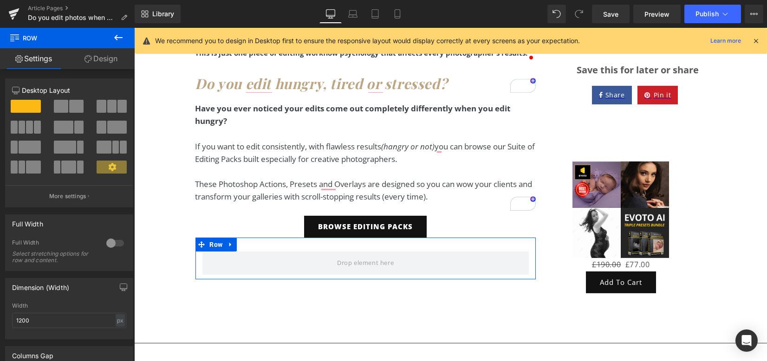
click at [101, 60] on link "Design" at bounding box center [100, 58] width 67 height 21
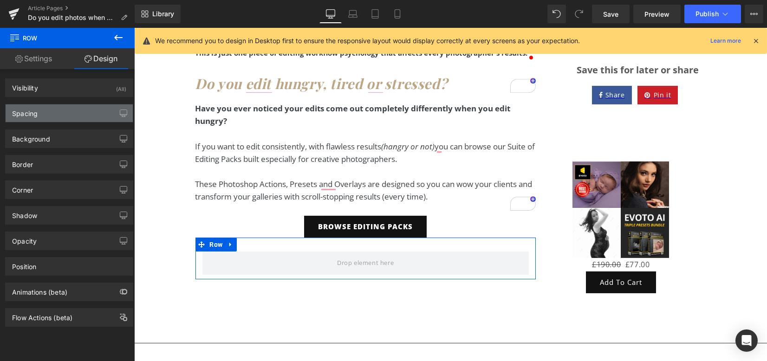
click at [66, 120] on div "Spacing" at bounding box center [69, 114] width 127 height 18
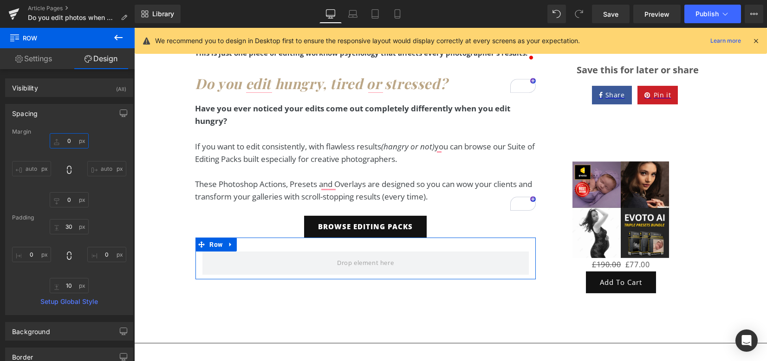
click at [70, 138] on input "0" at bounding box center [69, 140] width 39 height 15
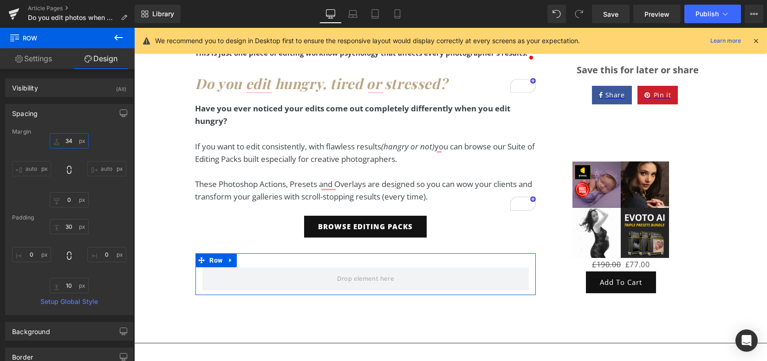
type input "34"
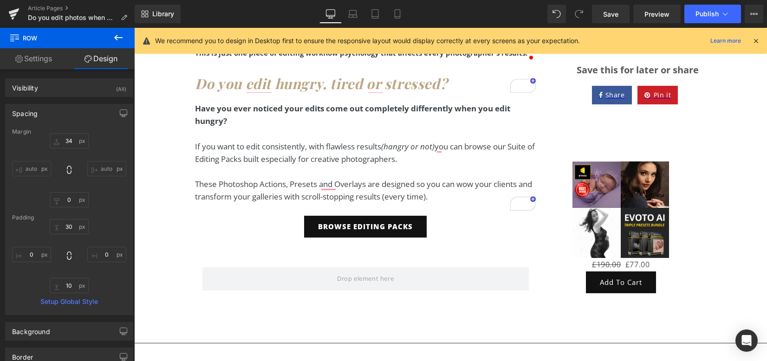
click at [117, 41] on icon at bounding box center [118, 37] width 11 height 11
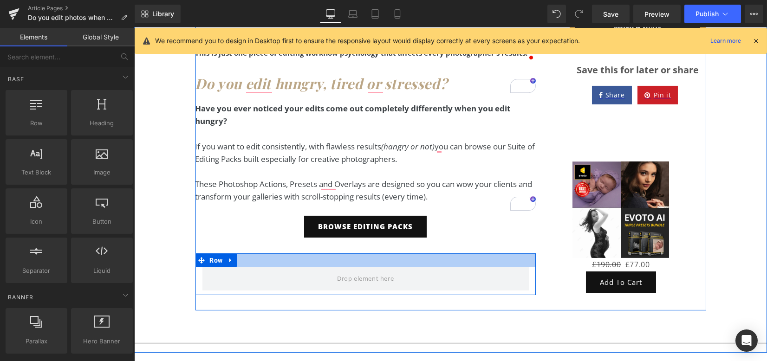
click at [313, 290] on span at bounding box center [366, 279] width 327 height 23
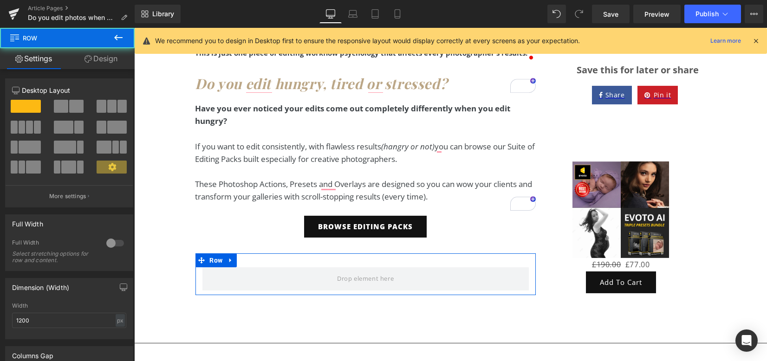
click at [70, 106] on span at bounding box center [76, 106] width 14 height 13
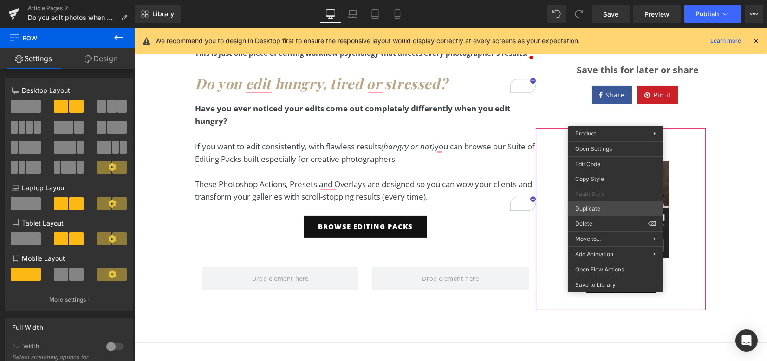
drag, startPoint x: 729, startPoint y: 234, endPoint x: 595, endPoint y: 206, distance: 137.0
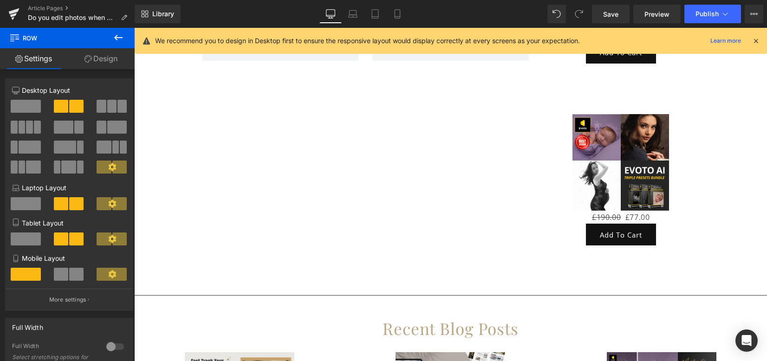
scroll to position [1474, 0]
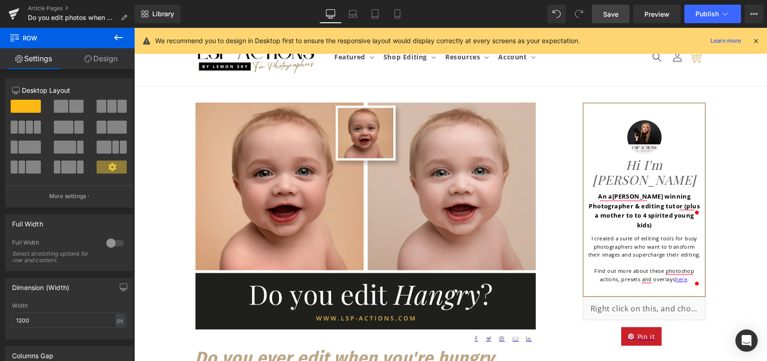
click at [608, 15] on span "Save" at bounding box center [610, 14] width 15 height 10
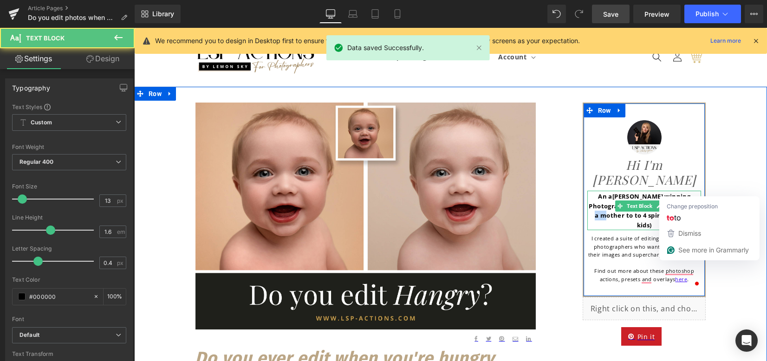
click at [676, 192] on strong "[PERSON_NAME] winning Photographer & editing tutor (plus a mother to to 4 spiri…" at bounding box center [644, 210] width 111 height 37
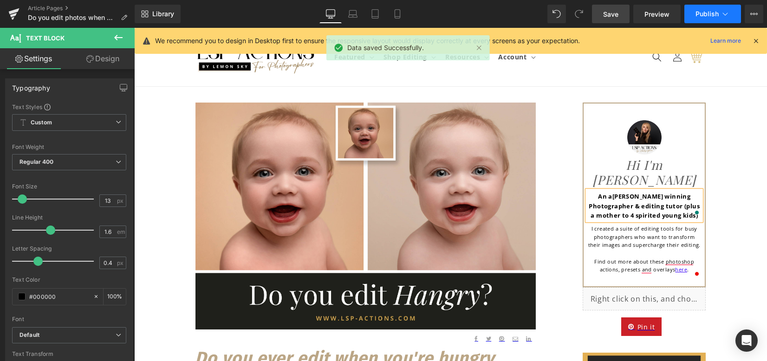
click at [702, 11] on span "Publish" at bounding box center [707, 13] width 23 height 7
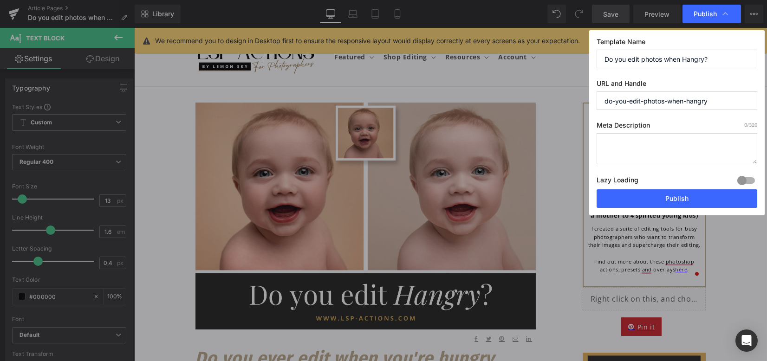
drag, startPoint x: 711, startPoint y: 102, endPoint x: 597, endPoint y: 98, distance: 113.9
click at [597, 98] on input "do-you-edit-photos-when-hangry" at bounding box center [677, 101] width 161 height 19
type input "hangry-editing"
click at [639, 149] on textarea at bounding box center [677, 148] width 161 height 31
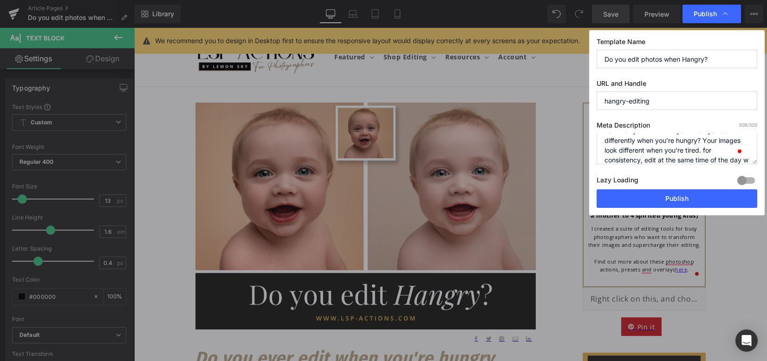
scroll to position [52, 0]
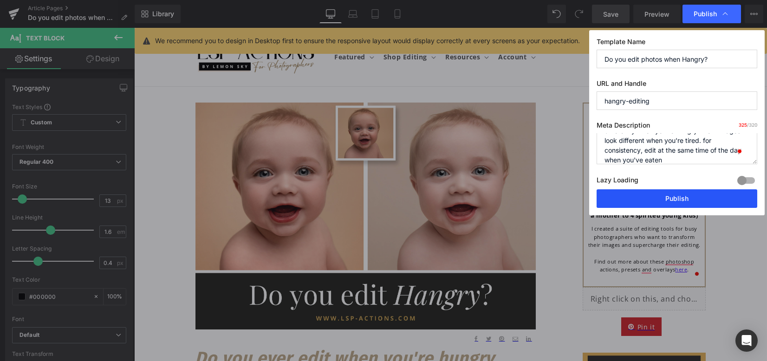
type textarea "Why your photo edits are coming out different every time. How to get consistent…"
drag, startPoint x: 544, startPoint y: 169, endPoint x: 668, endPoint y: 205, distance: 128.8
click at [668, 205] on button "Publish" at bounding box center [677, 199] width 161 height 19
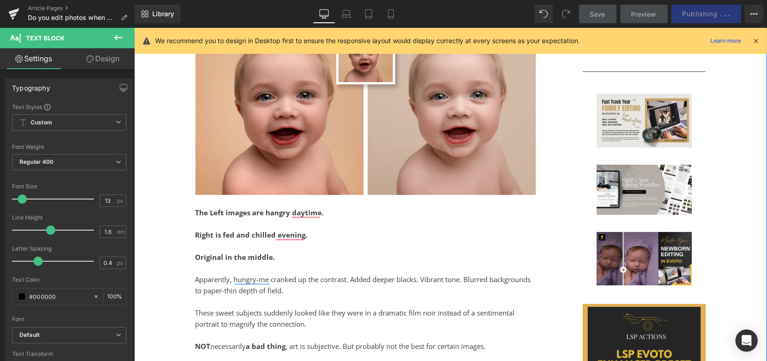
scroll to position [743, 0]
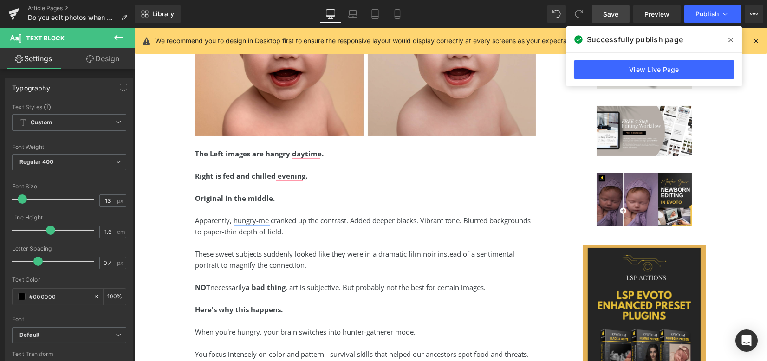
click at [616, 12] on span "Save" at bounding box center [610, 14] width 15 height 10
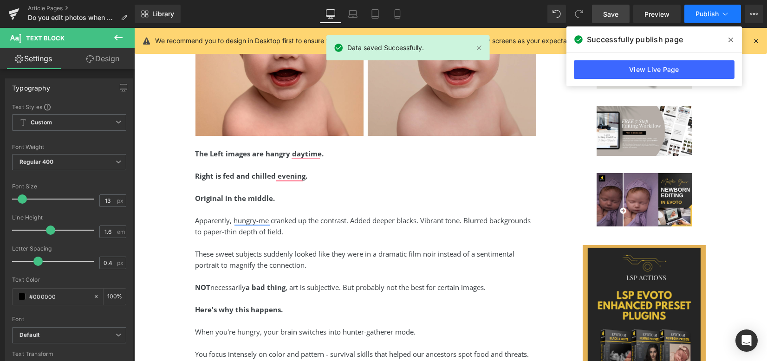
click at [714, 18] on span "Publish" at bounding box center [707, 13] width 23 height 7
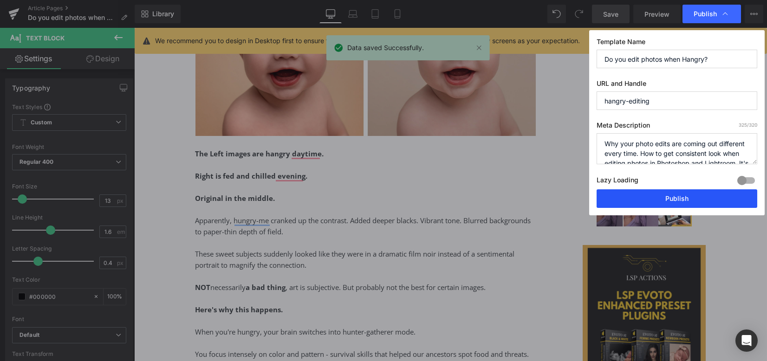
drag, startPoint x: 675, startPoint y: 204, endPoint x: 541, endPoint y: 173, distance: 137.5
click at [675, 204] on button "Publish" at bounding box center [677, 199] width 161 height 19
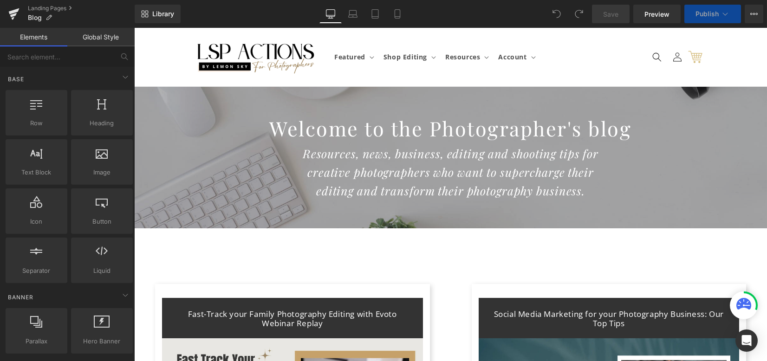
scroll to position [186, 0]
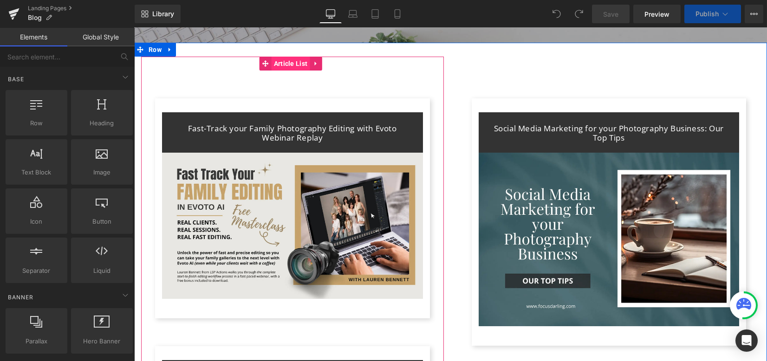
click at [277, 63] on span "Article List" at bounding box center [291, 64] width 39 height 14
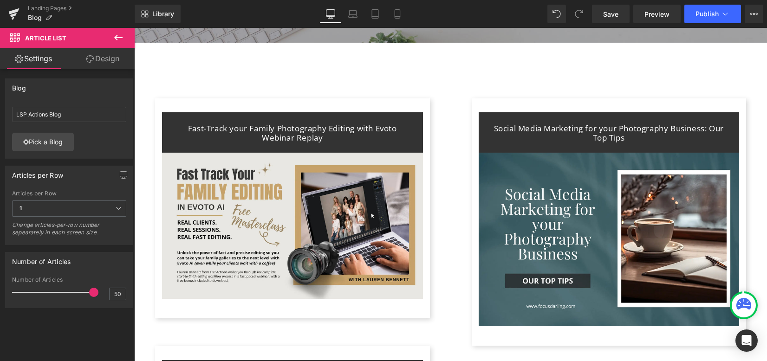
click at [123, 41] on icon at bounding box center [118, 37] width 11 height 11
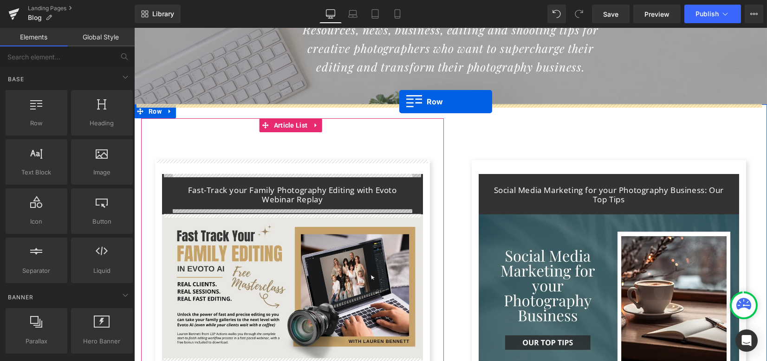
scroll to position [124, 0]
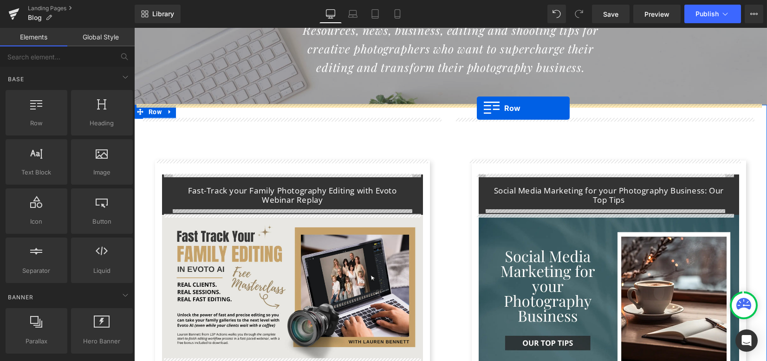
drag, startPoint x: 178, startPoint y: 141, endPoint x: 477, endPoint y: 108, distance: 300.5
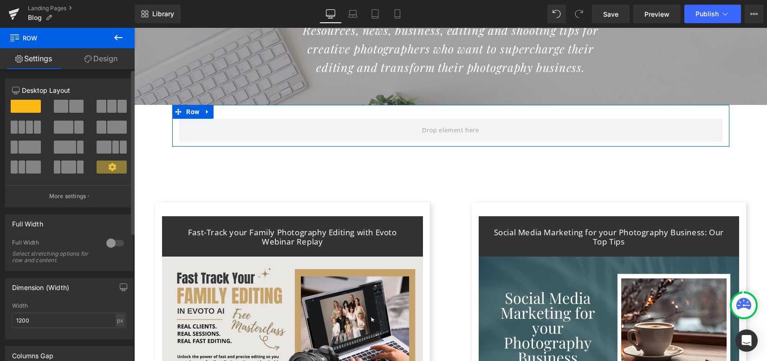
click at [72, 103] on span at bounding box center [76, 106] width 14 height 13
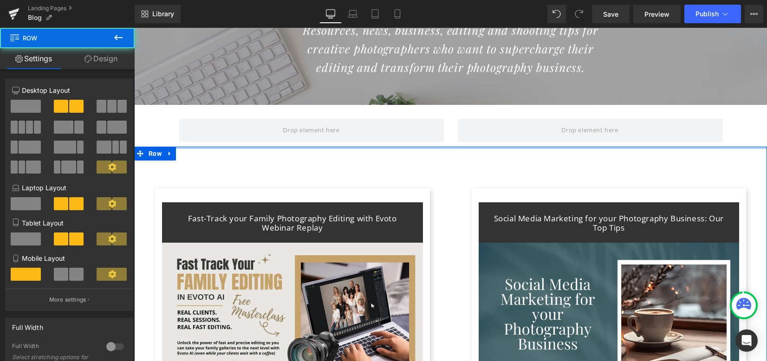
drag, startPoint x: 400, startPoint y: 155, endPoint x: 390, endPoint y: 154, distance: 10.3
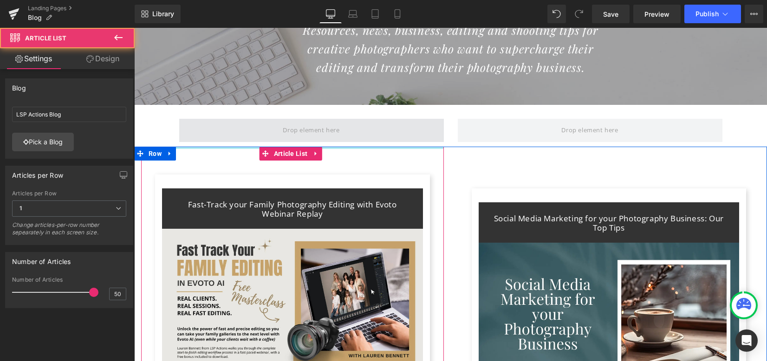
drag, startPoint x: 387, startPoint y: 153, endPoint x: 387, endPoint y: 136, distance: 16.7
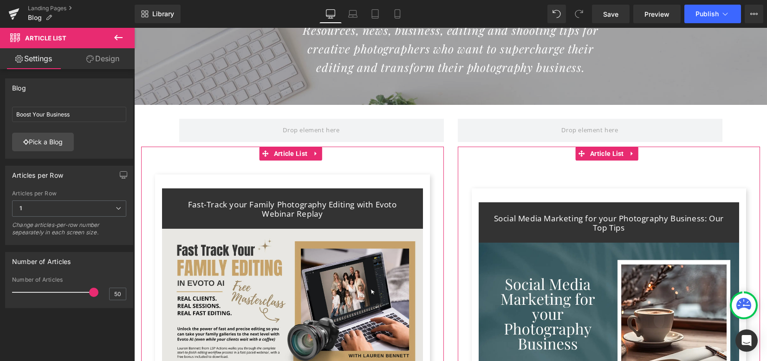
click at [105, 59] on link "Design" at bounding box center [102, 58] width 67 height 21
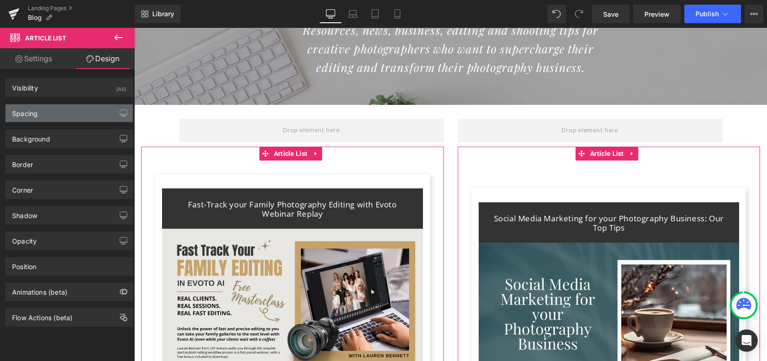
click at [79, 111] on div "Spacing" at bounding box center [69, 114] width 127 height 18
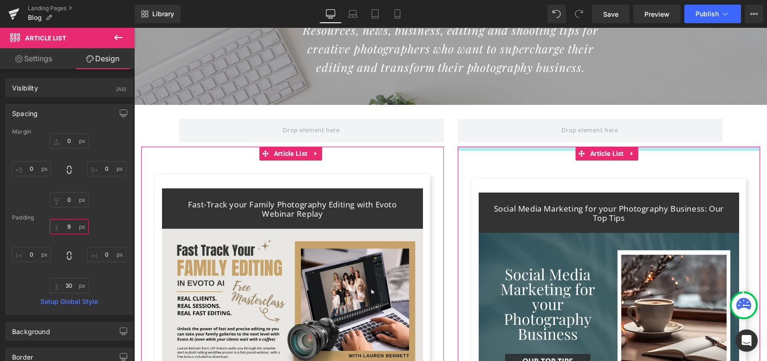
click at [70, 227] on input "text" at bounding box center [69, 226] width 39 height 15
drag, startPoint x: 70, startPoint y: 229, endPoint x: 62, endPoint y: 227, distance: 7.8
click at [62, 227] on input "text" at bounding box center [69, 226] width 39 height 15
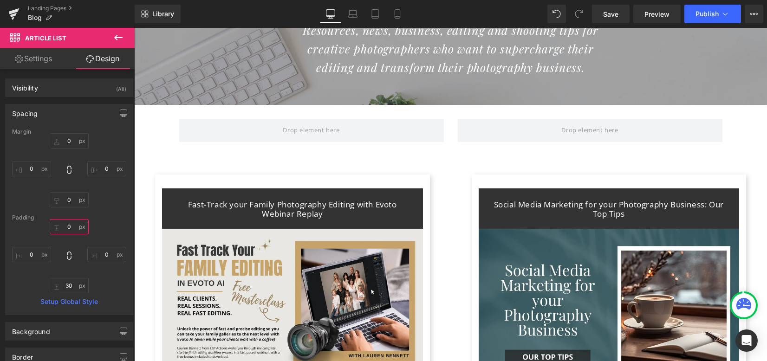
type input "0"
click at [121, 37] on icon at bounding box center [118, 38] width 8 height 6
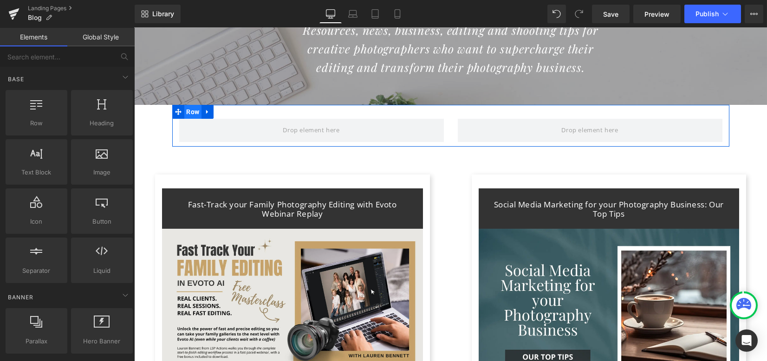
click at [195, 112] on span "Row" at bounding box center [193, 112] width 18 height 14
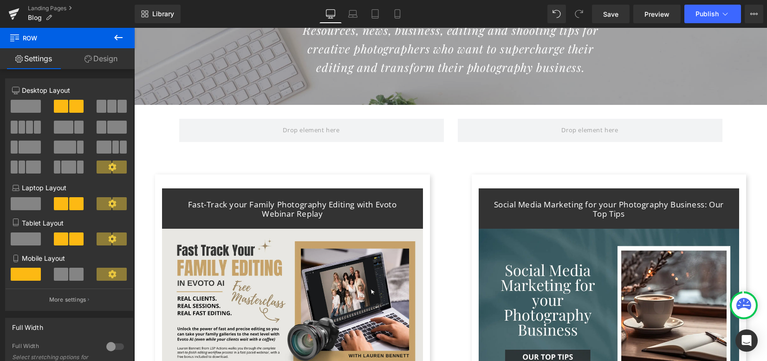
click at [120, 40] on icon at bounding box center [118, 37] width 11 height 11
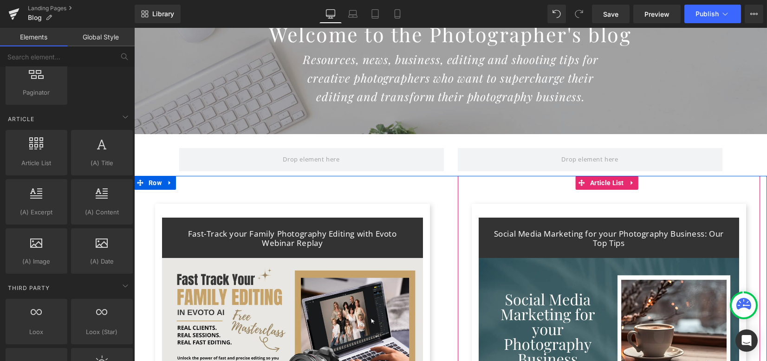
scroll to position [0, 0]
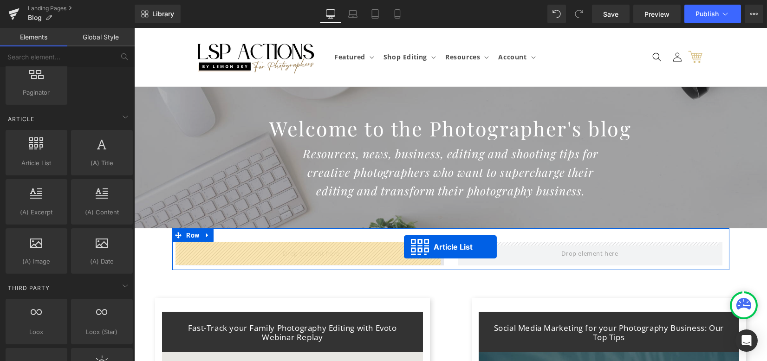
drag, startPoint x: 284, startPoint y: 71, endPoint x: 404, endPoint y: 248, distance: 213.6
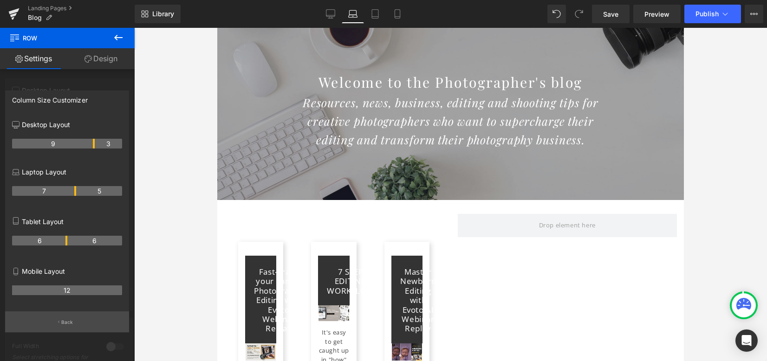
click at [58, 323] on icon "button" at bounding box center [58, 322] width 1 height 5
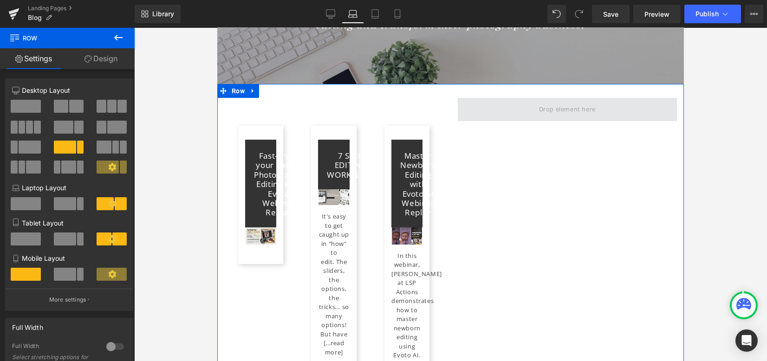
scroll to position [186, 0]
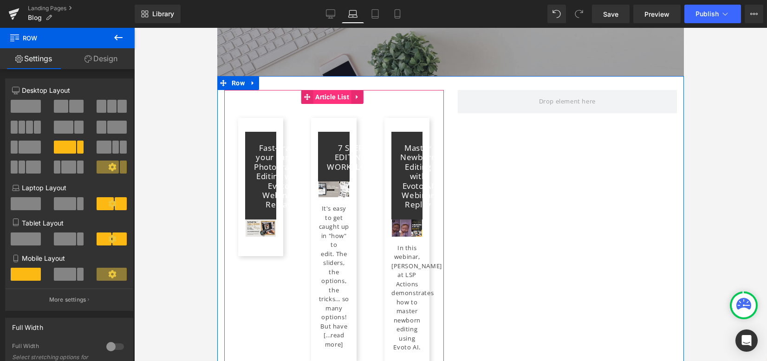
click at [328, 95] on span "Article List" at bounding box center [332, 97] width 39 height 14
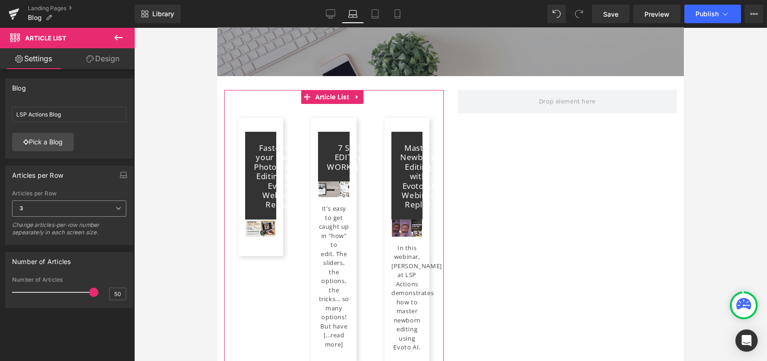
click at [52, 207] on span "3" at bounding box center [69, 209] width 114 height 16
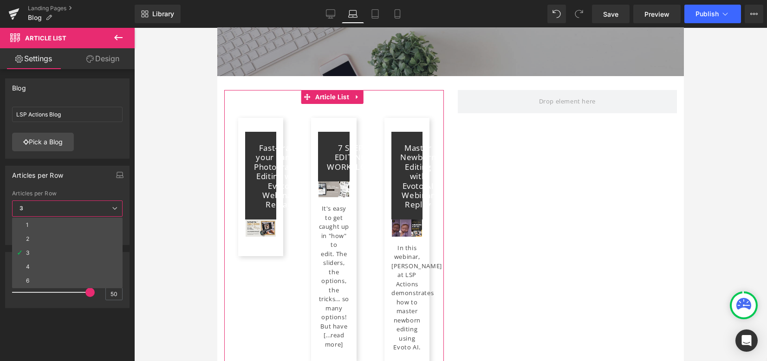
drag, startPoint x: 31, startPoint y: 225, endPoint x: 36, endPoint y: 219, distance: 8.2
click at [31, 225] on li "1" at bounding box center [67, 225] width 111 height 14
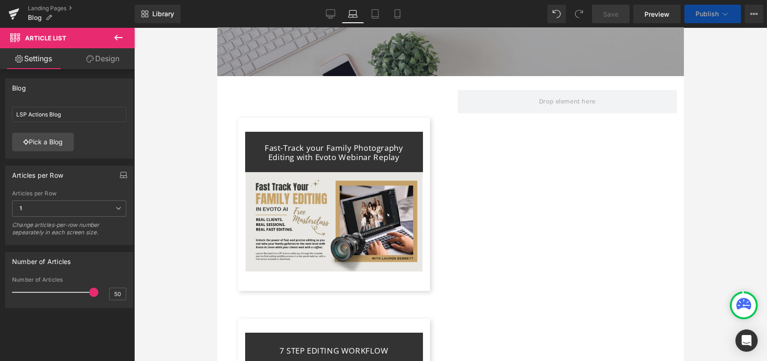
click at [120, 173] on icon "button" at bounding box center [123, 174] width 7 height 7
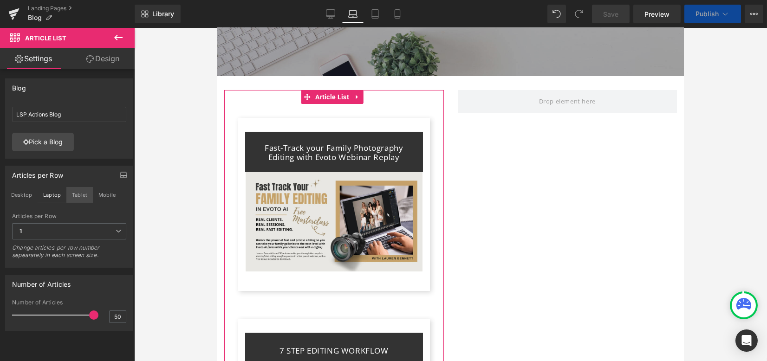
click at [81, 192] on button "Tablet" at bounding box center [79, 195] width 26 height 16
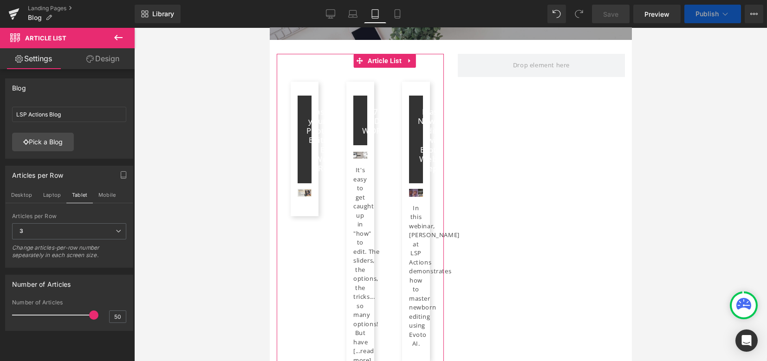
scroll to position [150, 0]
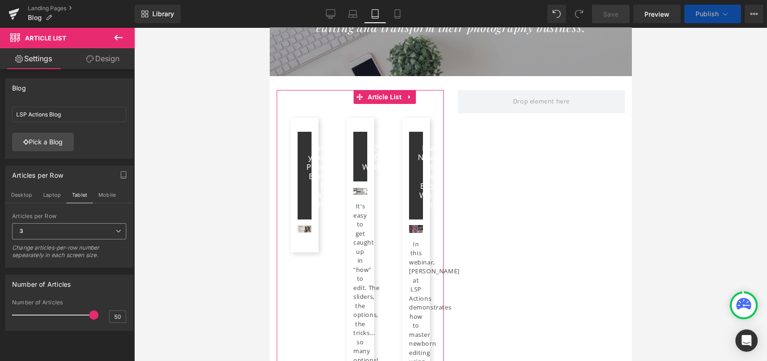
click at [74, 229] on span "3" at bounding box center [69, 231] width 114 height 16
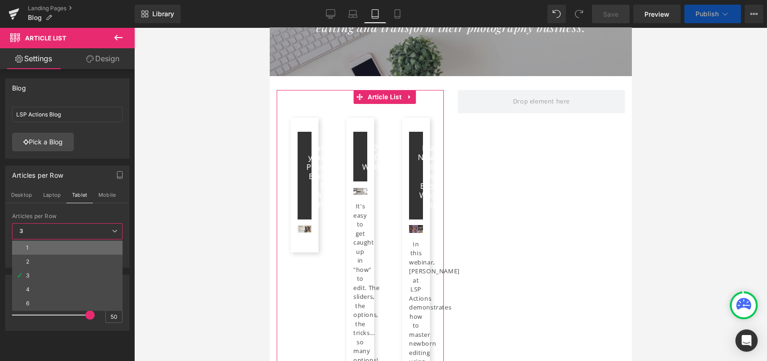
click at [68, 251] on li "1" at bounding box center [67, 248] width 111 height 14
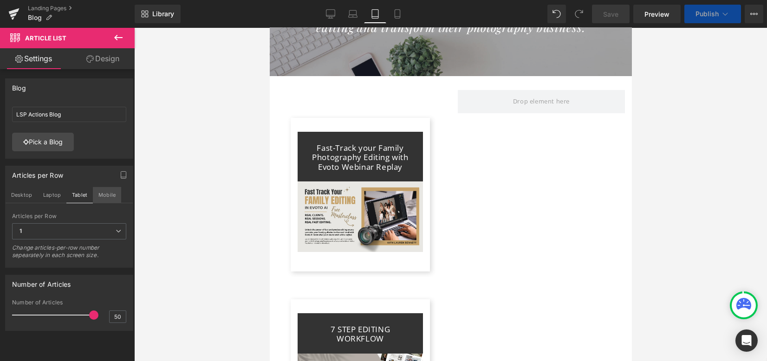
click at [104, 195] on button "Mobile" at bounding box center [107, 195] width 28 height 16
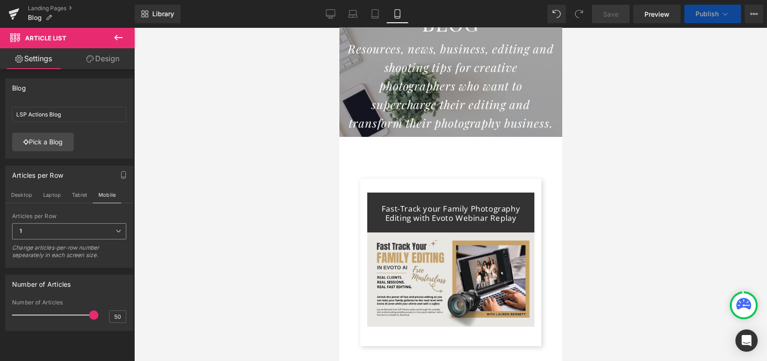
scroll to position [229, 0]
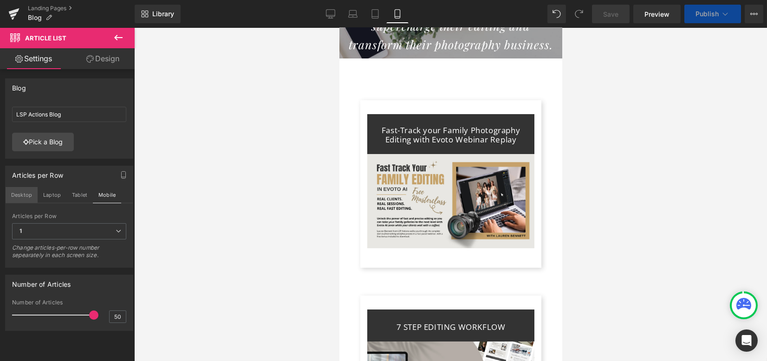
click at [23, 196] on button "Desktop" at bounding box center [22, 195] width 32 height 16
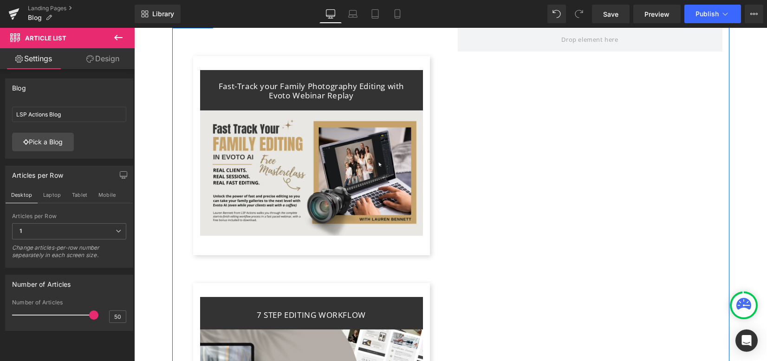
scroll to position [0, 0]
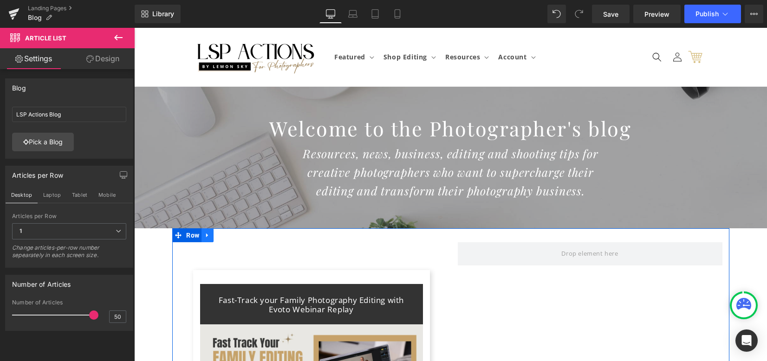
click at [208, 232] on icon at bounding box center [207, 235] width 7 height 7
drag, startPoint x: 227, startPoint y: 233, endPoint x: 350, endPoint y: 191, distance: 130.6
click at [229, 233] on icon at bounding box center [232, 235] width 7 height 7
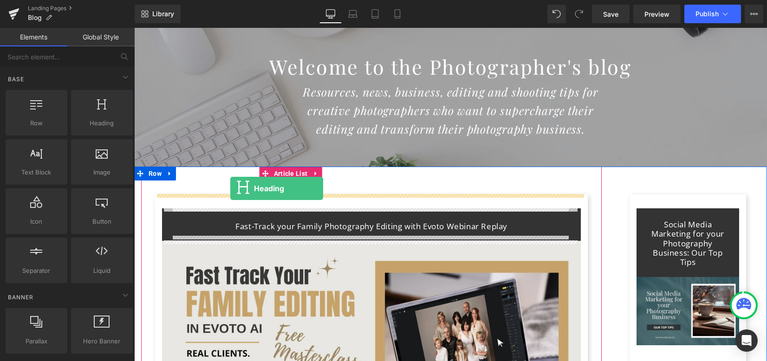
drag, startPoint x: 235, startPoint y: 138, endPoint x: 231, endPoint y: 189, distance: 50.8
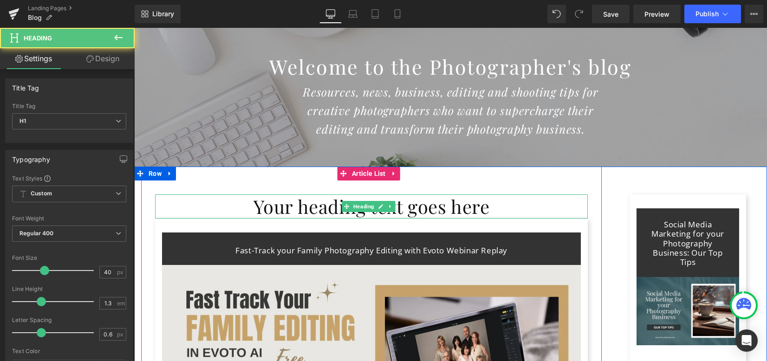
click at [276, 207] on h1 "Your heading text goes here" at bounding box center [371, 207] width 433 height 24
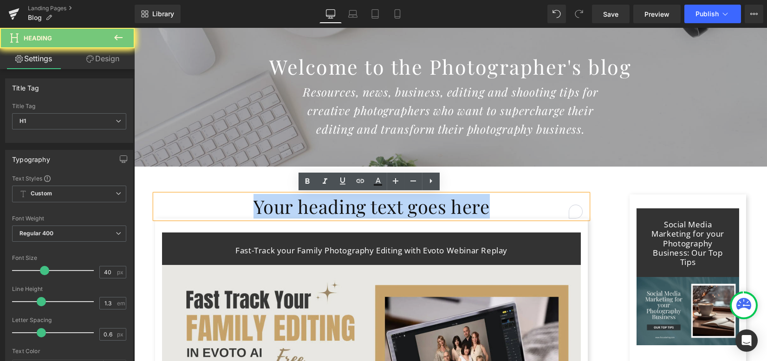
drag, startPoint x: 241, startPoint y: 206, endPoint x: 649, endPoint y: 214, distance: 408.9
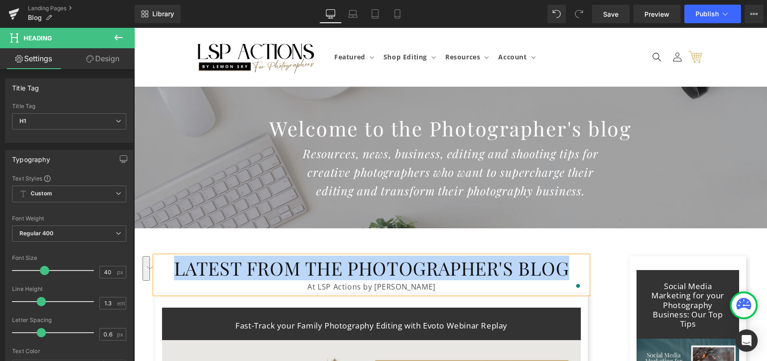
drag, startPoint x: 175, startPoint y: 271, endPoint x: 578, endPoint y: 270, distance: 402.8
click at [578, 270] on h1 "LATEST FROM THE PHOTOGRAPHER'S BLOG" at bounding box center [371, 268] width 433 height 24
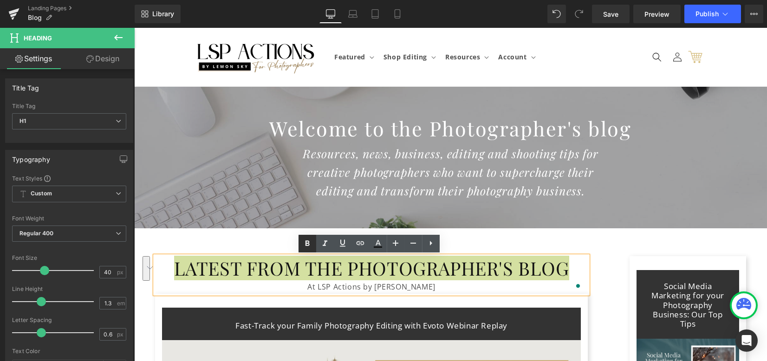
click at [309, 245] on icon at bounding box center [307, 244] width 4 height 6
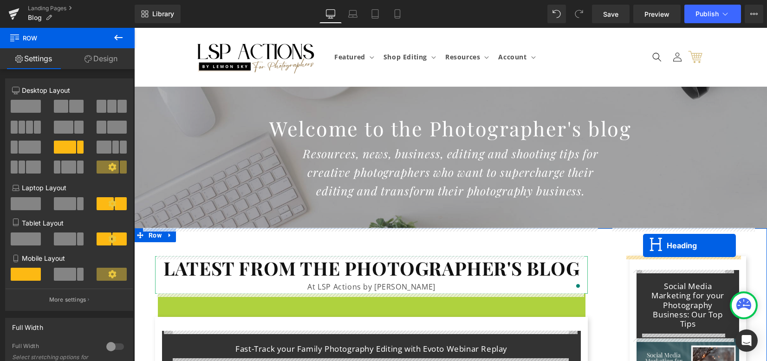
drag, startPoint x: 359, startPoint y: 311, endPoint x: 643, endPoint y: 246, distance: 291.6
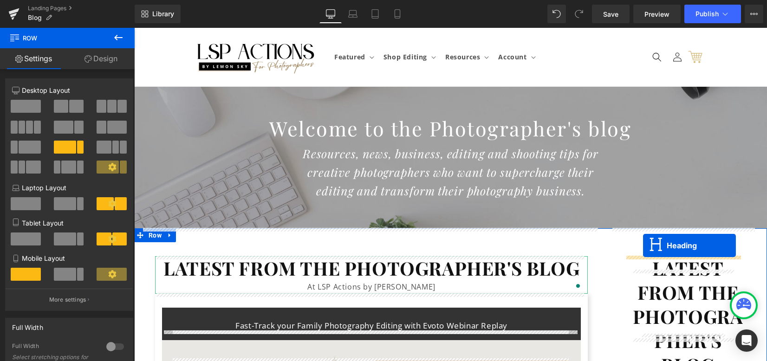
click at [654, 273] on strong "LATEST FROM THE PHOTOGRAPHER'S BLOG" at bounding box center [688, 316] width 111 height 121
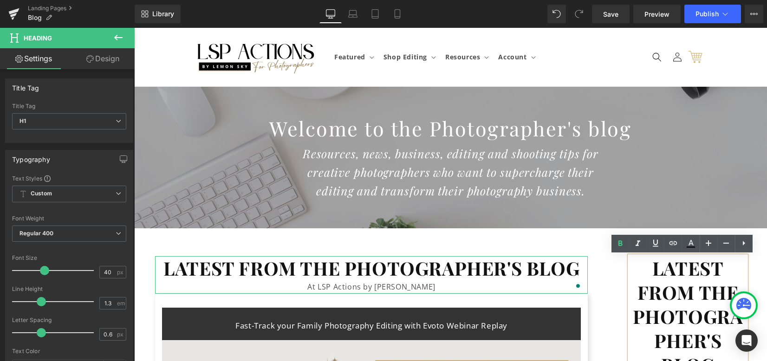
click at [644, 268] on h1 "LATEST FROM THE PHOTOGRAPHER'S BLOG" at bounding box center [688, 316] width 117 height 121
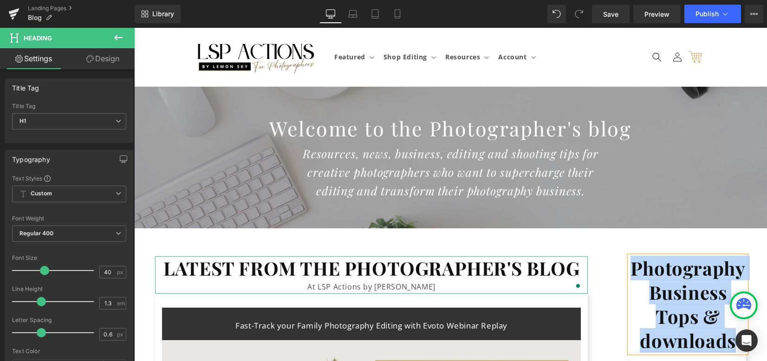
click at [664, 287] on b "Photography Business Tops & downloads" at bounding box center [688, 304] width 115 height 97
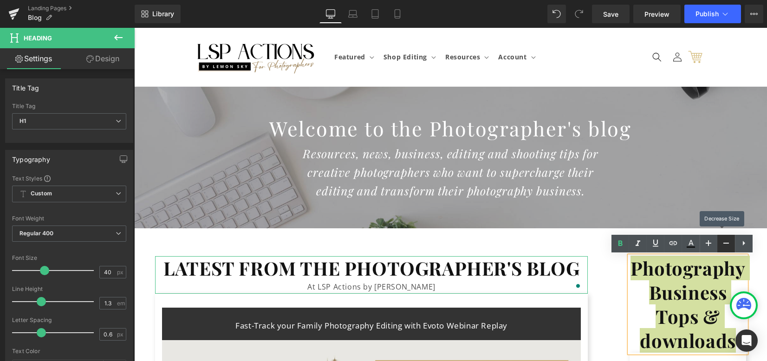
click at [727, 249] on link at bounding box center [727, 244] width 18 height 18
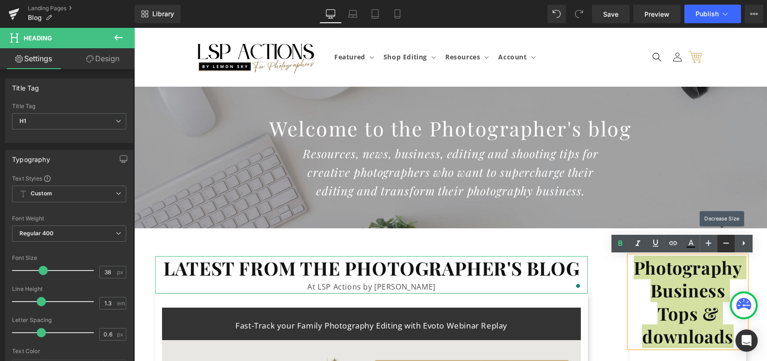
click at [727, 249] on link at bounding box center [727, 244] width 18 height 18
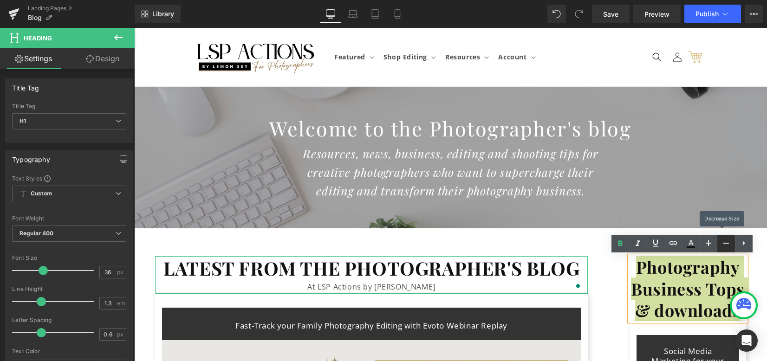
click at [726, 249] on icon at bounding box center [726, 243] width 11 height 11
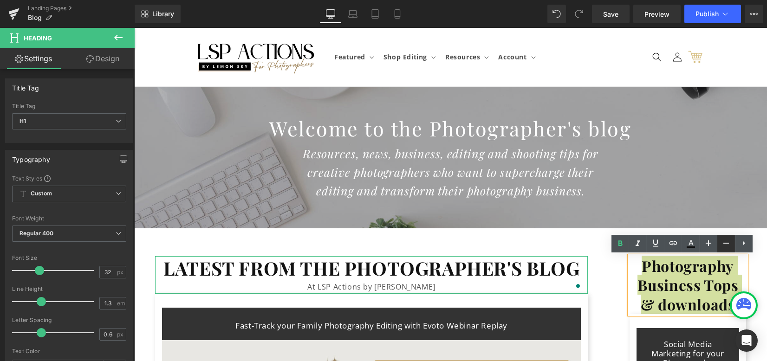
click at [726, 249] on icon at bounding box center [726, 243] width 11 height 11
type input "28"
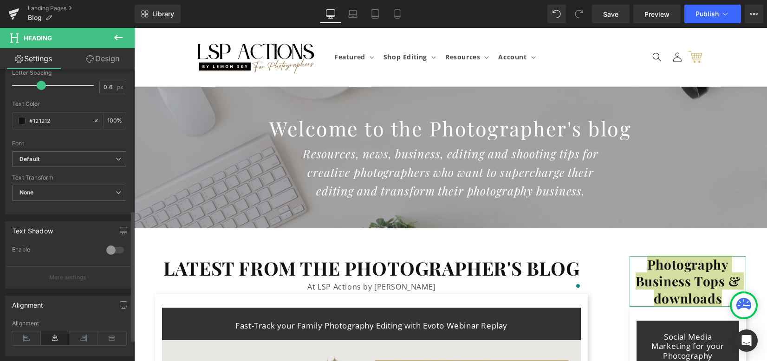
scroll to position [365, 0]
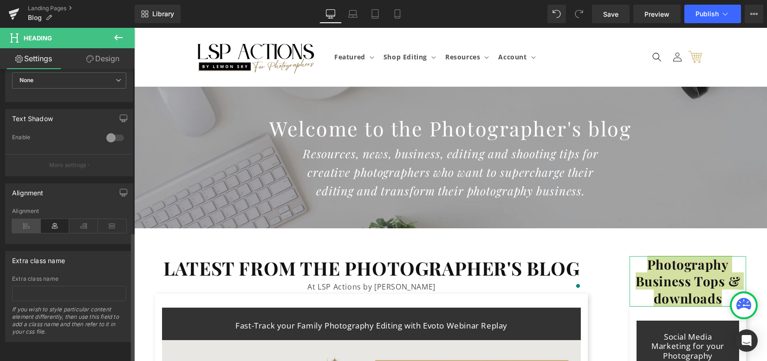
click at [23, 220] on icon at bounding box center [26, 226] width 29 height 14
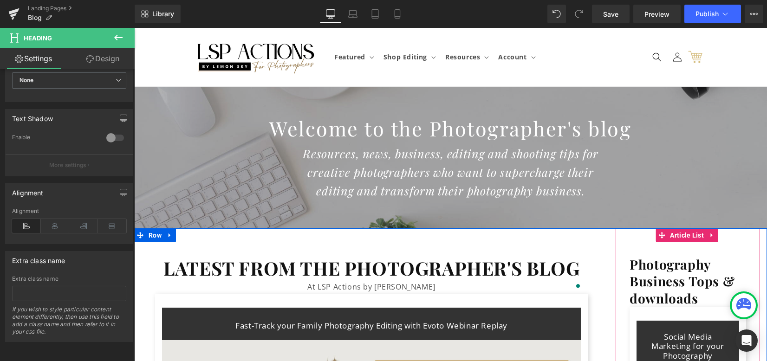
click at [670, 280] on span "Heading" at bounding box center [682, 281] width 25 height 11
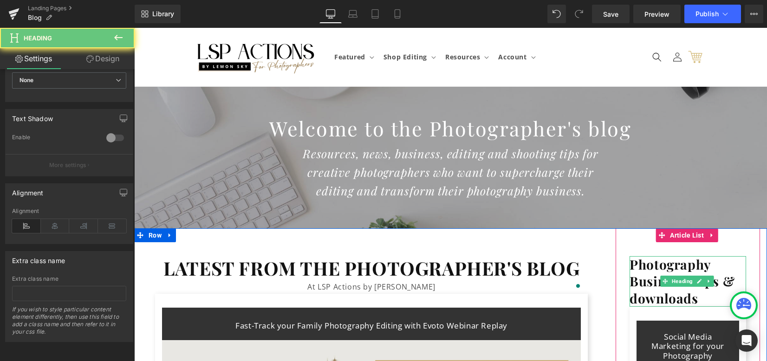
click at [704, 296] on h1 "Photography Business Tops & downloads" at bounding box center [688, 281] width 117 height 51
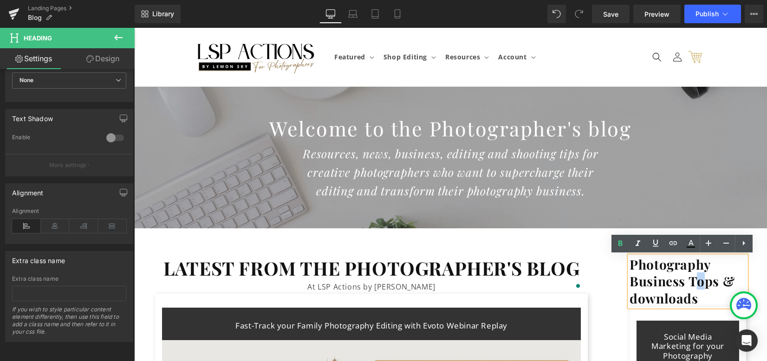
click at [694, 281] on b "Photography Business Tops & downloads" at bounding box center [682, 281] width 105 height 51
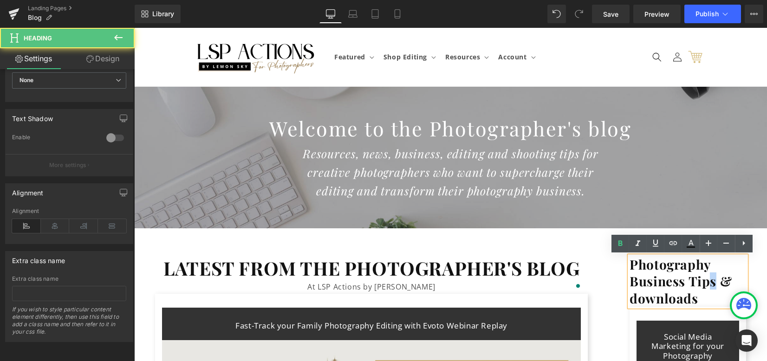
click at [709, 283] on b "Photography Business Tips & downloads" at bounding box center [681, 281] width 102 height 51
click at [711, 282] on b "Photography Business Tips & downloads" at bounding box center [681, 281] width 102 height 51
drag, startPoint x: 711, startPoint y: 281, endPoint x: 716, endPoint y: 288, distance: 8.6
click at [710, 281] on b "Photography Business Tips & downloads" at bounding box center [681, 281] width 102 height 51
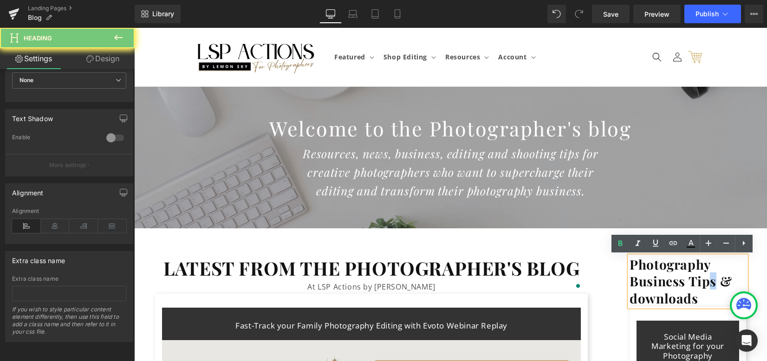
click at [710, 282] on b "Photography Business Tips & downloads" at bounding box center [681, 281] width 102 height 51
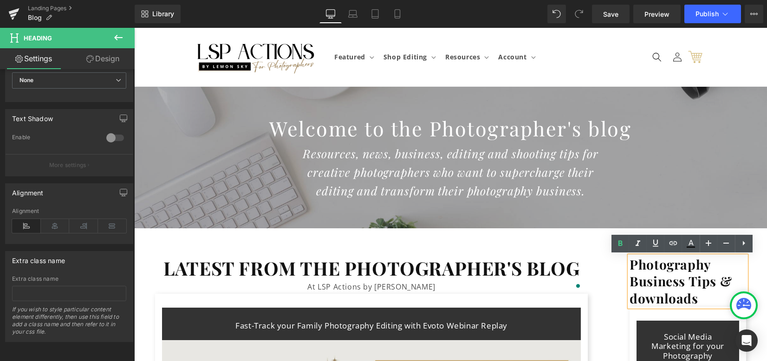
click at [721, 282] on b "Photography Business Tips & downloads" at bounding box center [681, 281] width 102 height 51
drag, startPoint x: 711, startPoint y: 284, endPoint x: 716, endPoint y: 300, distance: 16.9
click at [715, 301] on h1 "Photography Business Tips & downloads" at bounding box center [688, 281] width 117 height 51
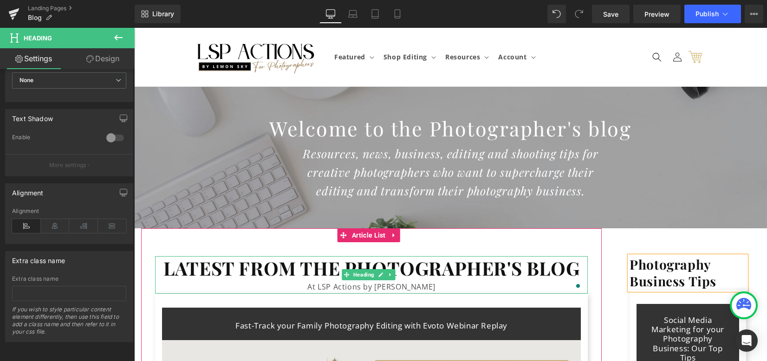
click at [469, 271] on strong "LATEST FROM THE PHOTOGRAPHER'S BLOG" at bounding box center [372, 268] width 416 height 25
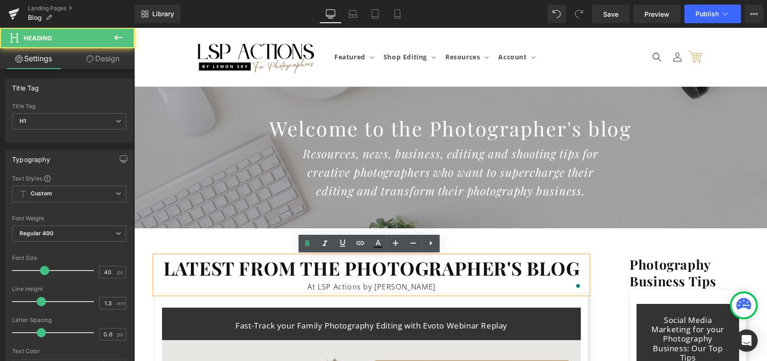
click at [575, 272] on strong "LATEST FROM THE PHOTOGRAPHER'S BLOG" at bounding box center [372, 268] width 416 height 25
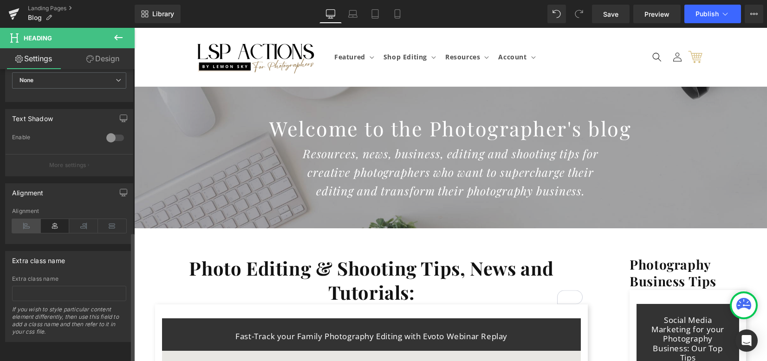
click at [33, 223] on icon at bounding box center [26, 226] width 29 height 14
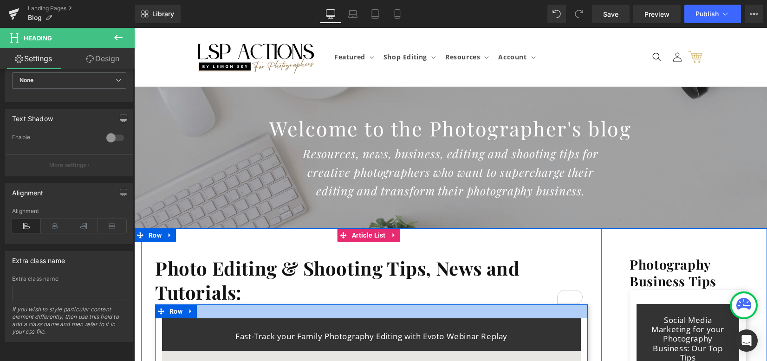
click at [341, 309] on div at bounding box center [371, 312] width 433 height 14
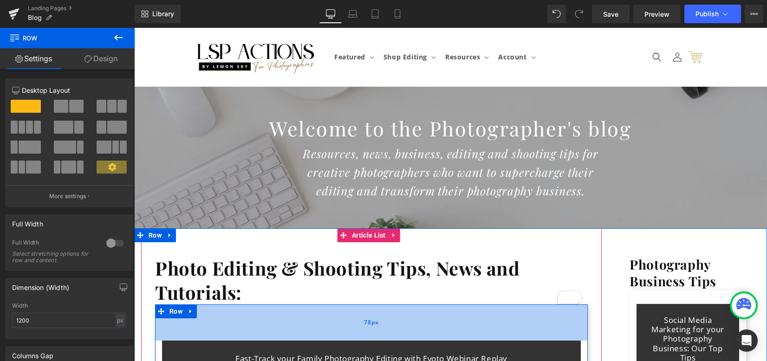
drag, startPoint x: 265, startPoint y: 307, endPoint x: 263, endPoint y: 329, distance: 22.0
click at [263, 329] on div "78px" at bounding box center [371, 323] width 433 height 36
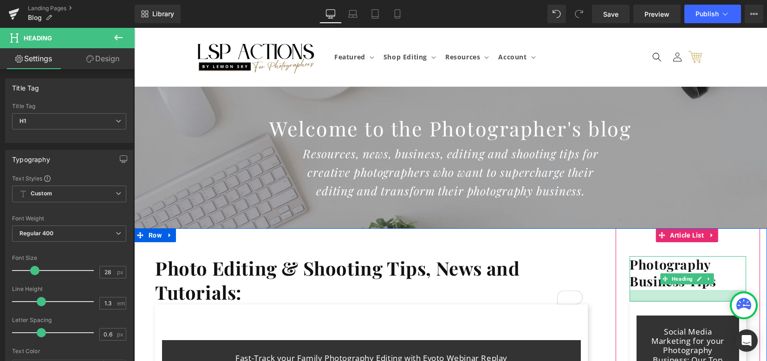
drag, startPoint x: 636, startPoint y: 289, endPoint x: 634, endPoint y: 301, distance: 11.9
click at [634, 301] on div at bounding box center [688, 296] width 117 height 12
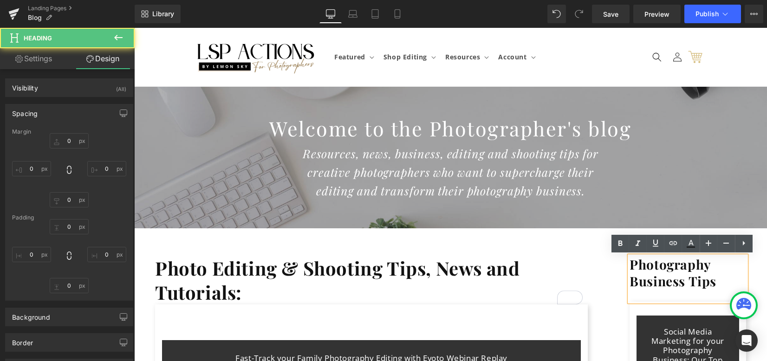
type input "0"
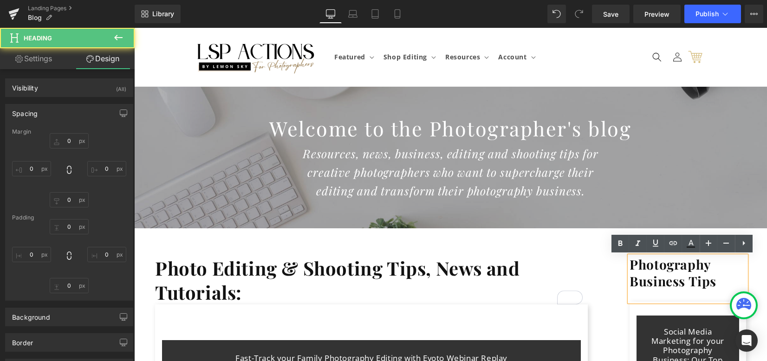
type input "0"
type input "25"
type input "0"
drag, startPoint x: 598, startPoint y: 282, endPoint x: 612, endPoint y: 283, distance: 13.9
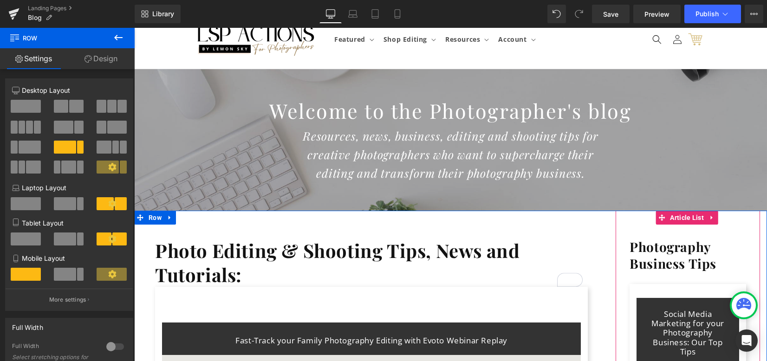
scroll to position [0, 0]
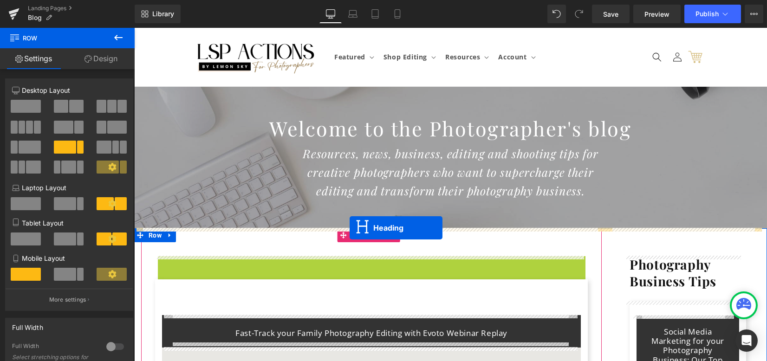
drag, startPoint x: 359, startPoint y: 282, endPoint x: 350, endPoint y: 228, distance: 54.2
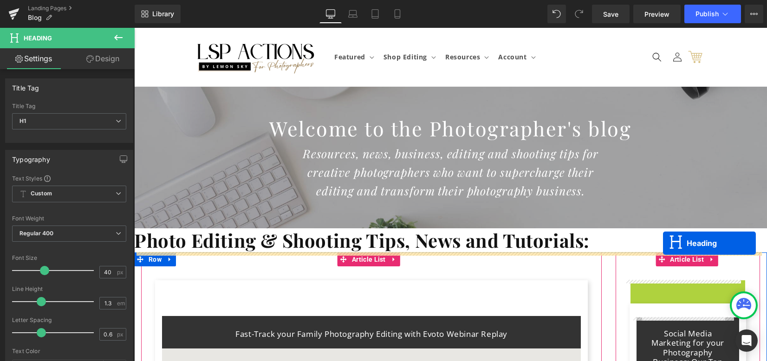
drag, startPoint x: 673, startPoint y: 302, endPoint x: 664, endPoint y: 244, distance: 58.7
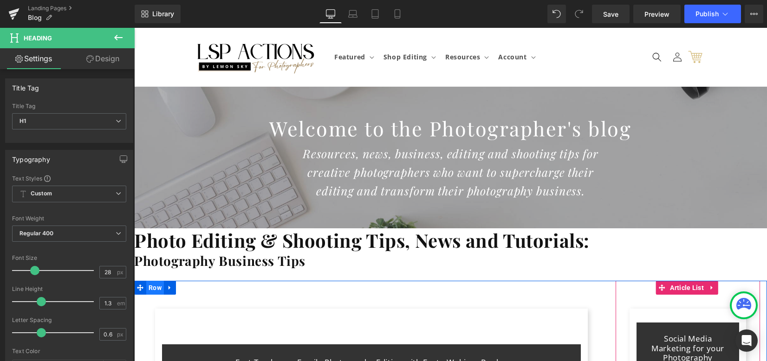
click at [157, 288] on span "Row" at bounding box center [155, 288] width 18 height 14
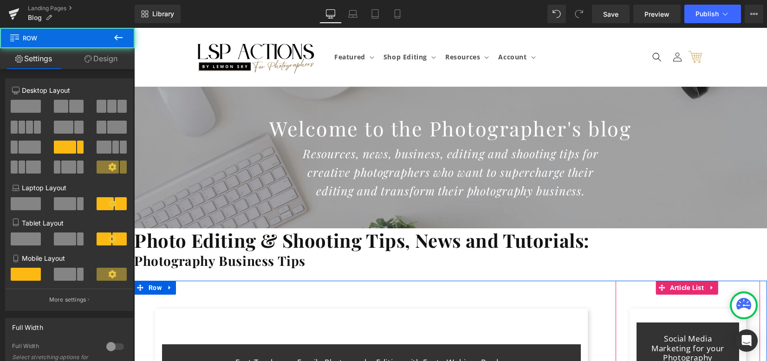
click at [107, 62] on link "Design" at bounding box center [100, 58] width 67 height 21
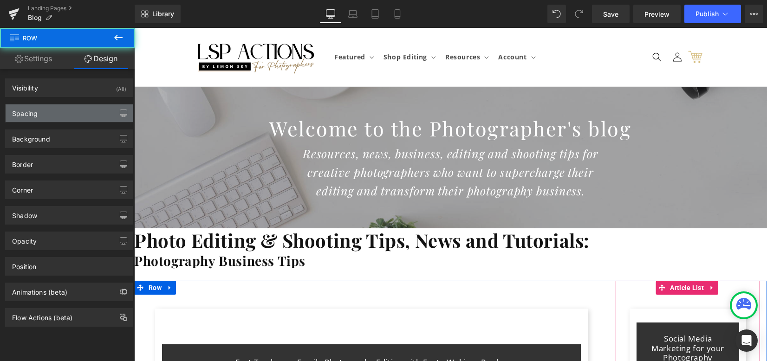
drag, startPoint x: 66, startPoint y: 115, endPoint x: 60, endPoint y: 114, distance: 5.7
click at [65, 115] on div "Spacing" at bounding box center [69, 114] width 127 height 18
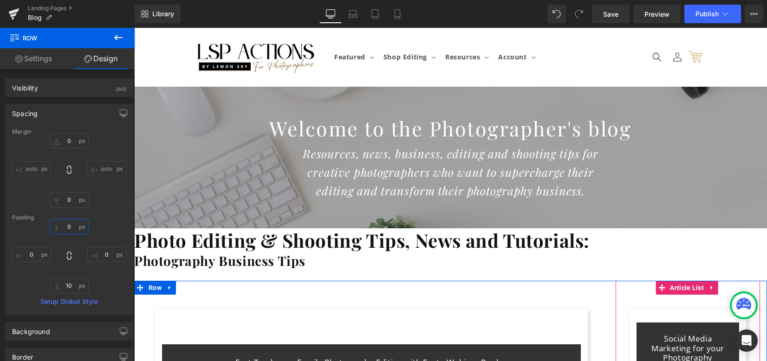
click at [72, 233] on input "0" at bounding box center [69, 226] width 39 height 15
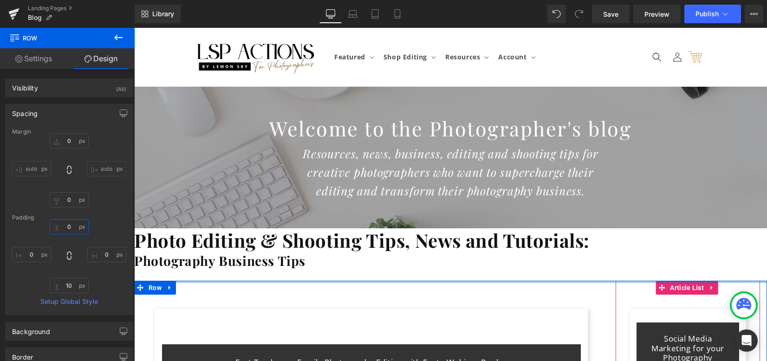
click at [67, 226] on input "0" at bounding box center [69, 226] width 39 height 15
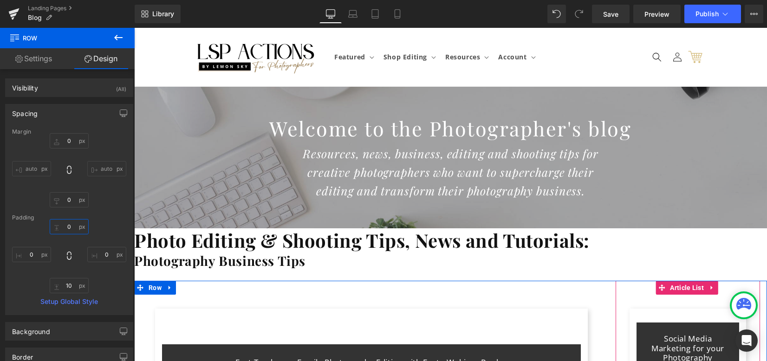
click at [68, 225] on input "0" at bounding box center [69, 226] width 39 height 15
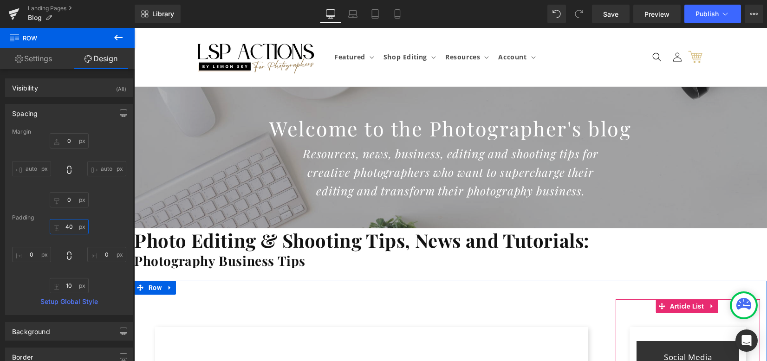
type input "40"
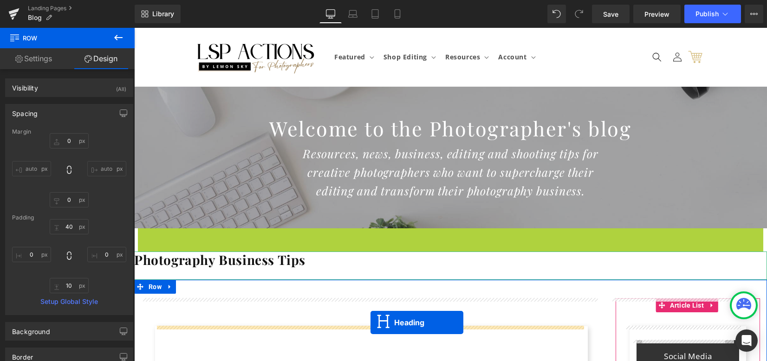
drag, startPoint x: 434, startPoint y: 250, endPoint x: 505, endPoint y: 351, distance: 124.0
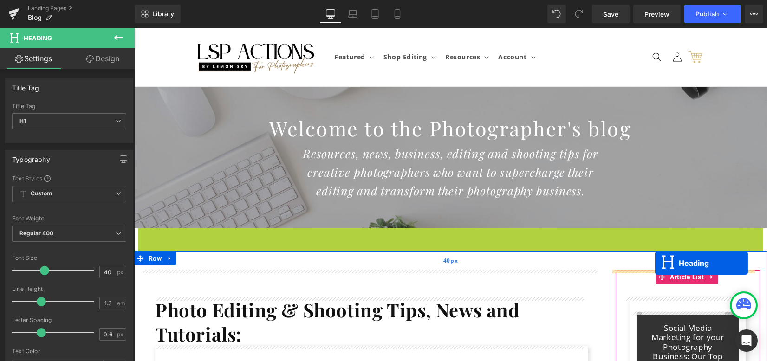
drag, startPoint x: 472, startPoint y: 245, endPoint x: 655, endPoint y: 263, distance: 183.9
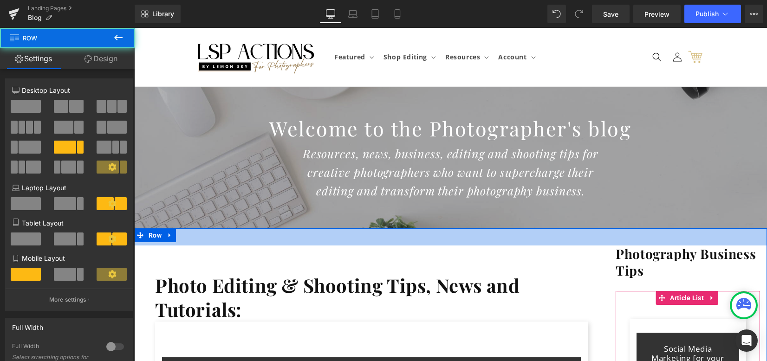
click at [314, 244] on div "37px" at bounding box center [450, 237] width 633 height 17
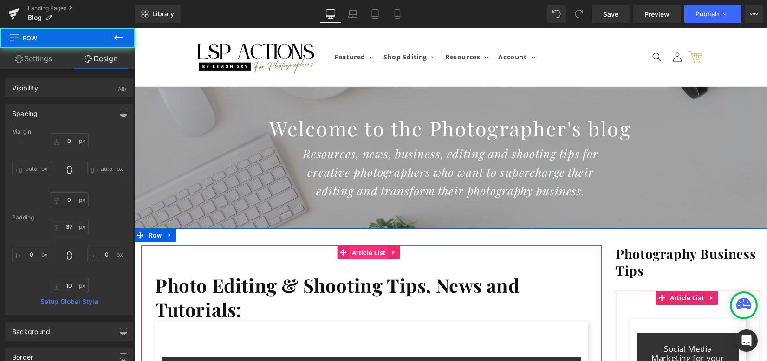
click at [366, 254] on span "Article List" at bounding box center [369, 253] width 39 height 14
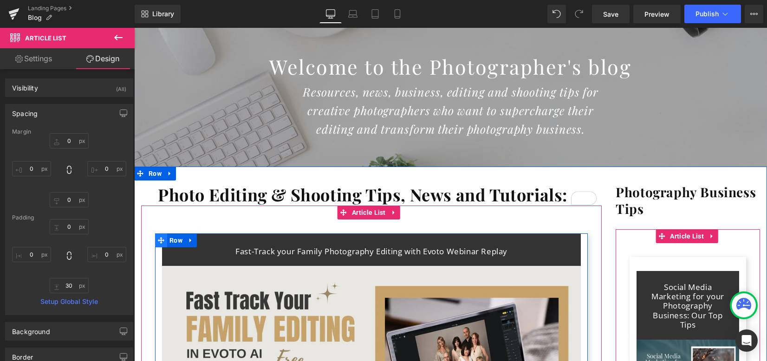
scroll to position [62, 0]
click at [168, 239] on span "Row" at bounding box center [176, 241] width 18 height 14
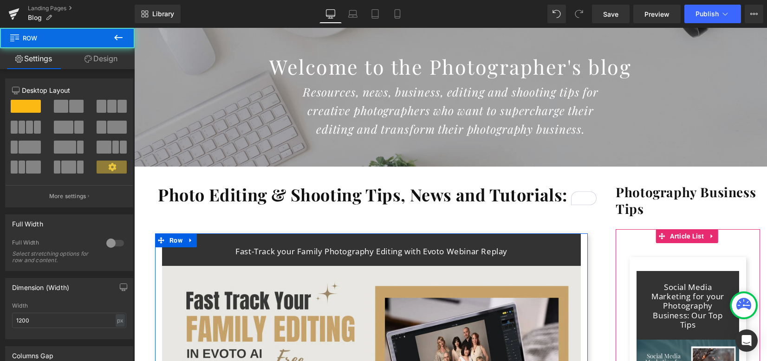
click at [108, 58] on link "Design" at bounding box center [100, 58] width 67 height 21
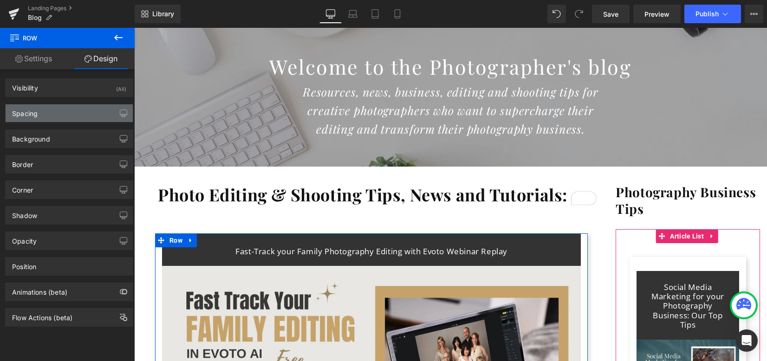
click at [67, 120] on div "Spacing" at bounding box center [69, 114] width 127 height 18
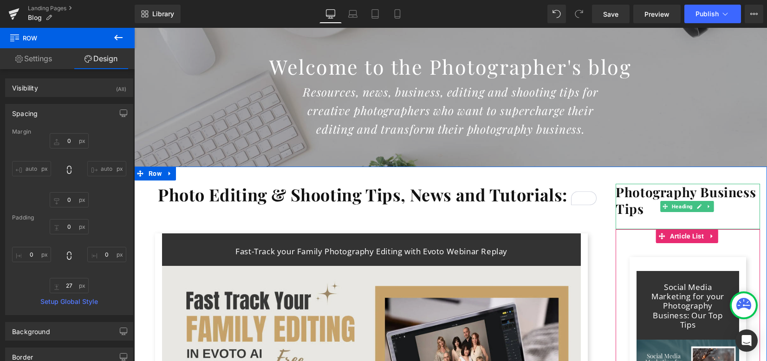
click at [632, 201] on b "Photography Business Tips" at bounding box center [686, 200] width 140 height 34
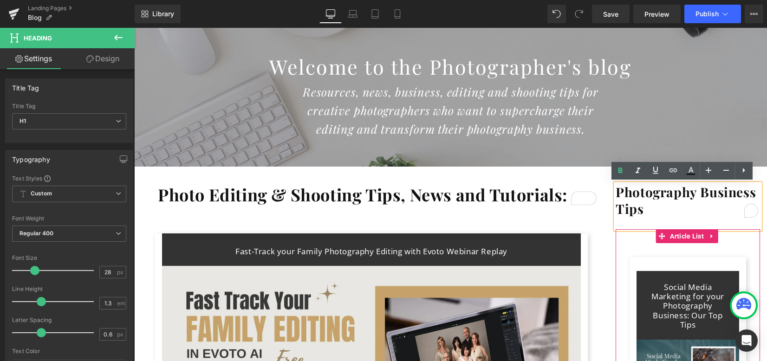
click at [637, 210] on b "Photography Business Tips" at bounding box center [686, 200] width 140 height 34
drag, startPoint x: 638, startPoint y: 210, endPoint x: 611, endPoint y: 207, distance: 26.6
click at [616, 207] on b "Photography Business Tips" at bounding box center [686, 200] width 140 height 34
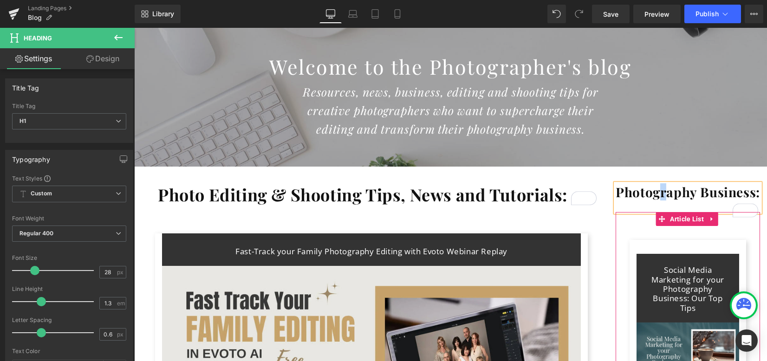
click at [657, 189] on b "Photography Business:" at bounding box center [688, 191] width 144 height 17
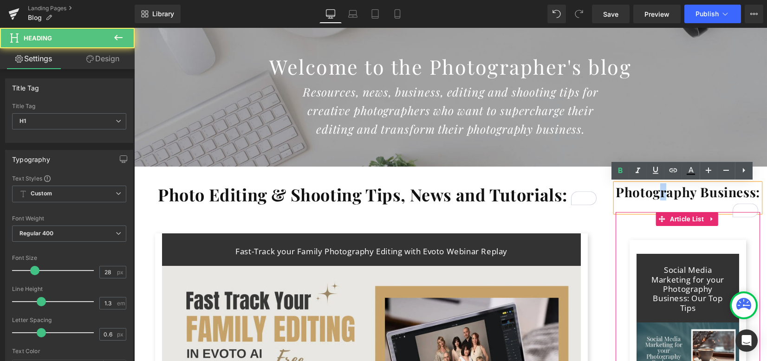
click at [660, 196] on b "Photography Business:" at bounding box center [688, 191] width 144 height 17
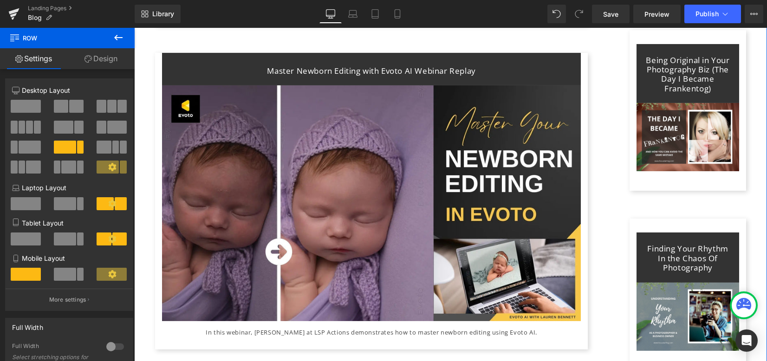
scroll to position [991, 0]
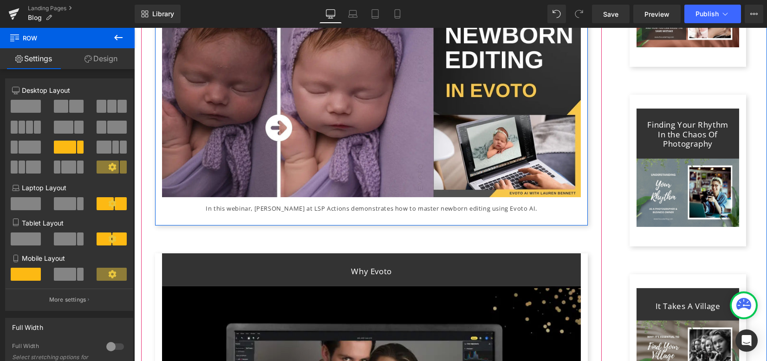
click at [418, 204] on div "In this webinar, [PERSON_NAME] at LSP Actions demonstrates how to master newbor…" at bounding box center [371, 208] width 419 height 9
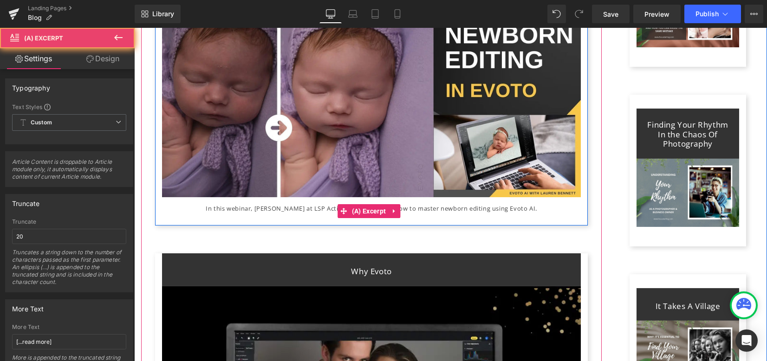
click at [426, 204] on div "In this webinar, [PERSON_NAME] at LSP Actions demonstrates how to master newbor…" at bounding box center [371, 208] width 419 height 9
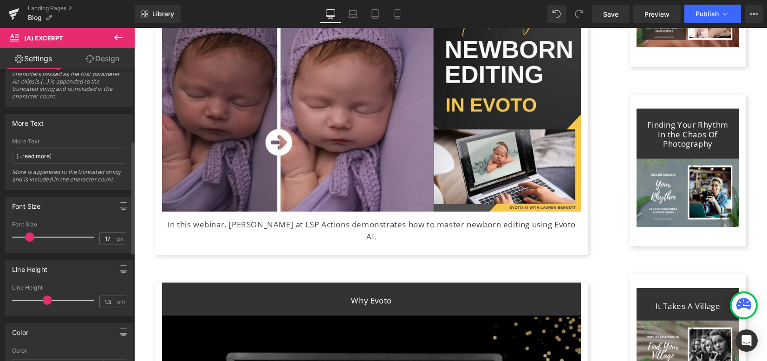
scroll to position [1005, 0]
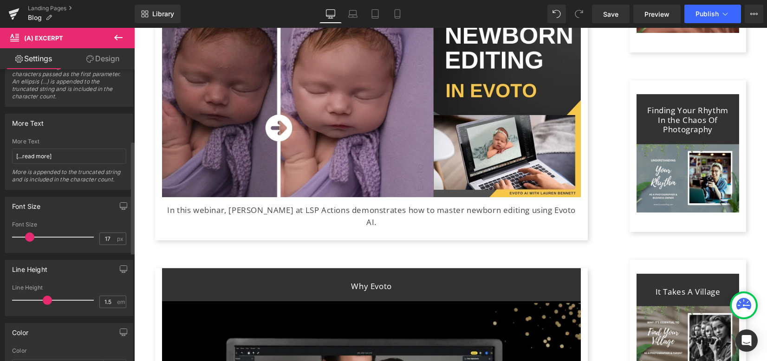
type input "16"
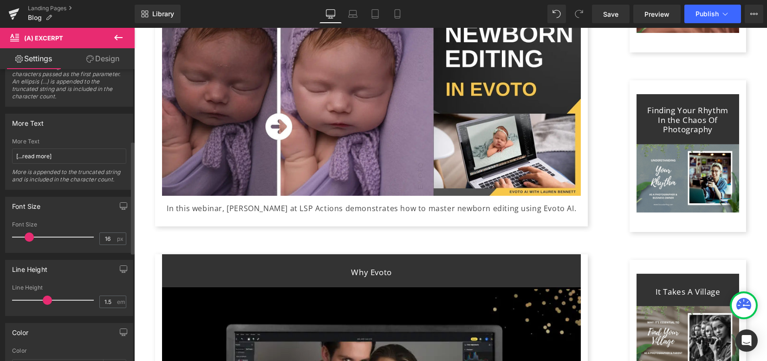
click at [29, 236] on span at bounding box center [29, 237] width 9 height 9
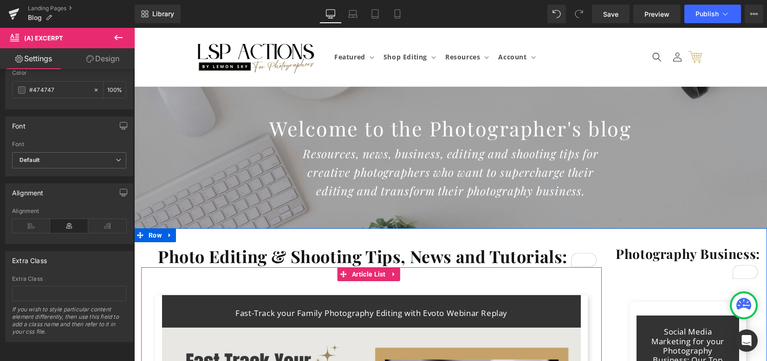
scroll to position [0, 0]
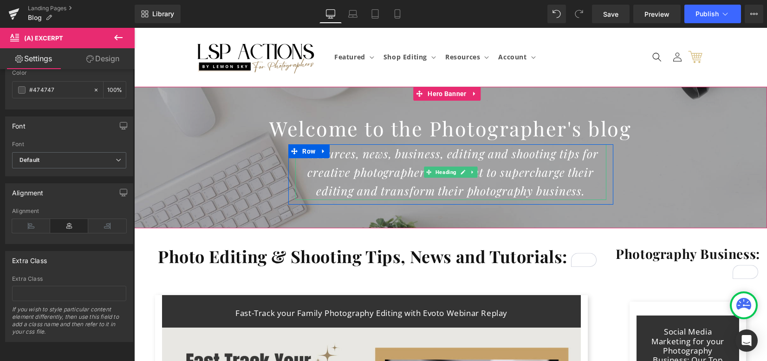
click at [403, 158] on icon "Resources, news, business, editing and shooting tips for creative photographers…" at bounding box center [451, 172] width 296 height 52
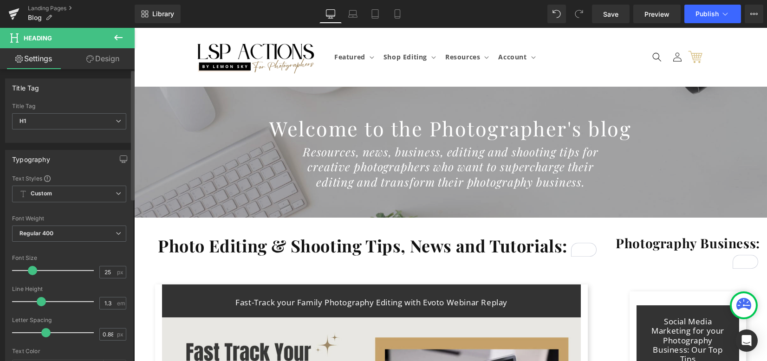
type input "1.2"
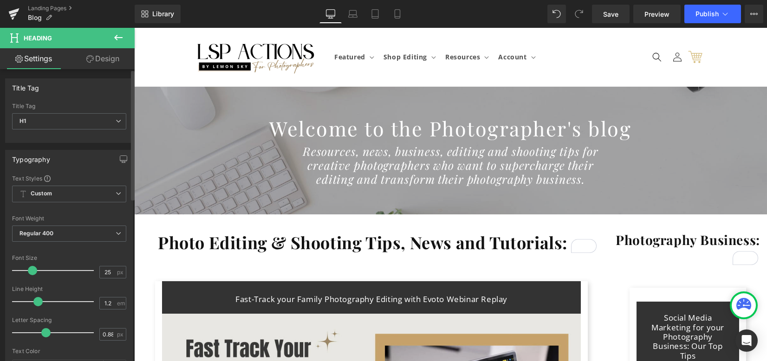
drag, startPoint x: 47, startPoint y: 299, endPoint x: 37, endPoint y: 298, distance: 9.8
click at [37, 298] on span at bounding box center [37, 301] width 9 height 9
click at [360, 129] on h1 "Welcome to the Photographer's blog" at bounding box center [450, 128] width 633 height 32
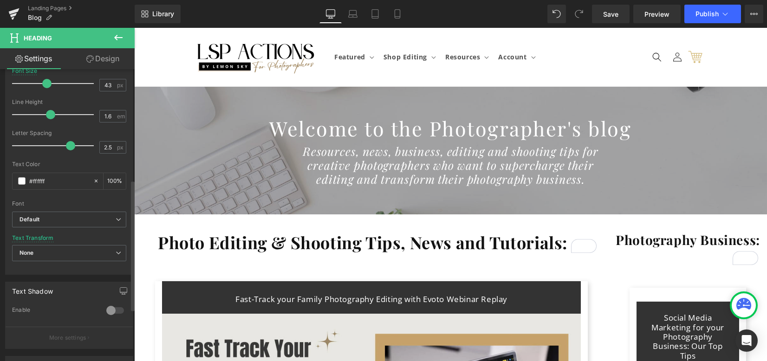
scroll to position [248, 0]
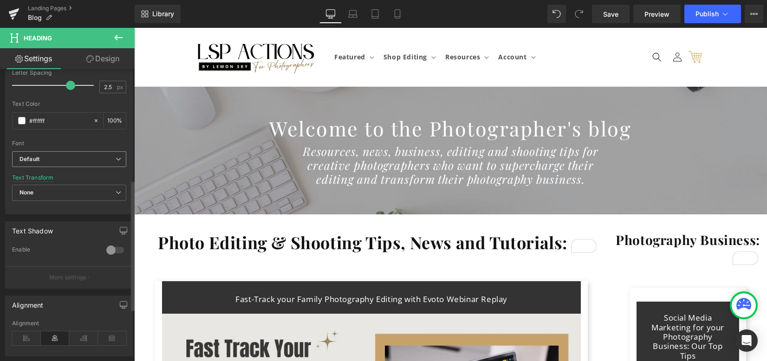
click at [57, 160] on b "Default" at bounding box center [68, 160] width 96 height 8
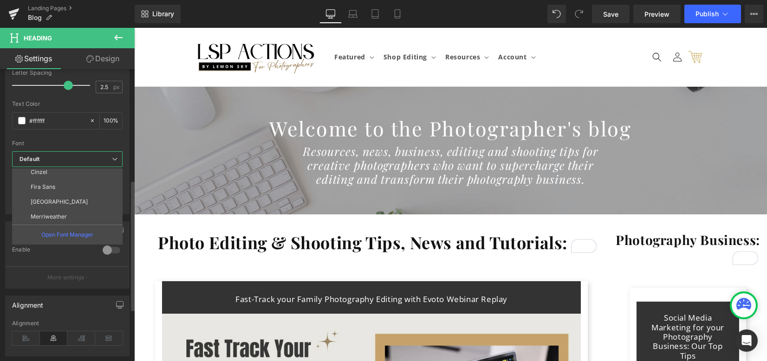
scroll to position [186, 0]
click at [58, 172] on li "Fira Sans" at bounding box center [69, 168] width 115 height 15
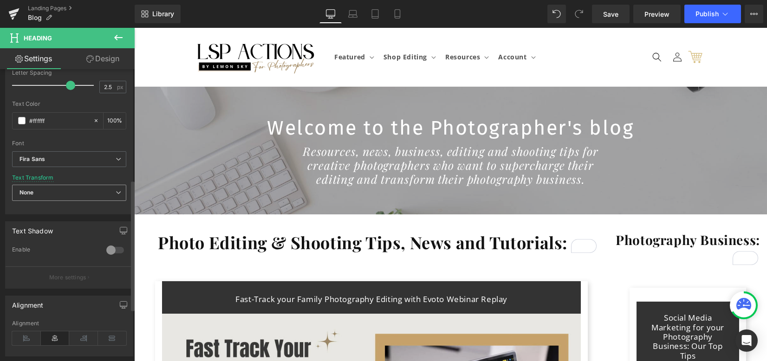
click at [66, 194] on span "None" at bounding box center [69, 193] width 114 height 16
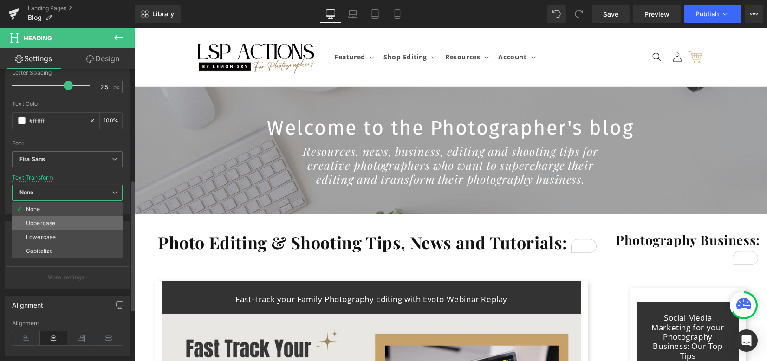
click at [61, 223] on li "Uppercase" at bounding box center [67, 223] width 111 height 14
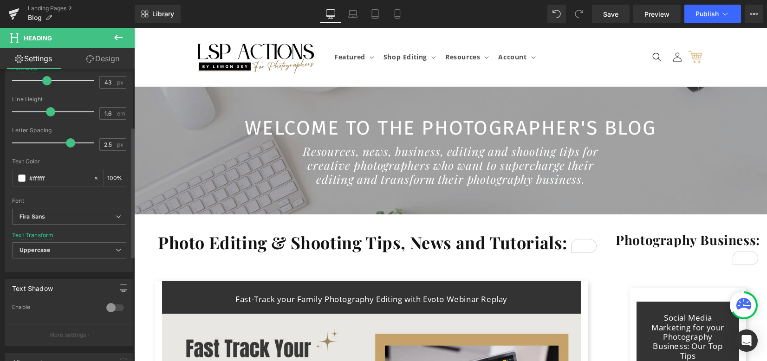
scroll to position [62, 0]
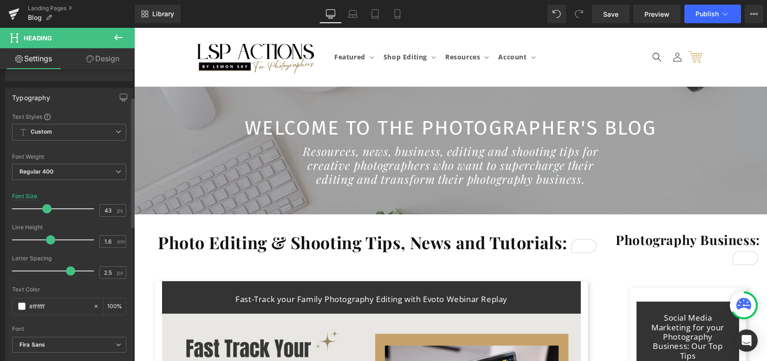
click at [64, 162] on div "Font Weight Regular 400 Thin 100 Semi Thin 200 Light 300 Regular 400 Medium 500…" at bounding box center [69, 172] width 114 height 37
drag, startPoint x: 61, startPoint y: 177, endPoint x: 59, endPoint y: 190, distance: 13.6
click at [63, 178] on span "Regular 400" at bounding box center [69, 172] width 114 height 16
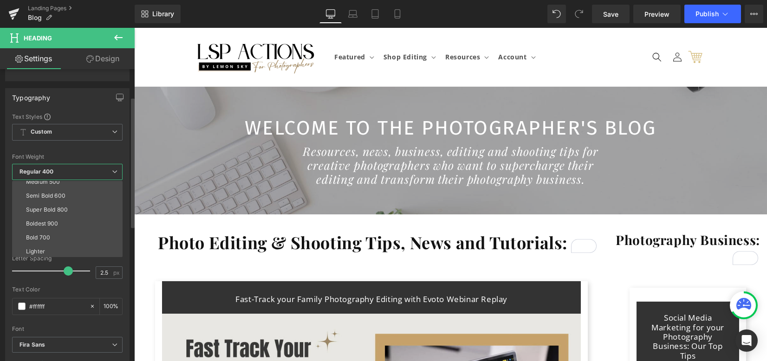
click at [60, 208] on div "Super Bold 800" at bounding box center [47, 210] width 42 height 7
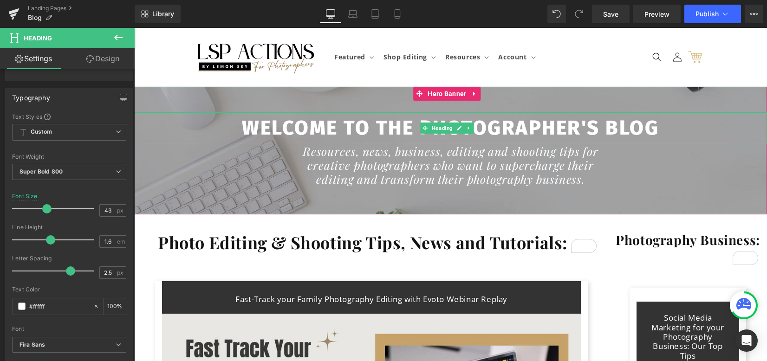
click at [302, 131] on h1 "Welcome to the Photographer's blog" at bounding box center [450, 128] width 633 height 32
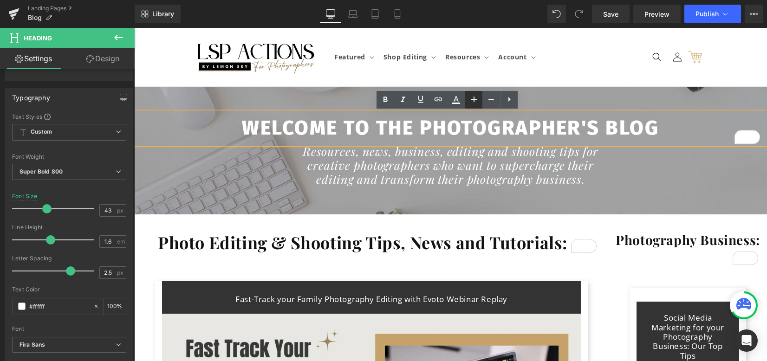
click at [469, 100] on icon at bounding box center [474, 99] width 11 height 11
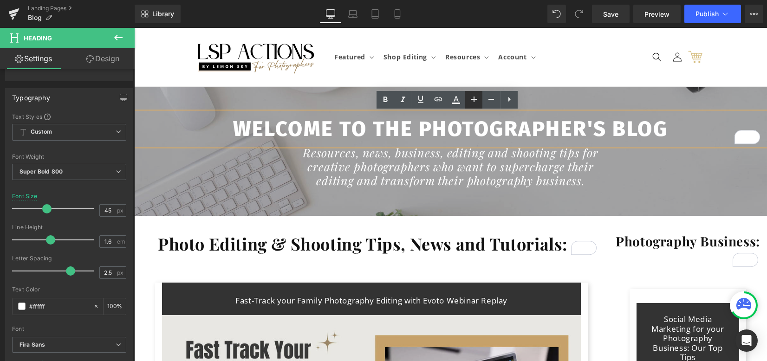
click at [469, 100] on icon at bounding box center [474, 99] width 11 height 11
type input "47"
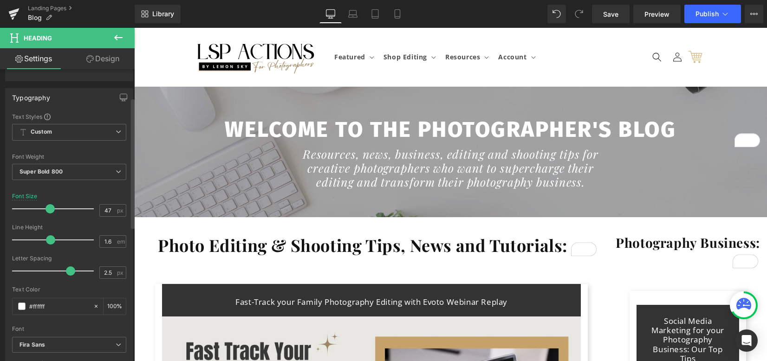
scroll to position [248, 0]
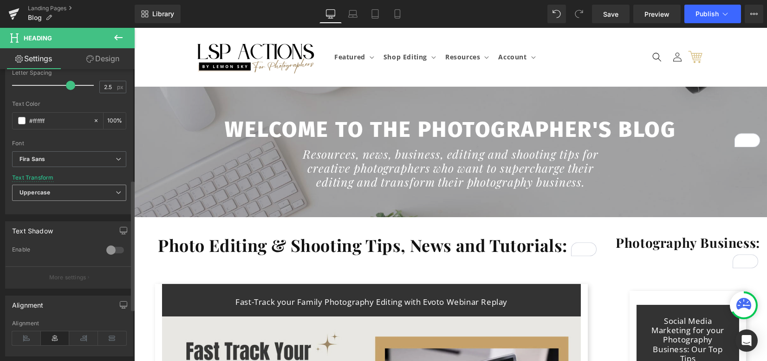
click at [59, 197] on span "Uppercase" at bounding box center [69, 193] width 114 height 16
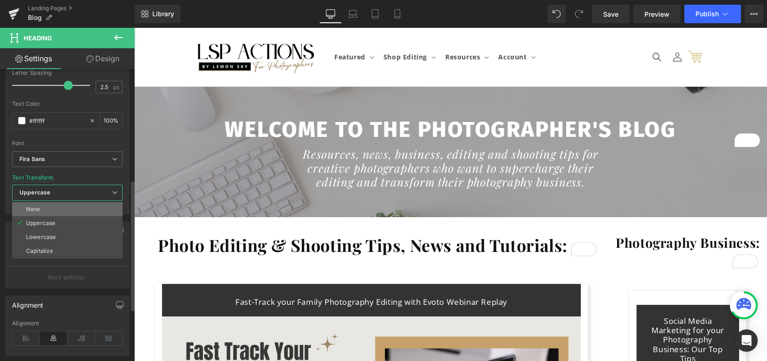
click at [59, 210] on li "None" at bounding box center [67, 210] width 111 height 14
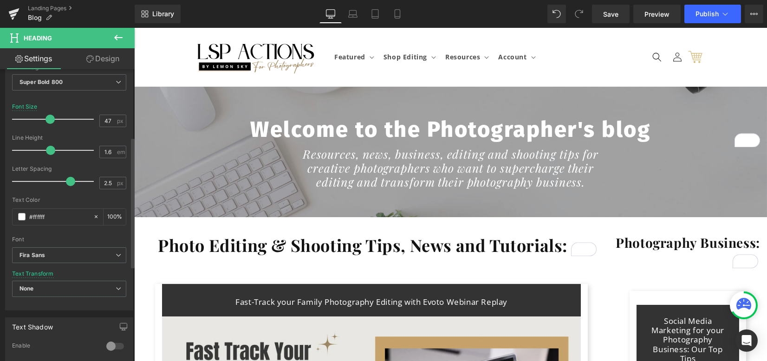
scroll to position [124, 0]
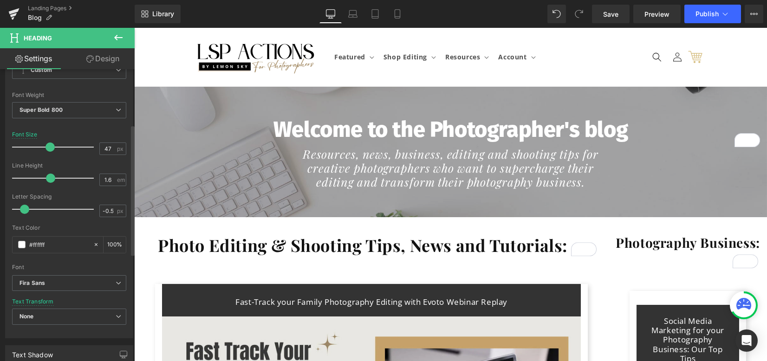
drag, startPoint x: 65, startPoint y: 209, endPoint x: 96, endPoint y: 198, distance: 32.8
click at [24, 201] on div at bounding box center [55, 209] width 77 height 19
type input "-0.4"
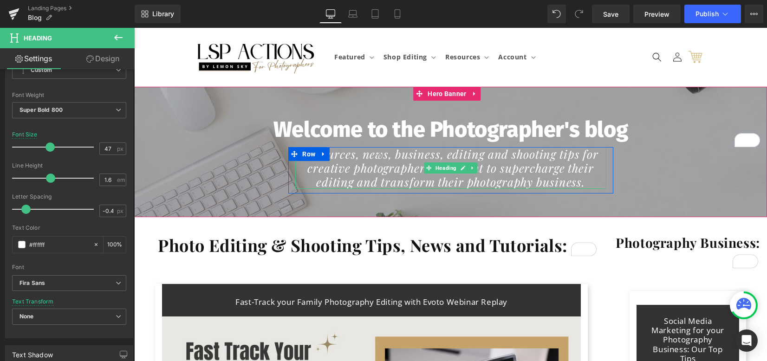
click at [374, 182] on icon "Resources, news, business, editing and shooting tips for creative photographers…" at bounding box center [451, 167] width 296 height 43
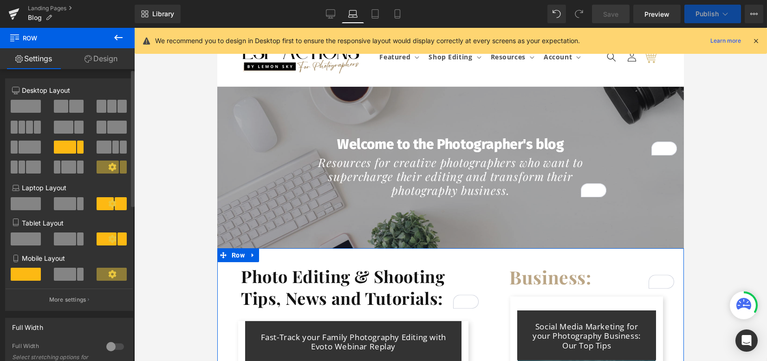
drag, startPoint x: 59, startPoint y: 301, endPoint x: 66, endPoint y: 155, distance: 146.1
click at [59, 297] on p "More settings" at bounding box center [67, 300] width 37 height 8
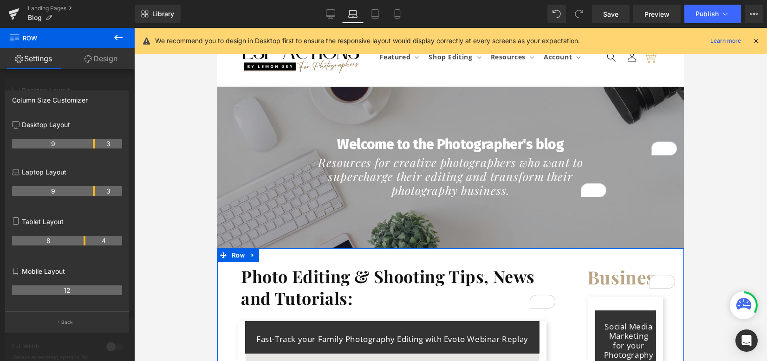
drag, startPoint x: 75, startPoint y: 192, endPoint x: 94, endPoint y: 191, distance: 19.1
click at [94, 191] on tr "9 3" at bounding box center [67, 191] width 110 height 10
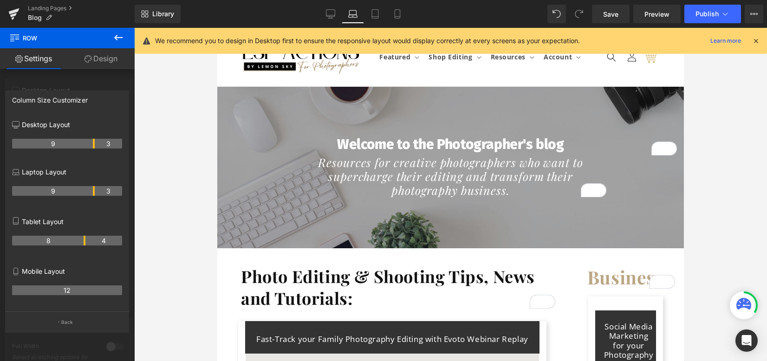
scroll to position [124, 0]
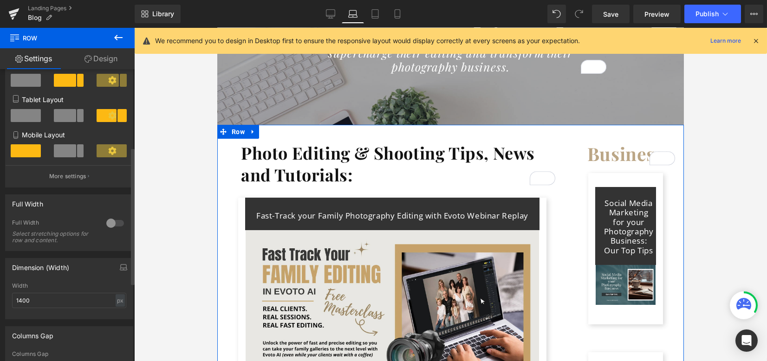
scroll to position [248, 0]
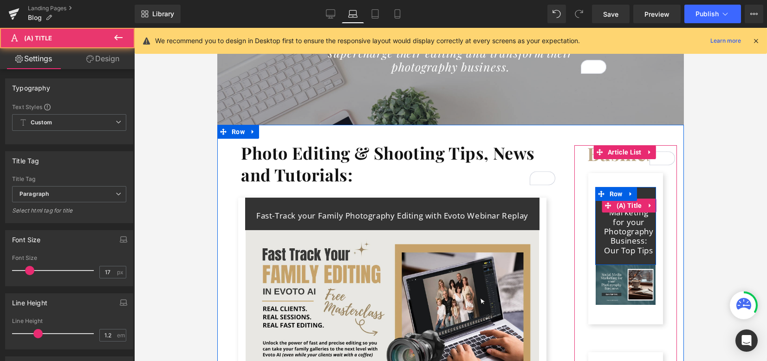
click at [626, 225] on link "Social Media Marketing for your Photography Business: Our Top Tips" at bounding box center [629, 227] width 50 height 57
click at [626, 206] on span "(A) Title" at bounding box center [629, 206] width 30 height 14
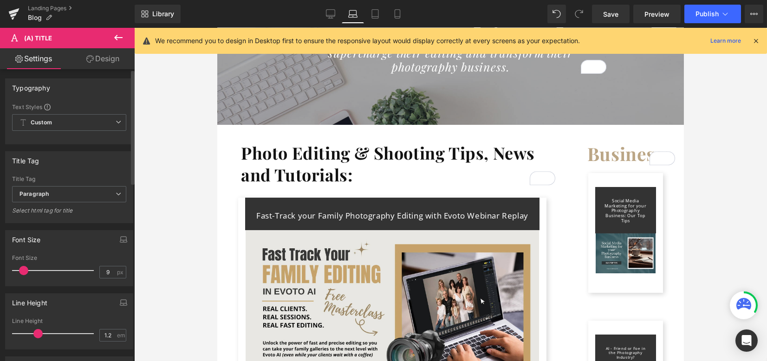
type input "10"
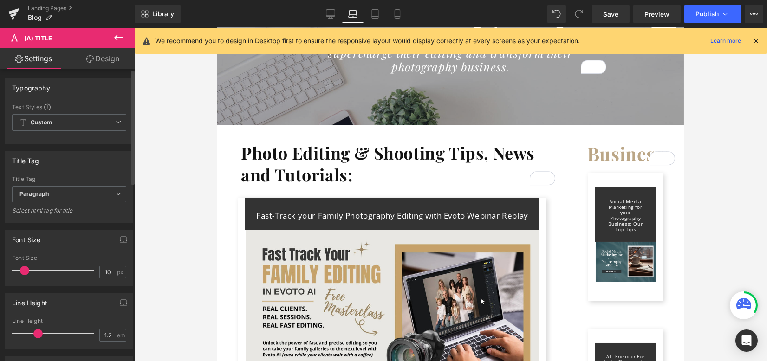
click at [24, 269] on span at bounding box center [24, 270] width 9 height 9
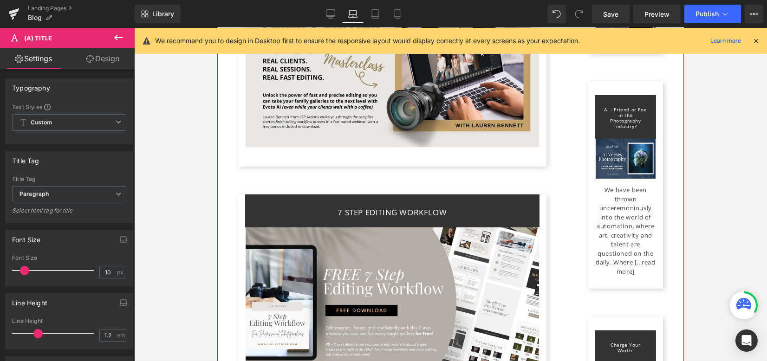
scroll to position [309, 0]
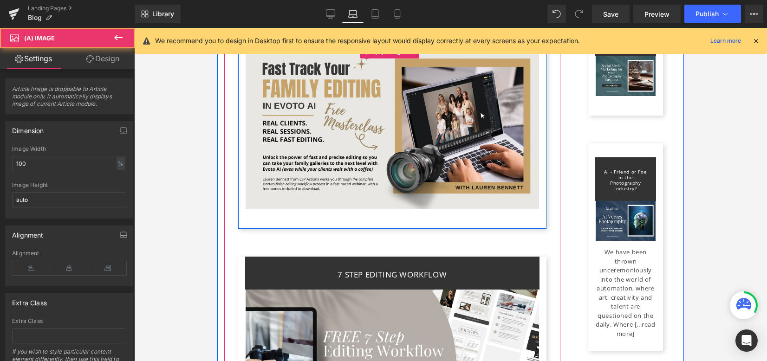
click at [360, 193] on img at bounding box center [392, 127] width 294 height 165
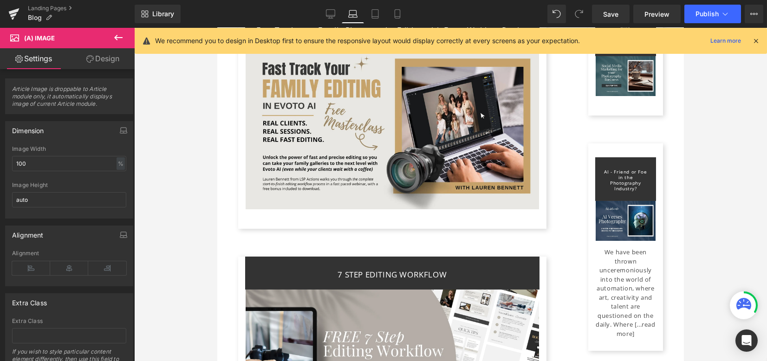
click at [108, 59] on link "Design" at bounding box center [102, 58] width 67 height 21
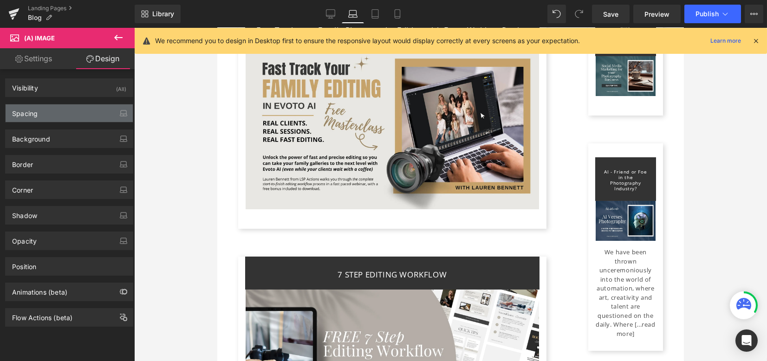
click at [68, 121] on div "Spacing" at bounding box center [69, 114] width 127 height 18
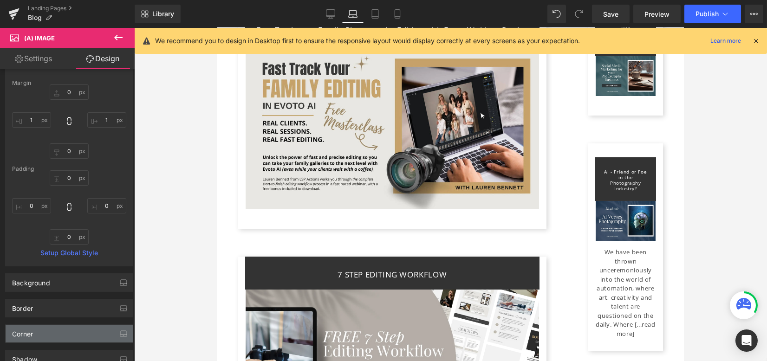
scroll to position [62, 0]
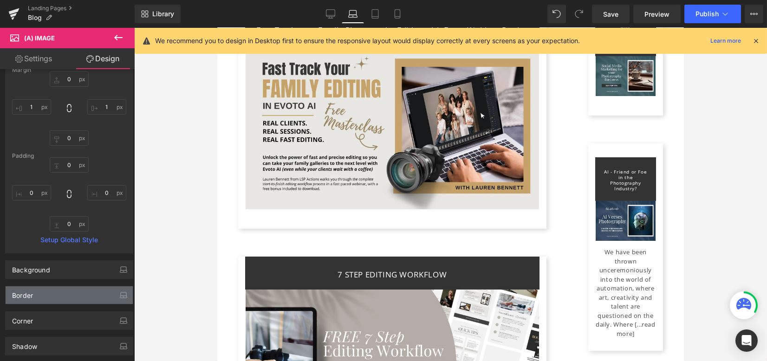
click at [57, 291] on div "Border" at bounding box center [69, 296] width 127 height 18
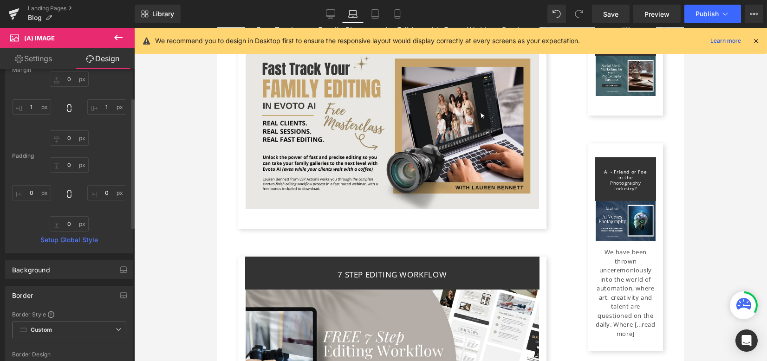
scroll to position [248, 0]
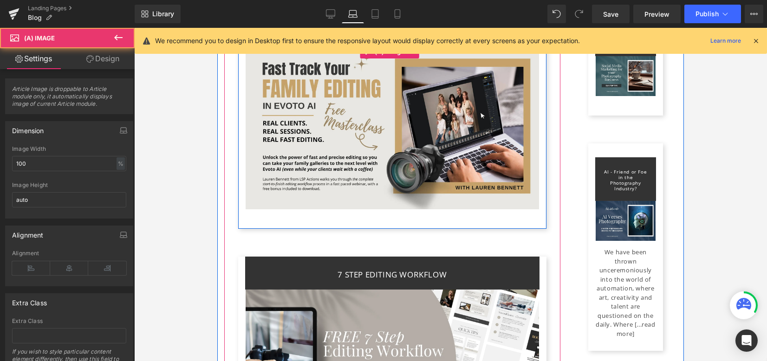
click at [426, 187] on img at bounding box center [392, 127] width 294 height 165
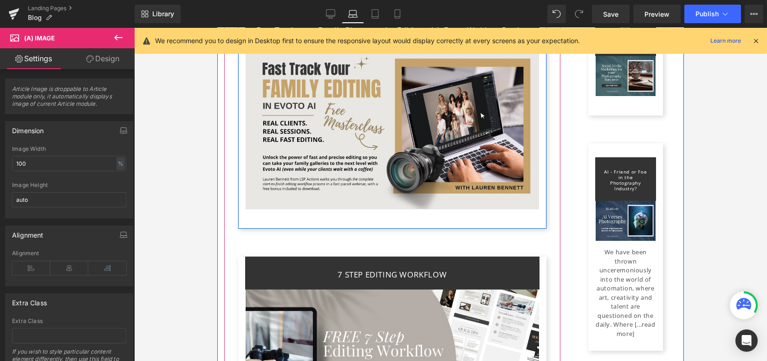
click at [424, 217] on div "Fast-Track your Family Photography Editing with Evoto Webinar Replay (A) Title …" at bounding box center [392, 114] width 308 height 205
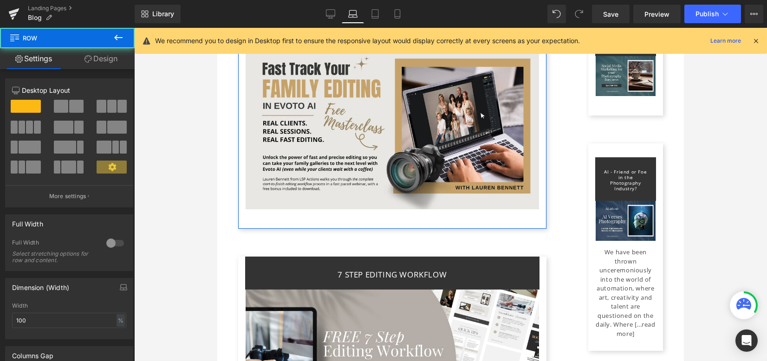
click at [109, 62] on link "Design" at bounding box center [100, 58] width 67 height 21
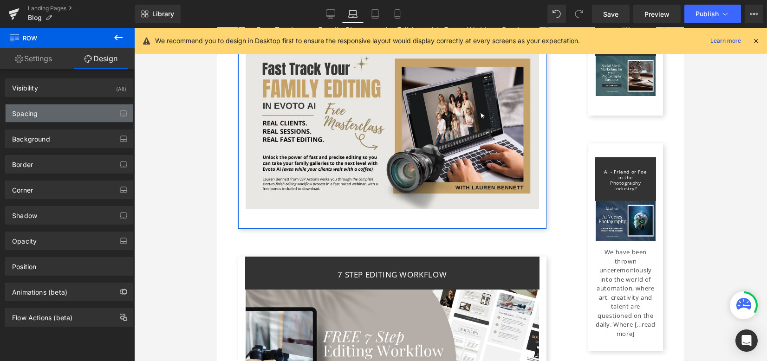
click at [70, 113] on div "Spacing" at bounding box center [69, 114] width 127 height 18
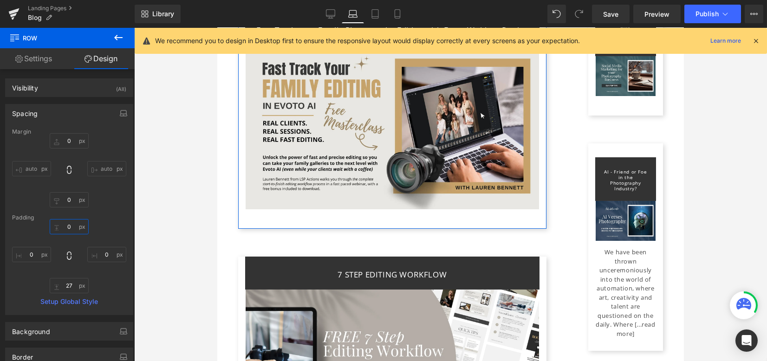
drag, startPoint x: 68, startPoint y: 229, endPoint x: 97, endPoint y: 224, distance: 29.2
click at [68, 229] on input "0" at bounding box center [69, 226] width 39 height 15
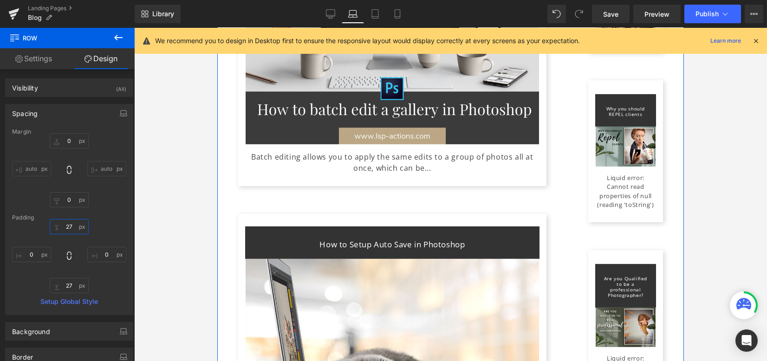
scroll to position [2353, 0]
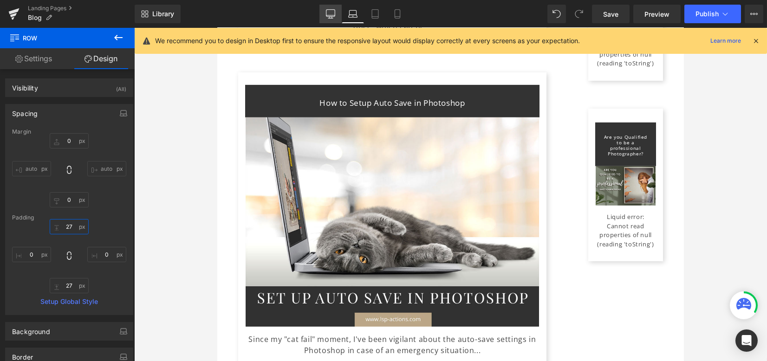
type input "27"
click at [330, 13] on icon at bounding box center [330, 13] width 9 height 9
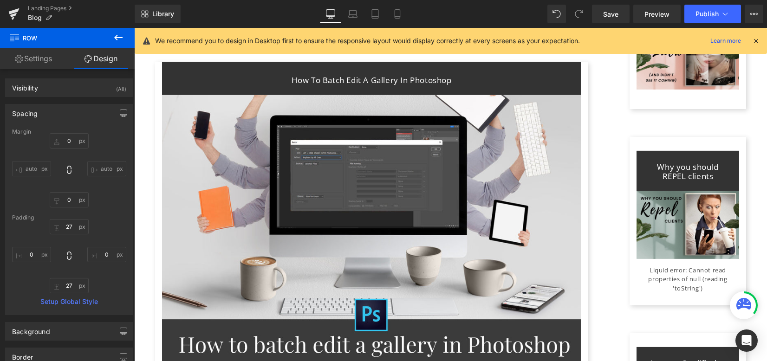
type input "0"
type input "27"
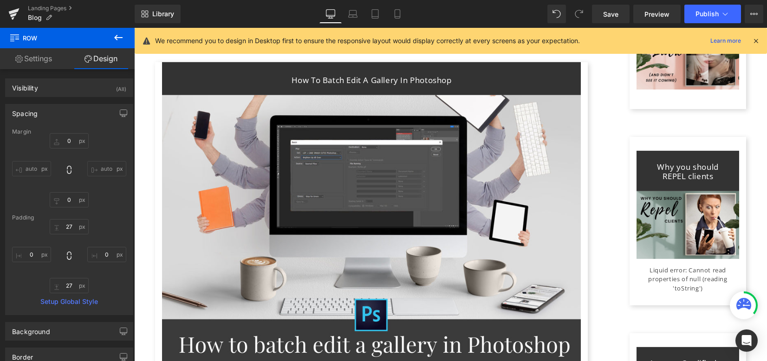
type input "0"
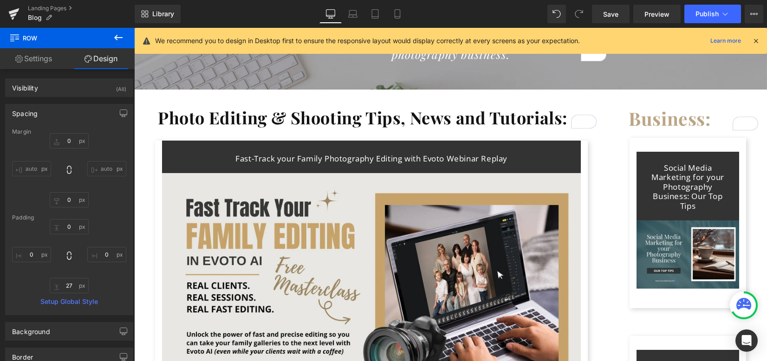
click at [310, 189] on img at bounding box center [371, 291] width 419 height 236
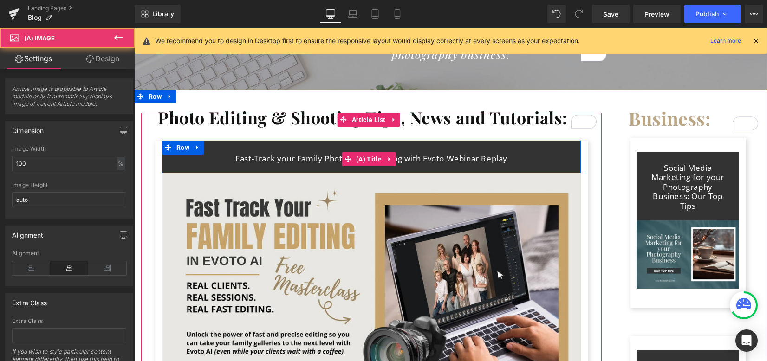
click at [173, 148] on div "Fast-Track your Family Photography Editing with Evoto Webinar Replay (A) Title …" at bounding box center [371, 285] width 433 height 288
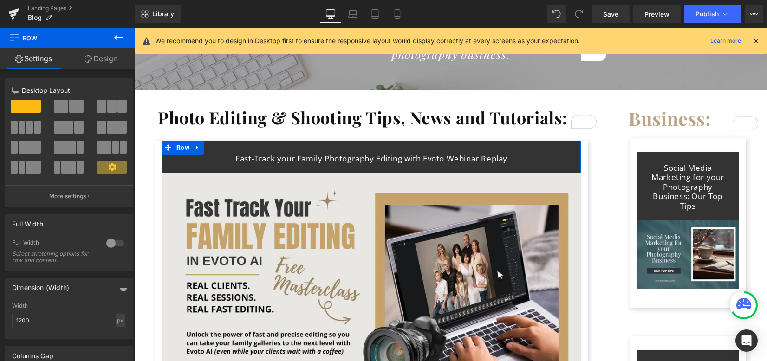
drag, startPoint x: 93, startPoint y: 64, endPoint x: 67, endPoint y: 111, distance: 54.1
click at [93, 64] on link "Design" at bounding box center [100, 58] width 67 height 21
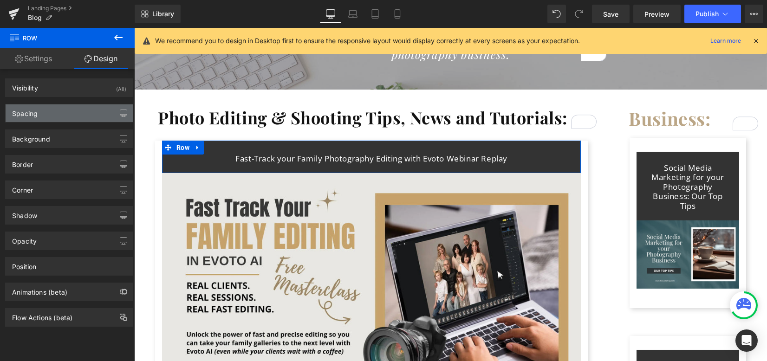
click at [67, 111] on div "Spacing" at bounding box center [69, 114] width 127 height 18
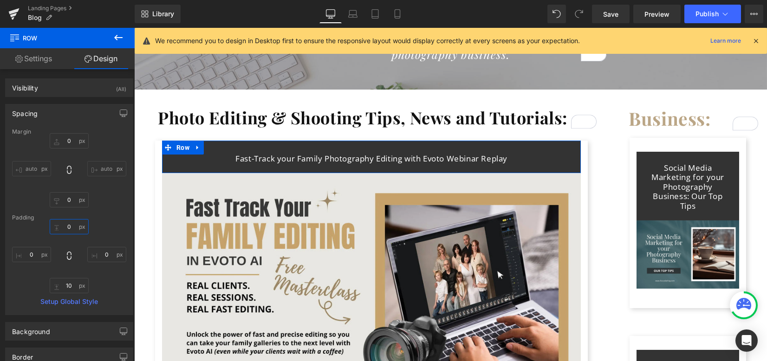
click at [67, 224] on input "0" at bounding box center [69, 226] width 39 height 15
type input "10"
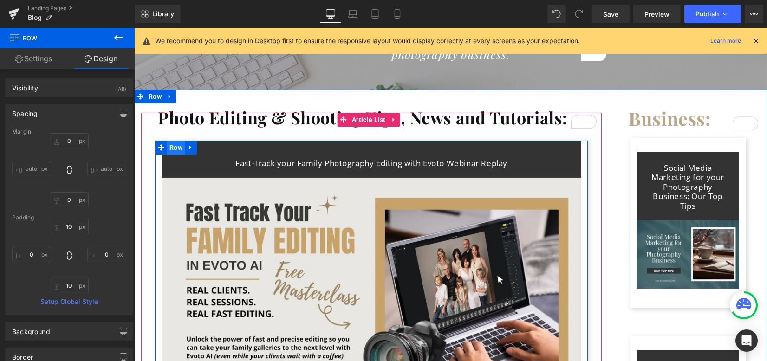
click at [178, 146] on span "Row" at bounding box center [176, 148] width 18 height 14
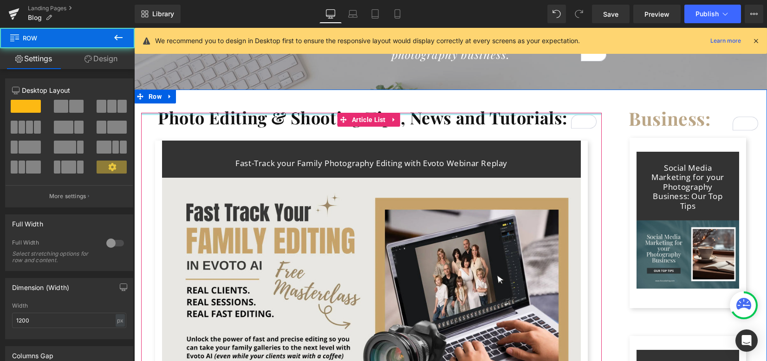
click at [113, 52] on link "Design" at bounding box center [100, 58] width 67 height 21
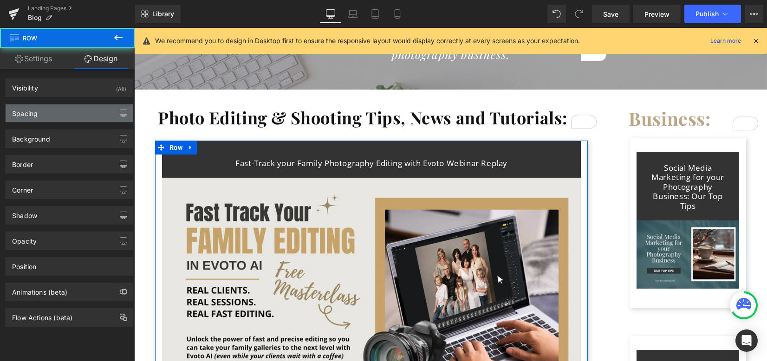
click at [65, 114] on div "Spacing" at bounding box center [69, 114] width 127 height 18
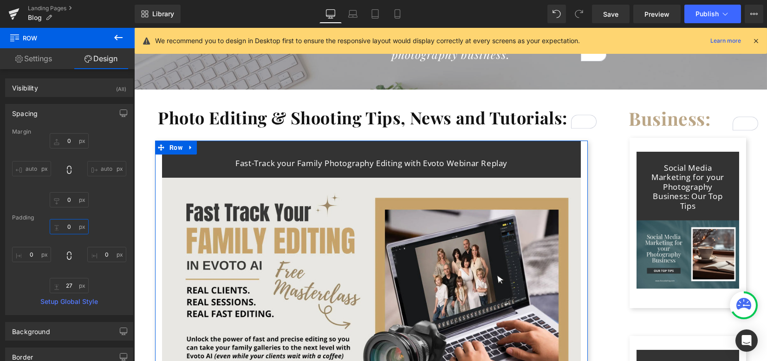
click at [67, 224] on input "0" at bounding box center [69, 226] width 39 height 15
type input "27"
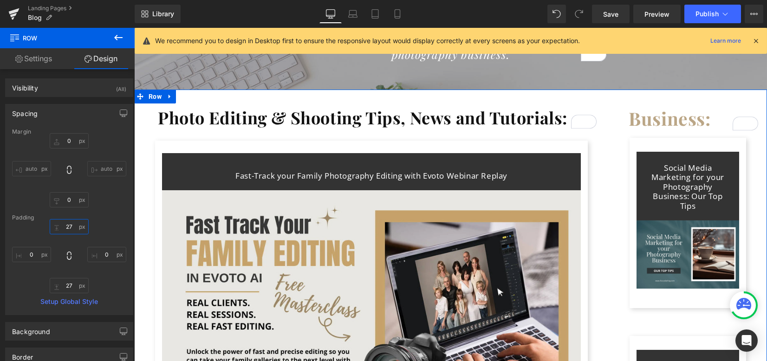
scroll to position [251, 0]
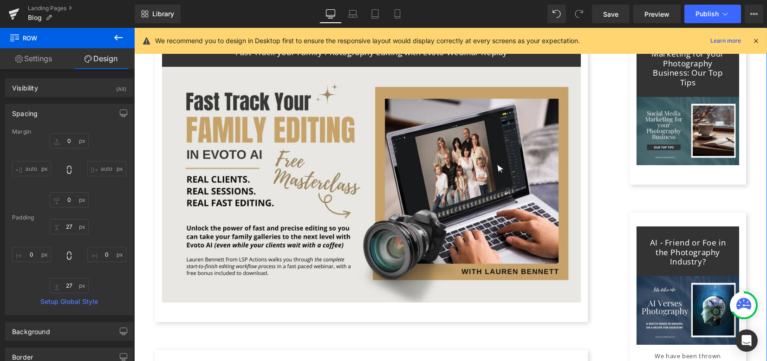
click at [683, 139] on img at bounding box center [688, 131] width 103 height 68
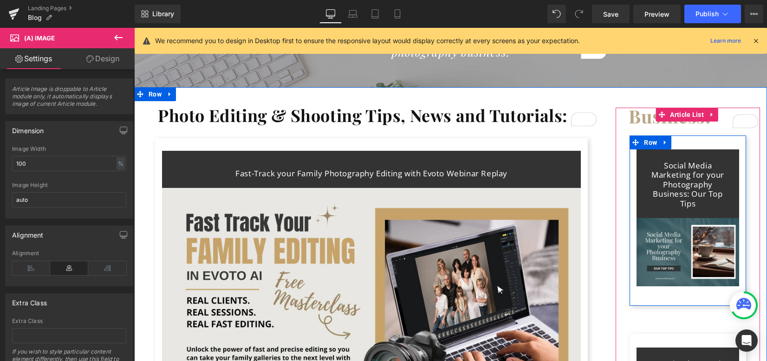
scroll to position [128, 0]
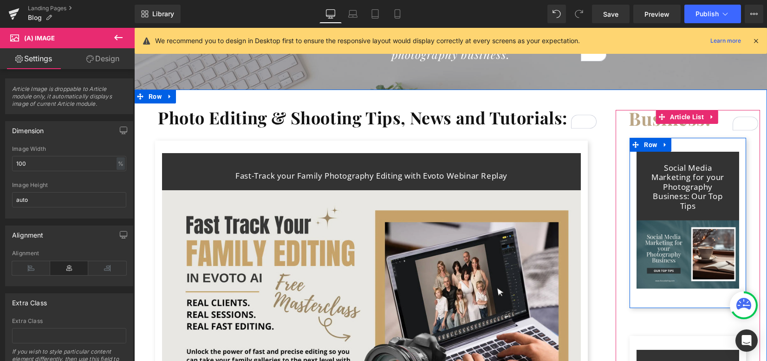
click at [659, 295] on div "Social Media Marketing for your Photography Business: Our Top Tips (A) Title Ro…" at bounding box center [688, 223] width 117 height 170
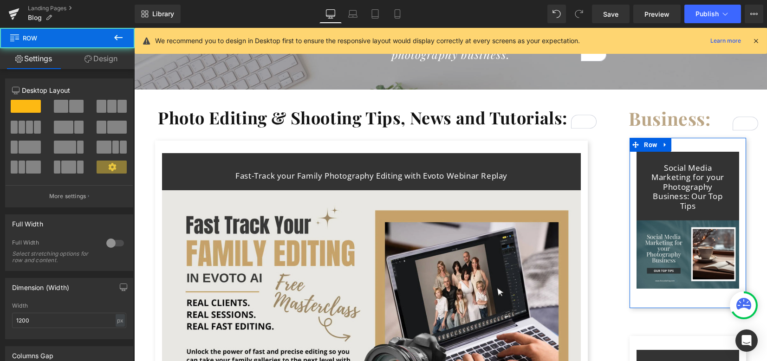
click at [100, 60] on link "Design" at bounding box center [100, 58] width 67 height 21
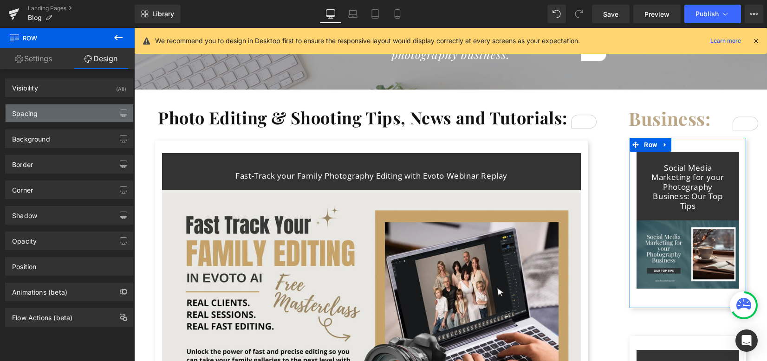
click at [61, 113] on div "Spacing" at bounding box center [69, 114] width 127 height 18
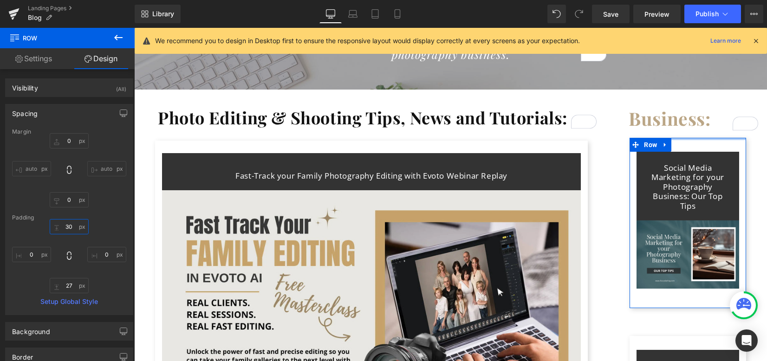
drag, startPoint x: 69, startPoint y: 225, endPoint x: 87, endPoint y: 236, distance: 21.5
click at [70, 225] on input "30" at bounding box center [69, 226] width 39 height 15
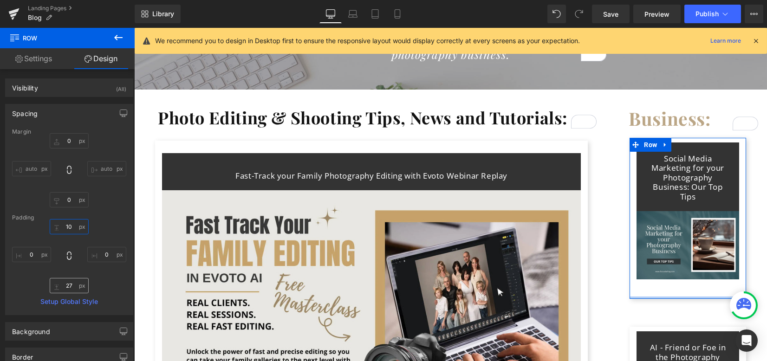
type input "10"
click at [67, 285] on input "27" at bounding box center [69, 285] width 39 height 15
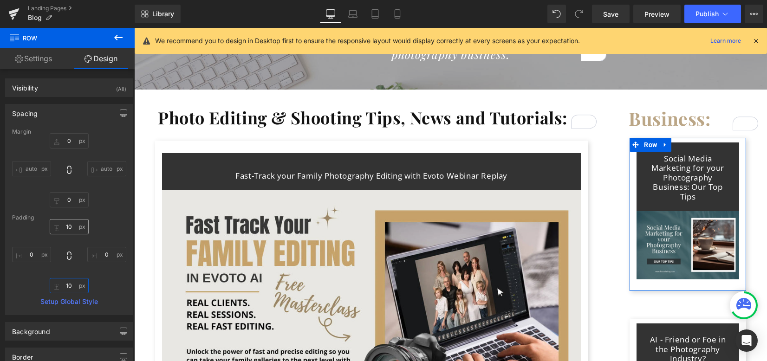
type input "10"
click at [71, 225] on input "10" at bounding box center [69, 226] width 39 height 15
type input "1"
type input "10"
click at [71, 283] on input "10" at bounding box center [69, 285] width 39 height 15
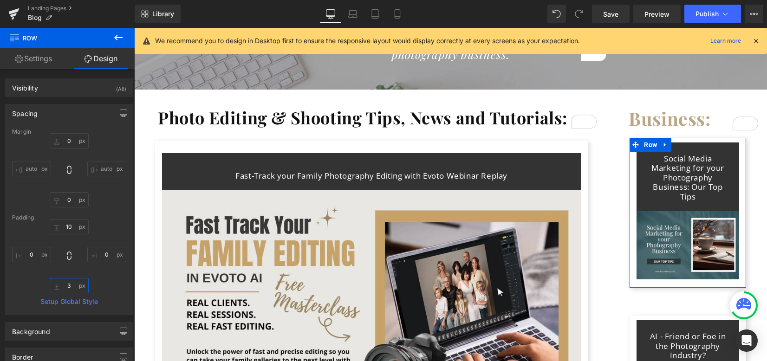
type input "2"
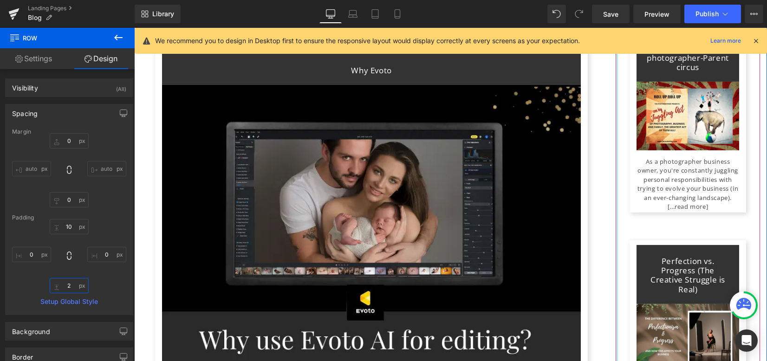
scroll to position [1424, 0]
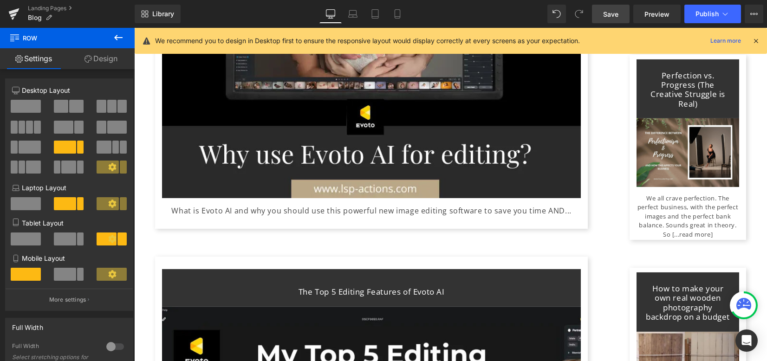
click at [622, 15] on link "Save" at bounding box center [611, 14] width 38 height 19
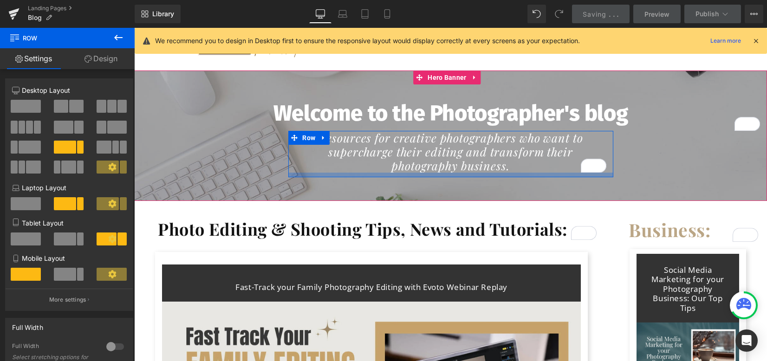
scroll to position [124, 0]
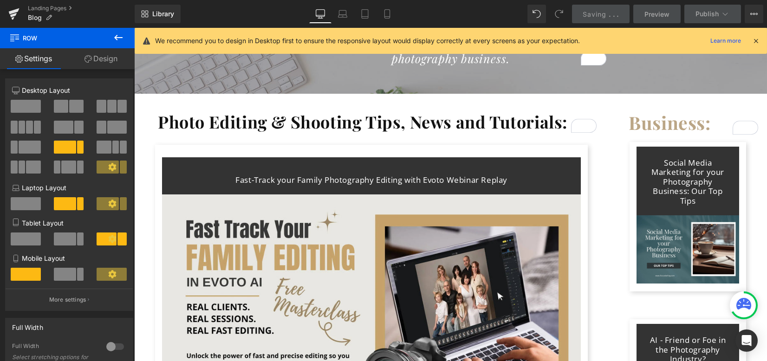
click at [355, 153] on div "Fast-Track your Family Photography Editing with Evoto Webinar Replay (A) Title …" at bounding box center [371, 297] width 433 height 305
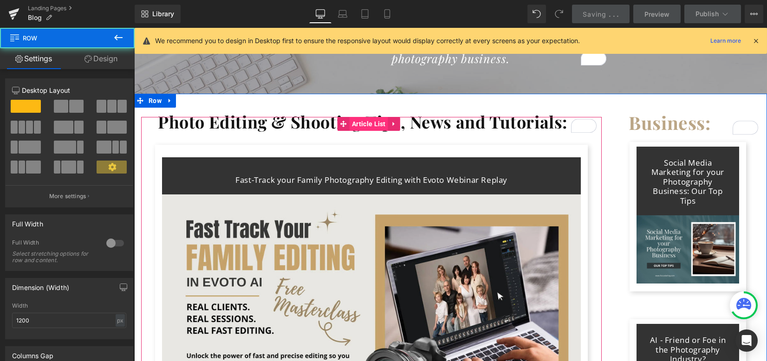
click at [361, 126] on span "Article List" at bounding box center [369, 124] width 39 height 14
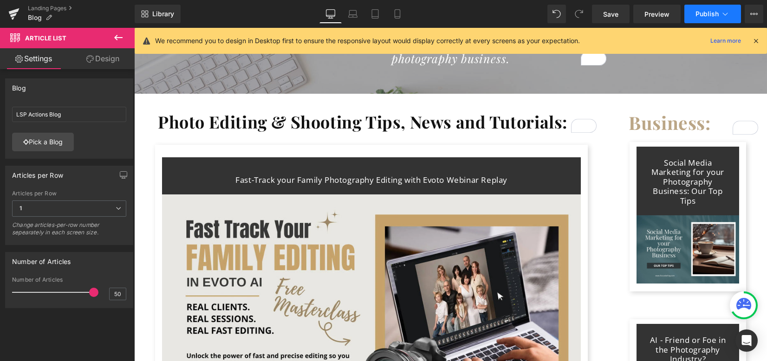
click at [708, 12] on span "Publish" at bounding box center [707, 13] width 23 height 7
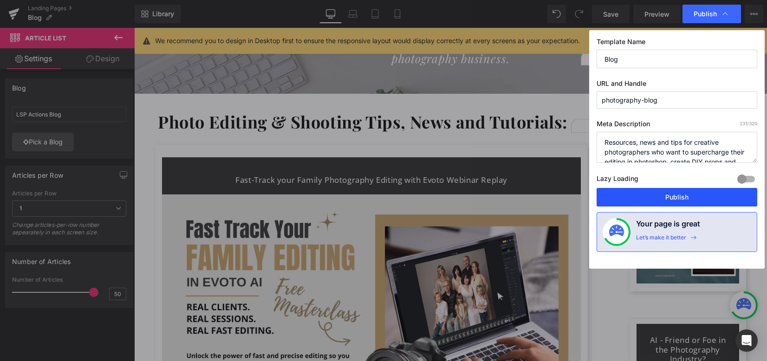
click at [647, 192] on button "Publish" at bounding box center [677, 197] width 161 height 19
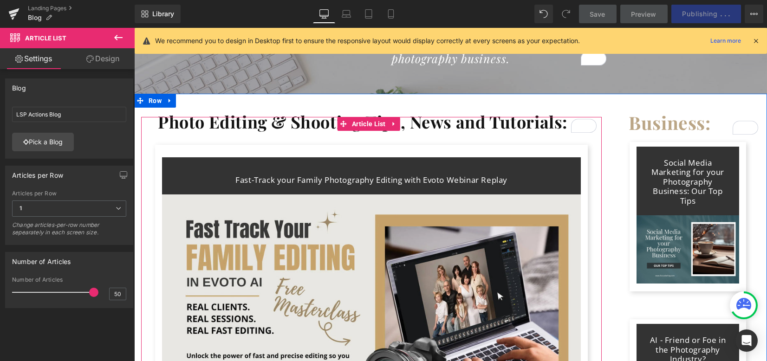
click at [316, 137] on div "Fast-Track your Family Photography Editing with Evoto Webinar Replay (A) Title …" at bounding box center [371, 297] width 461 height 333
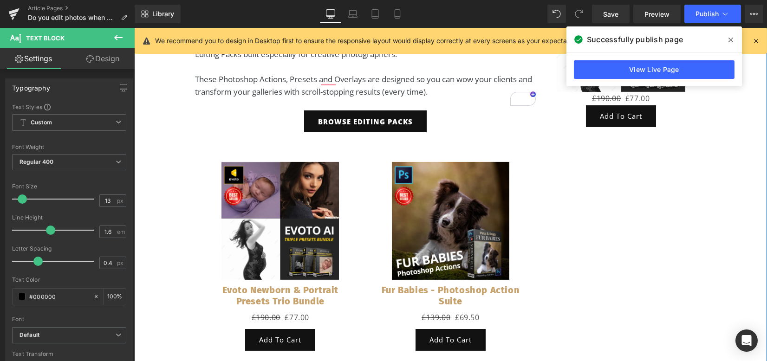
scroll to position [1363, 0]
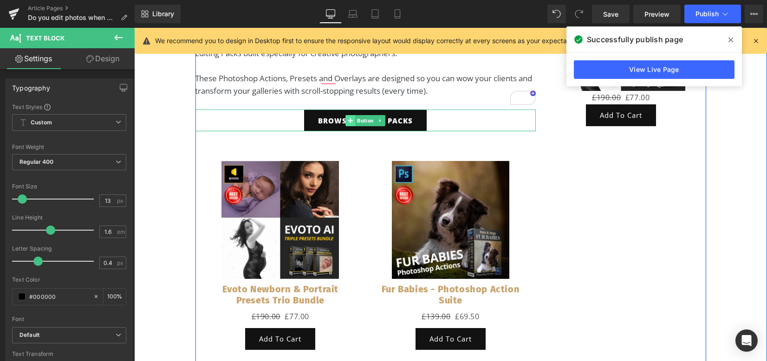
click at [348, 124] on icon at bounding box center [350, 121] width 5 height 6
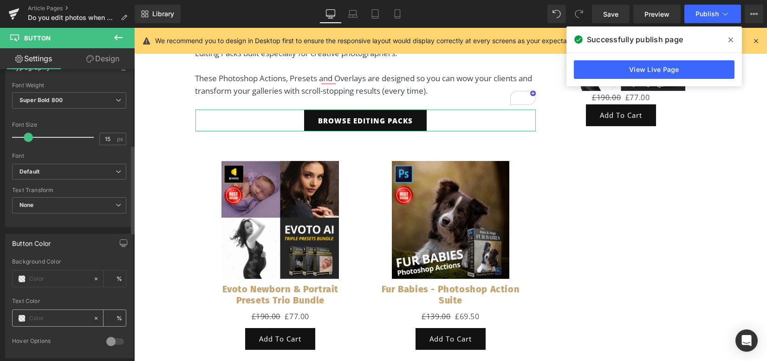
scroll to position [309, 0]
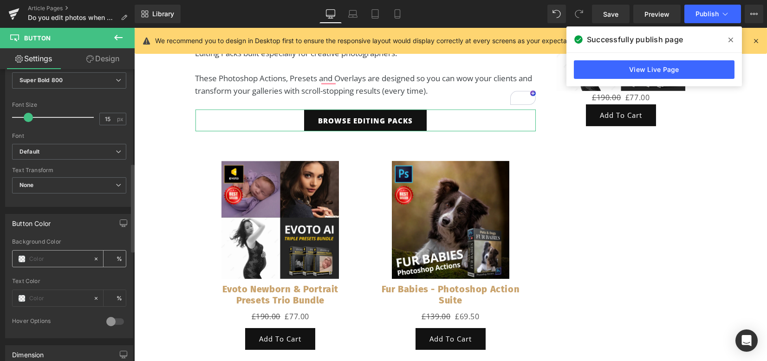
click at [19, 257] on span at bounding box center [21, 259] width 7 height 7
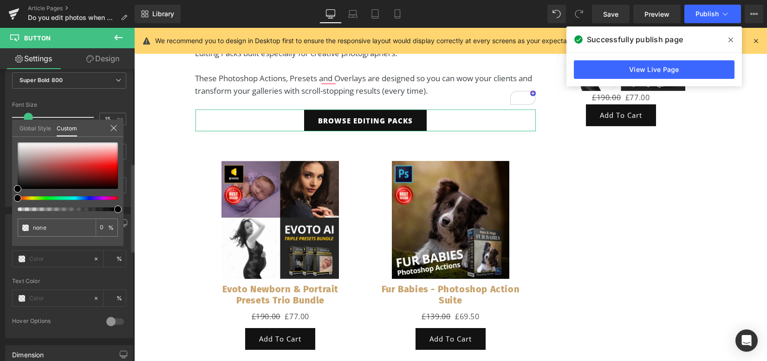
type input "#000000"
type input "100"
type input "#000000"
type input "100"
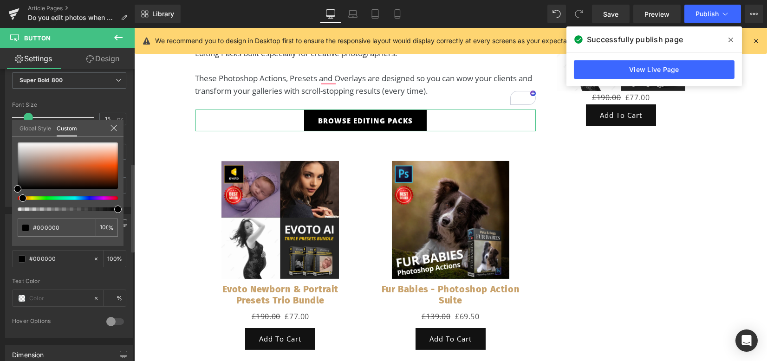
click at [18, 199] on div at bounding box center [64, 199] width 100 height 4
type input "#724b3a"
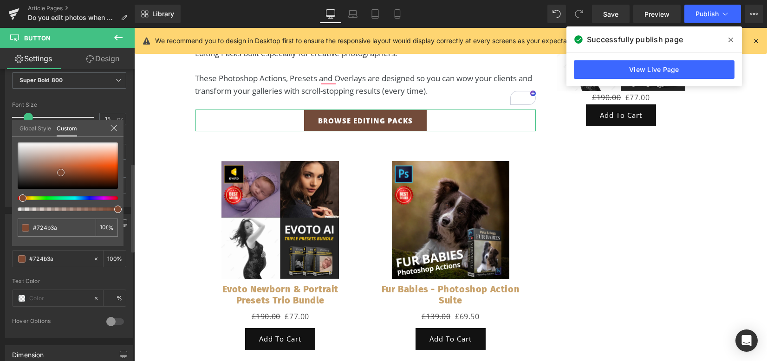
type input "#7a4833"
type input "#974320"
type input "#9c4520"
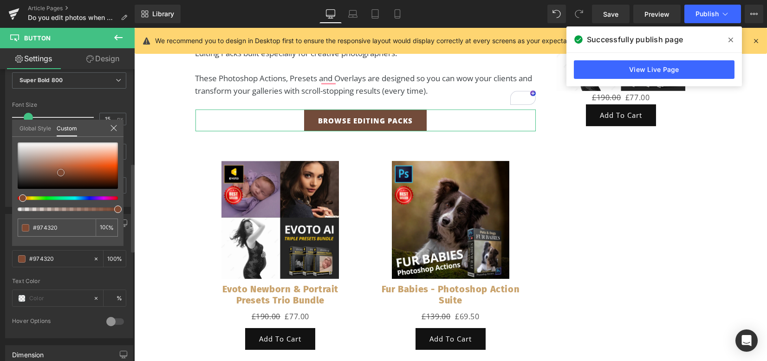
type input "#9c4520"
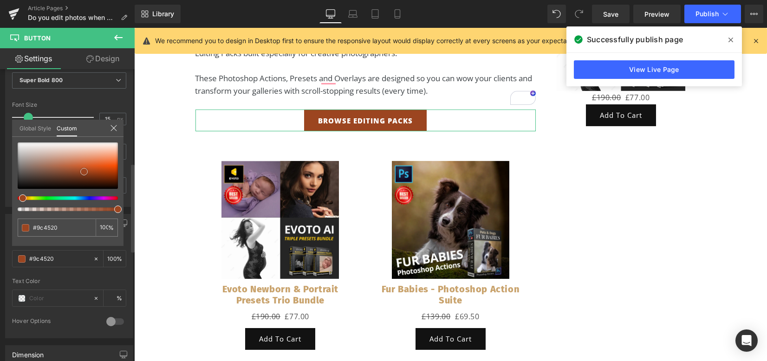
type input "#ab4a20"
type input "#de642f"
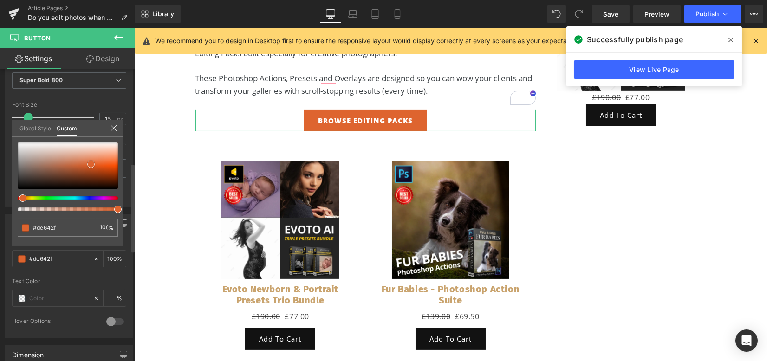
type input "#df6734"
type input "#dd6f40"
type input "#dc6f41"
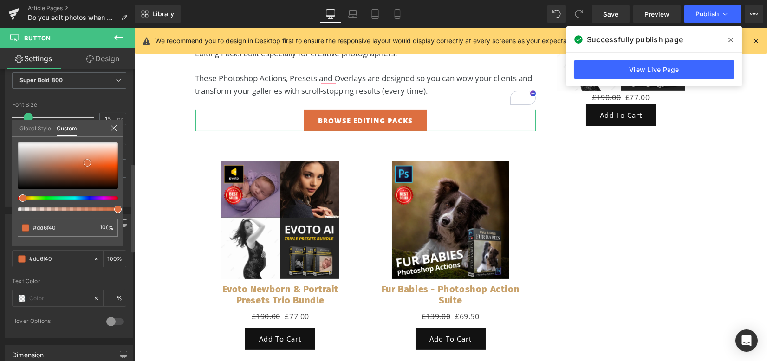
type input "#dc6f41"
type input "#db774c"
type input "#dc7a50"
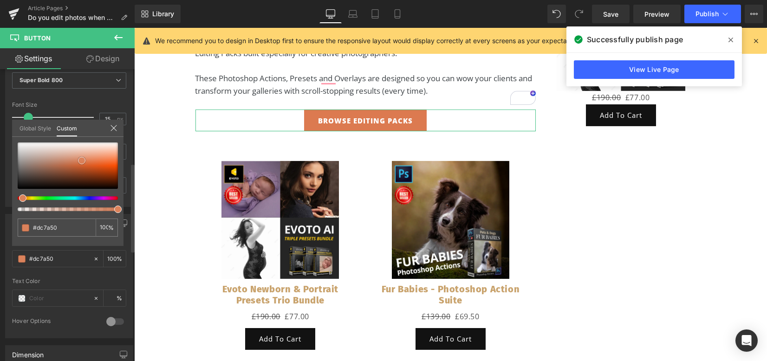
type input "#db825b"
type input "#da825c"
type input "#dd8863"
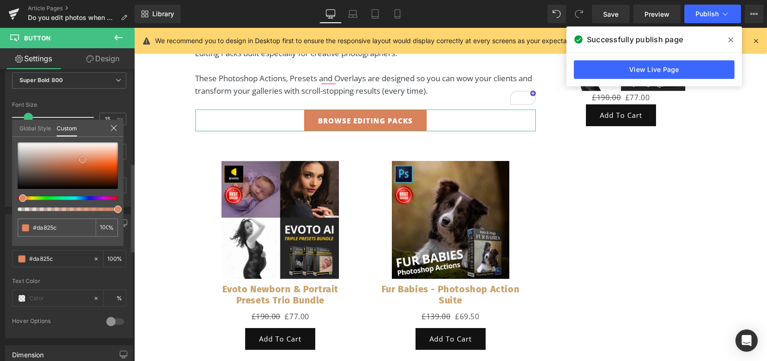
type input "#dd8863"
type input "#dd8b68"
type input "#e49b7b"
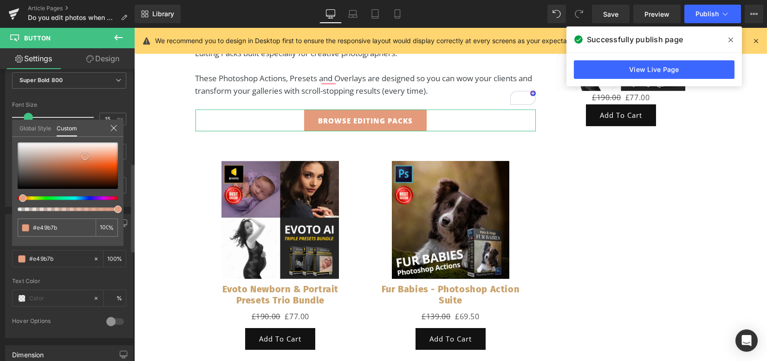
type input "#e49e80"
type input "#e69d7e"
type input "#e69a79"
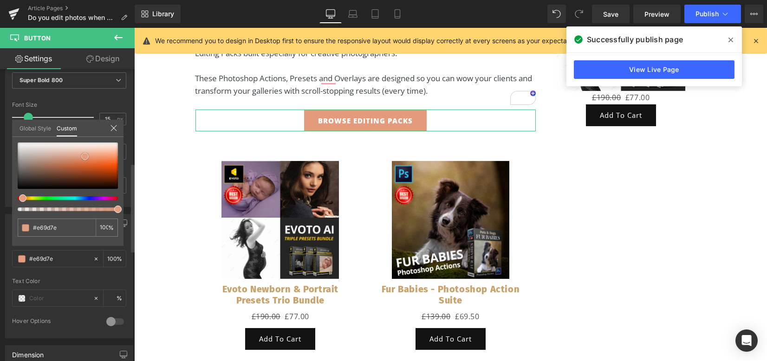
type input "#e69a79"
type input "#e38d68"
type input "#e1865f"
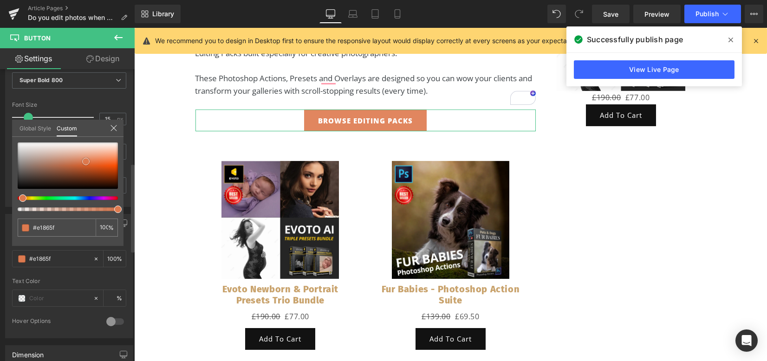
type input "#dd7a4f"
type input "#db774c"
type input "#da7347"
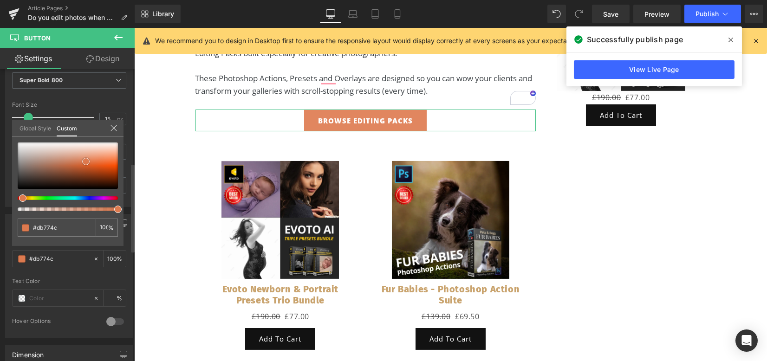
type input "#da7347"
type input "#d96d3f"
type input "#d66332"
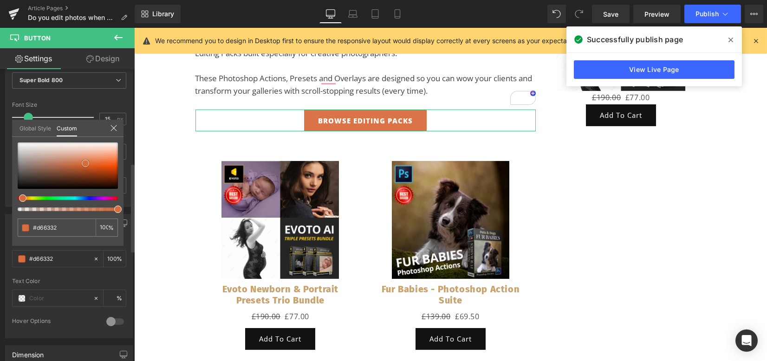
type input "#d56433"
type input "#cf5b2a"
type input "#ce5c2b"
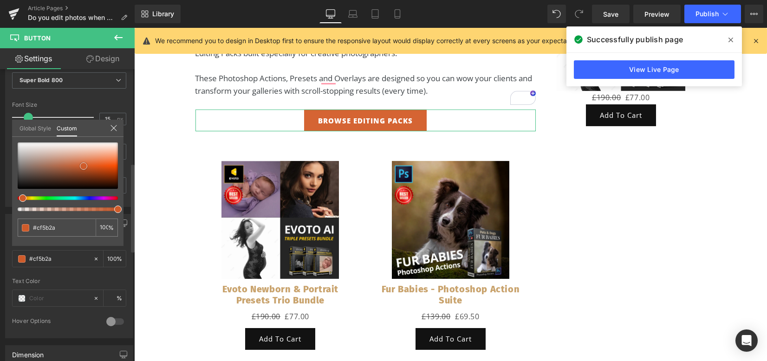
type input "#ce5c2b"
type input "#cb5d2e"
type input "#c95e30"
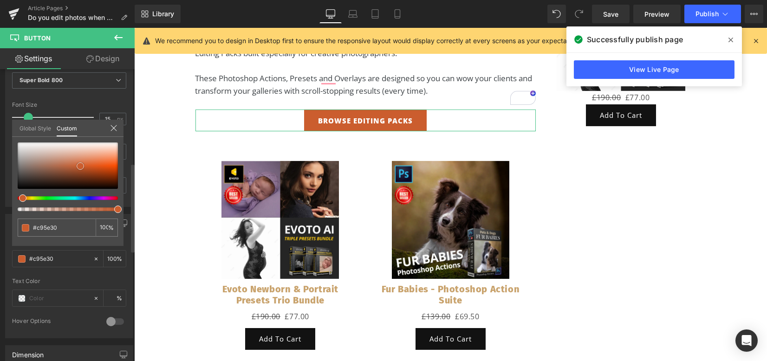
type input "#cc6033"
type input "#cb6438"
type input "#cb683d"
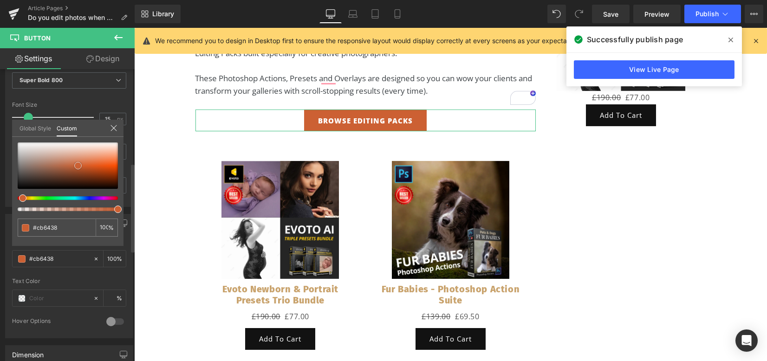
type input "#cb683d"
type input "#ca683e"
type input "#ca6c44"
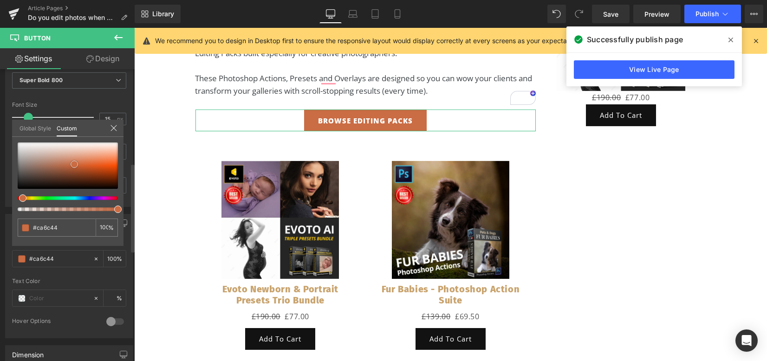
drag, startPoint x: 61, startPoint y: 173, endPoint x: 74, endPoint y: 164, distance: 15.9
click at [74, 164] on div at bounding box center [68, 166] width 100 height 46
drag, startPoint x: 63, startPoint y: 280, endPoint x: 54, endPoint y: 281, distance: 8.9
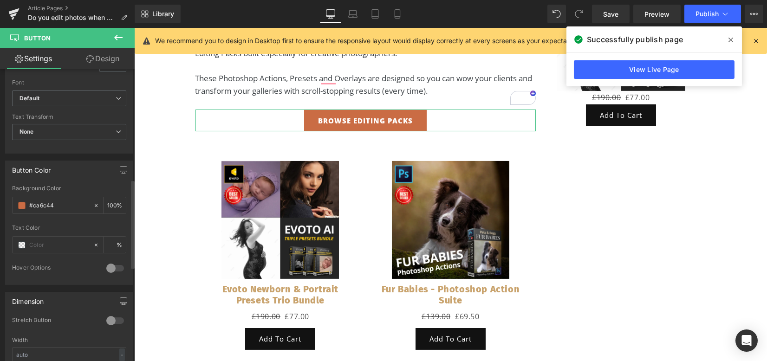
scroll to position [433, 0]
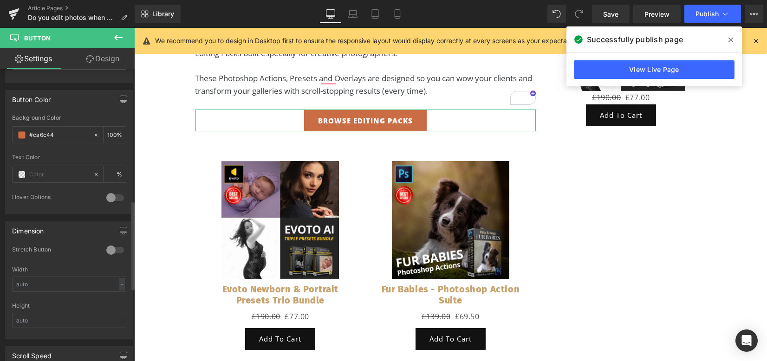
click at [113, 194] on div at bounding box center [115, 197] width 22 height 15
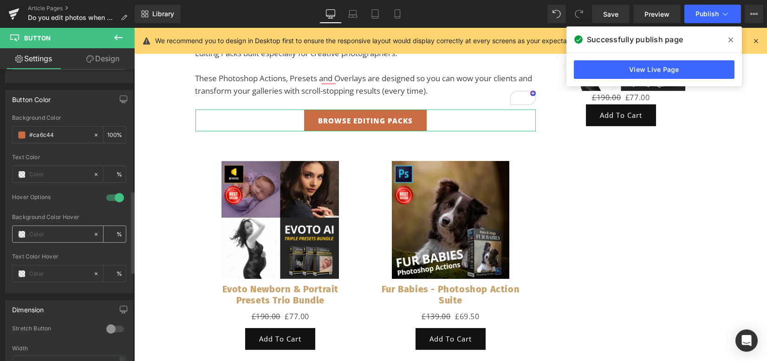
click at [23, 231] on span at bounding box center [21, 234] width 7 height 7
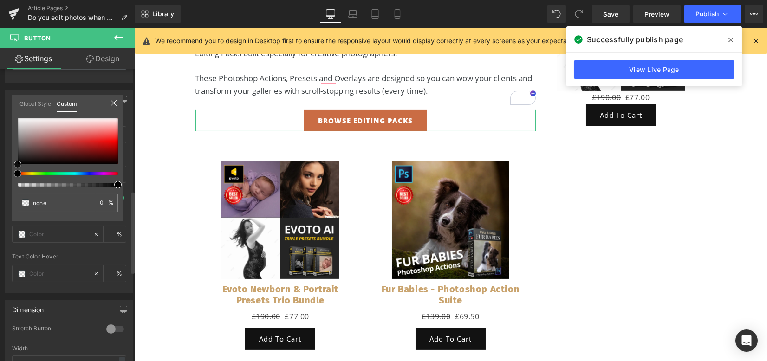
type input "#a06464"
type input "100"
type input "#a06464"
type input "100"
type input "#8f2828"
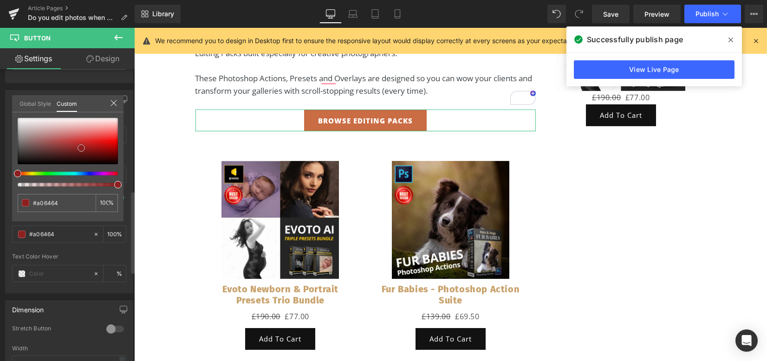
type input "#8f2828"
type input "#410606"
type input "#1c0101"
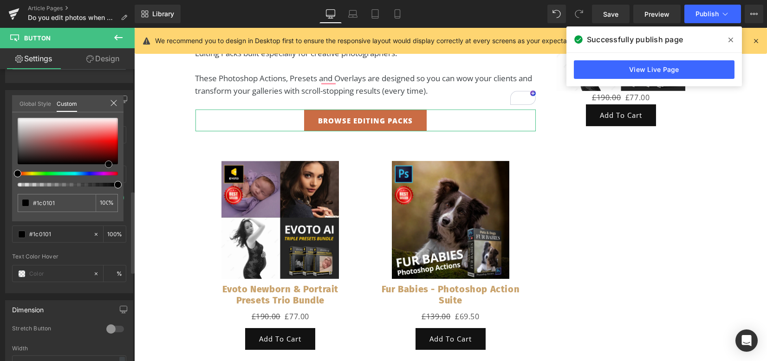
type input "#000000"
drag, startPoint x: 41, startPoint y: 140, endPoint x: 123, endPoint y: 175, distance: 88.4
click at [128, 169] on div "Button Color rgba(202, 108, 68, 1) Background Color #ca6c44 100 % Text Color % …" at bounding box center [69, 188] width 139 height 210
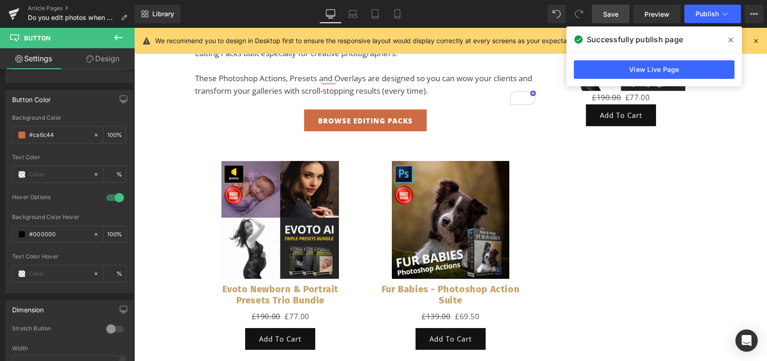
click at [616, 13] on span "Save" at bounding box center [610, 14] width 15 height 10
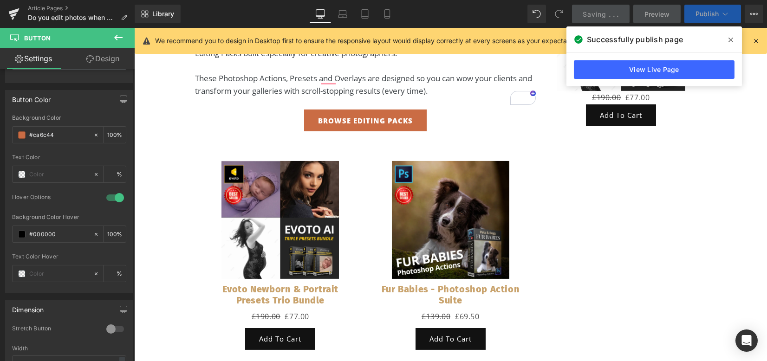
click at [699, 11] on span "Publish" at bounding box center [707, 13] width 23 height 7
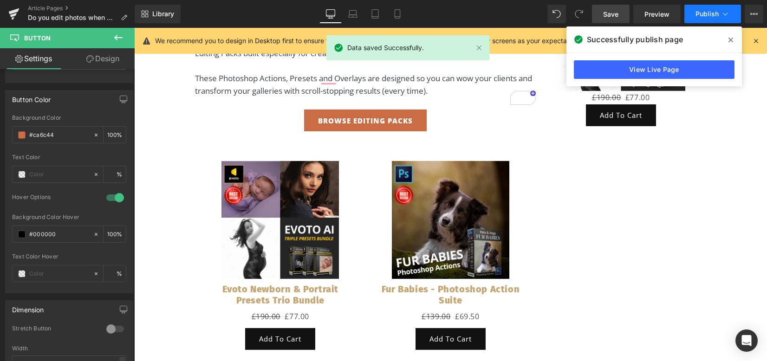
click at [711, 13] on span "Publish" at bounding box center [707, 13] width 23 height 7
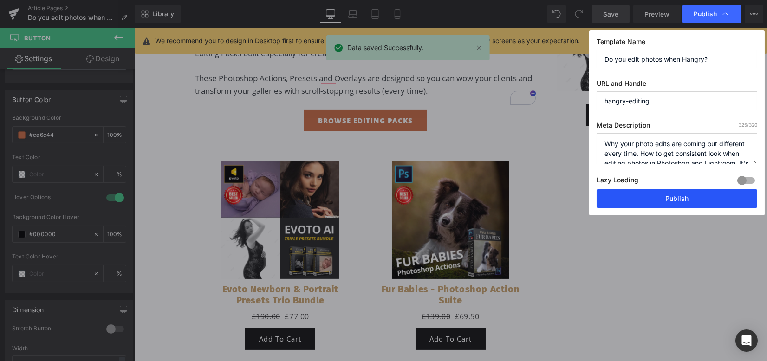
click at [689, 200] on button "Publish" at bounding box center [677, 199] width 161 height 19
